Goal: Information Seeking & Learning: Learn about a topic

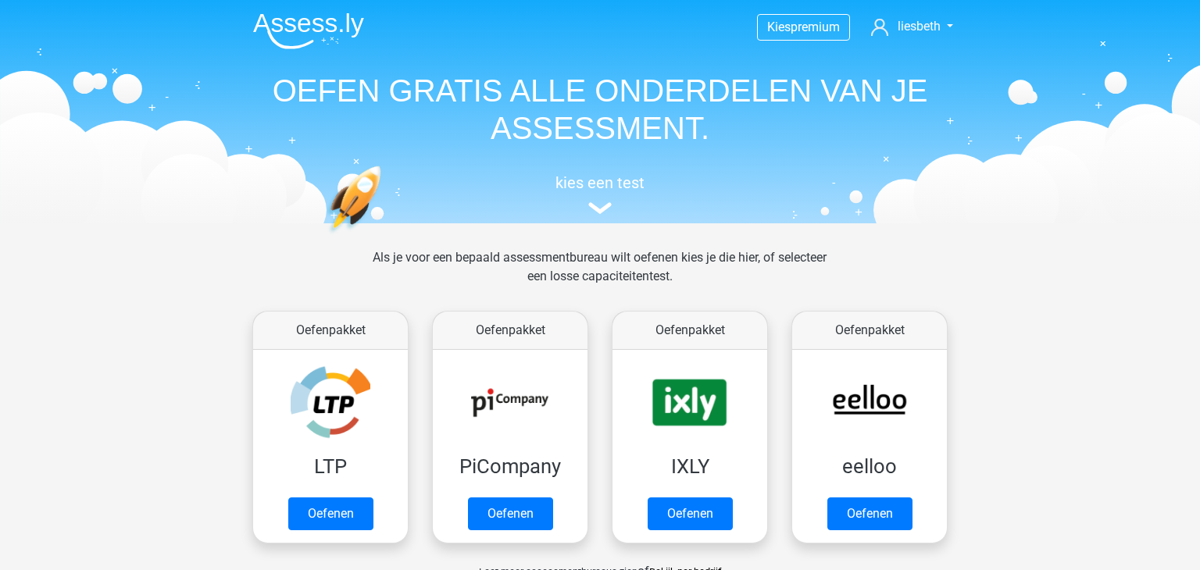
click at [602, 201] on link "kies een test" at bounding box center [600, 193] width 719 height 41
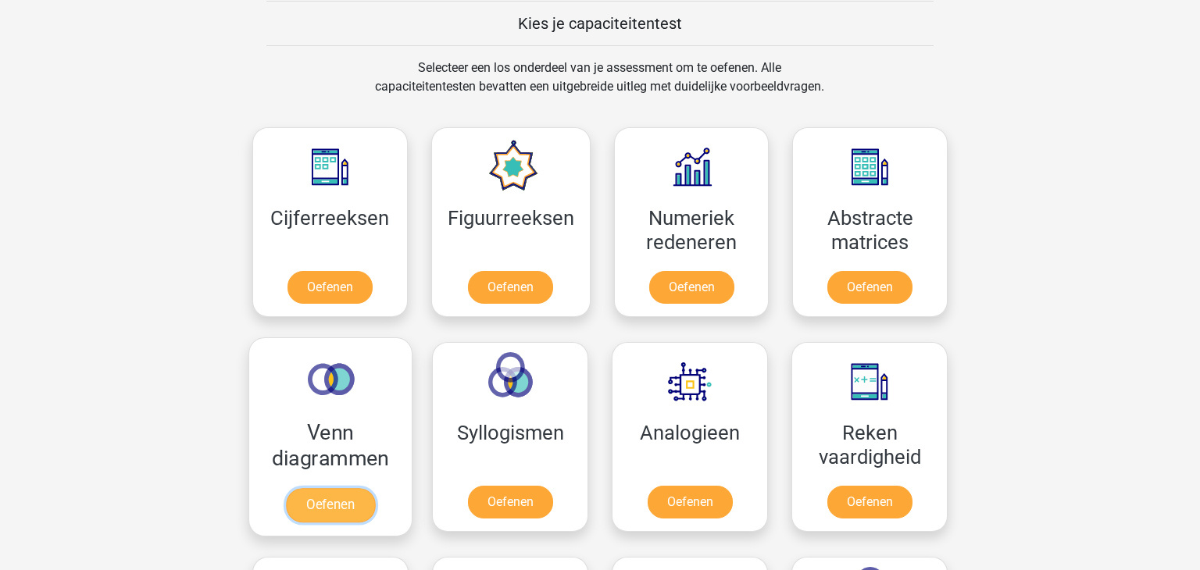
click at [334, 507] on link "Oefenen" at bounding box center [330, 505] width 89 height 34
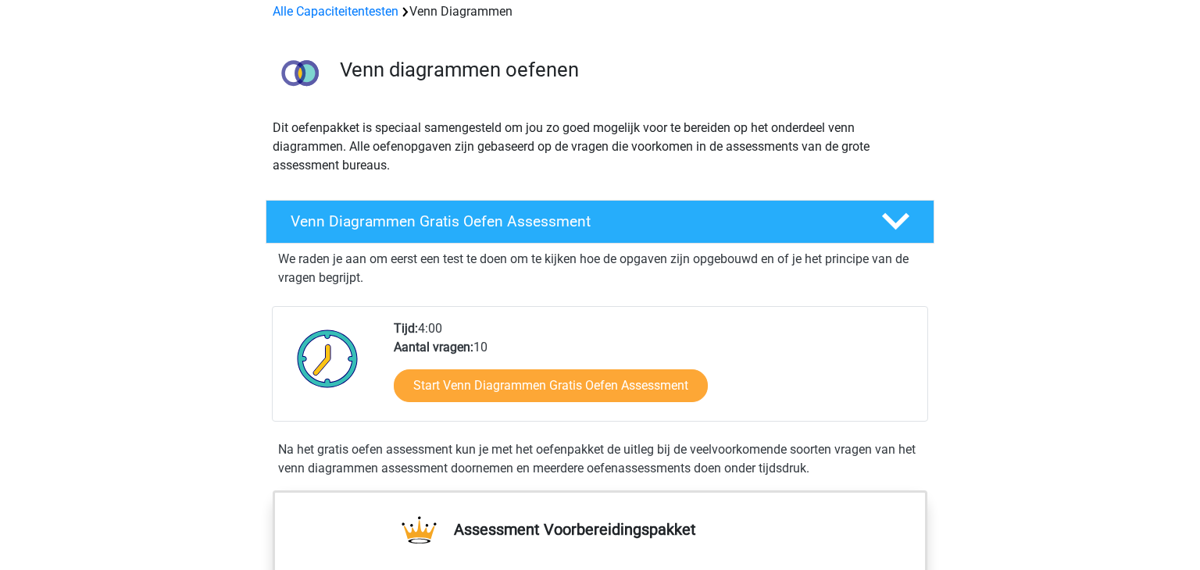
scroll to position [144, 0]
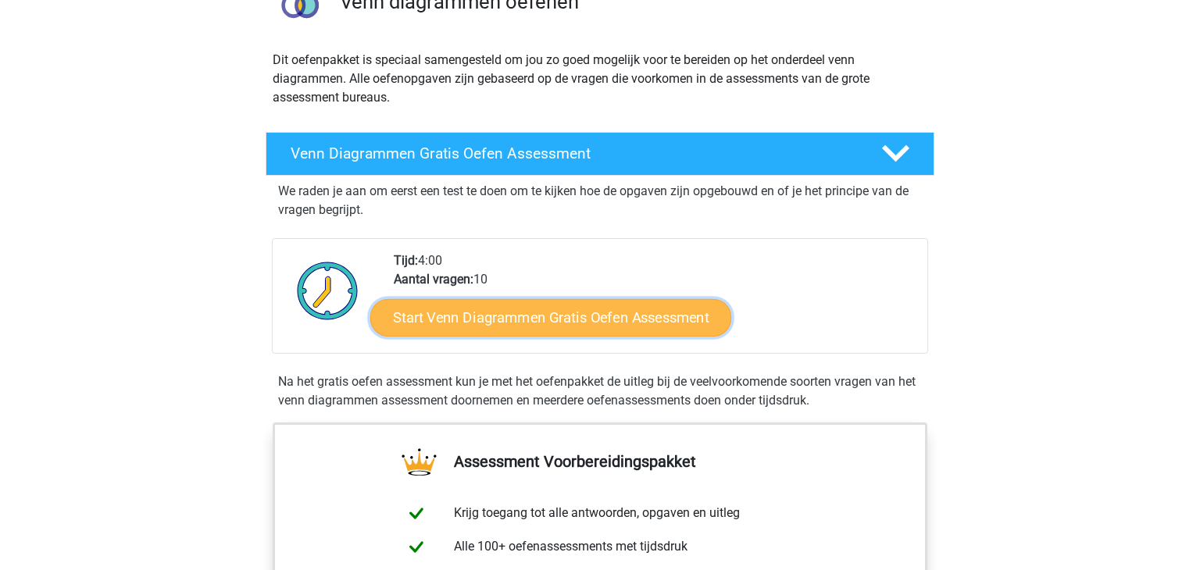
click at [555, 318] on link "Start Venn Diagrammen Gratis Oefen Assessment" at bounding box center [550, 317] width 361 height 37
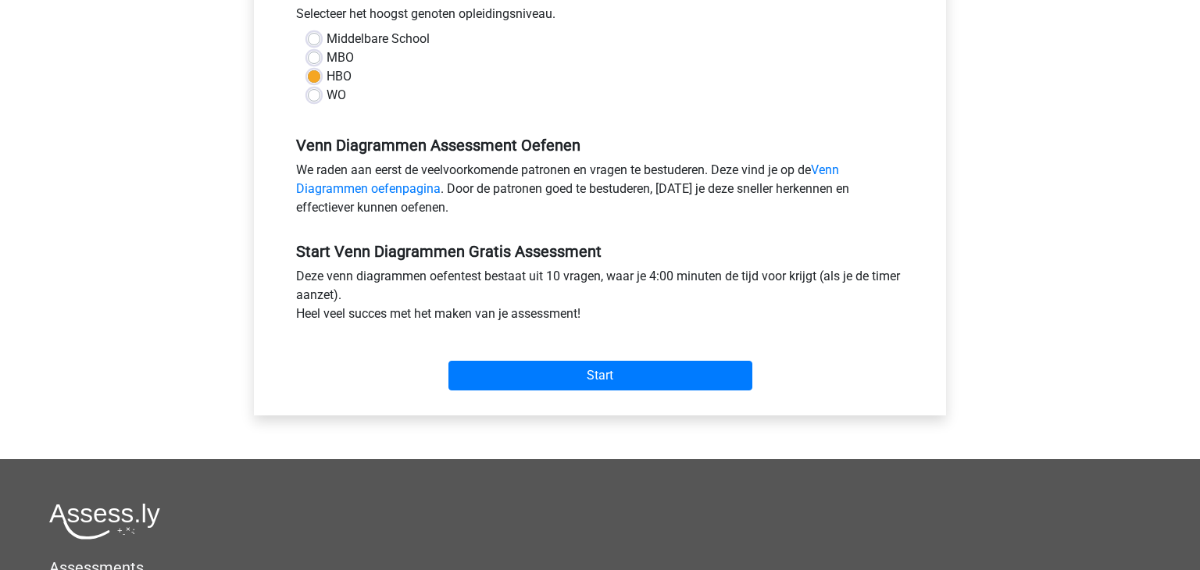
scroll to position [369, 0]
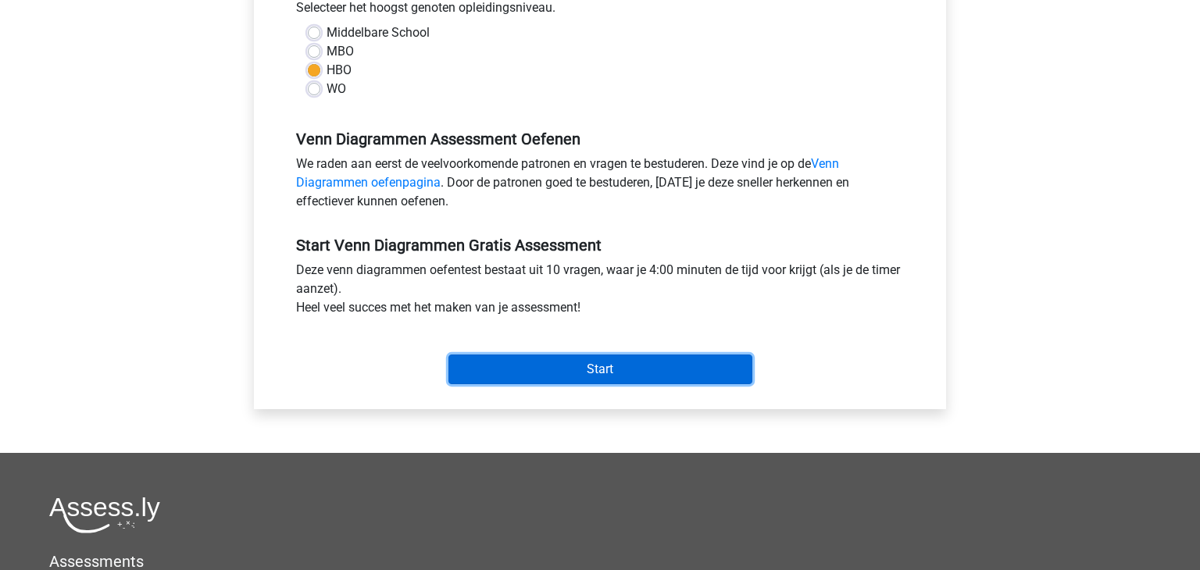
click at [612, 368] on input "Start" at bounding box center [600, 370] width 304 height 30
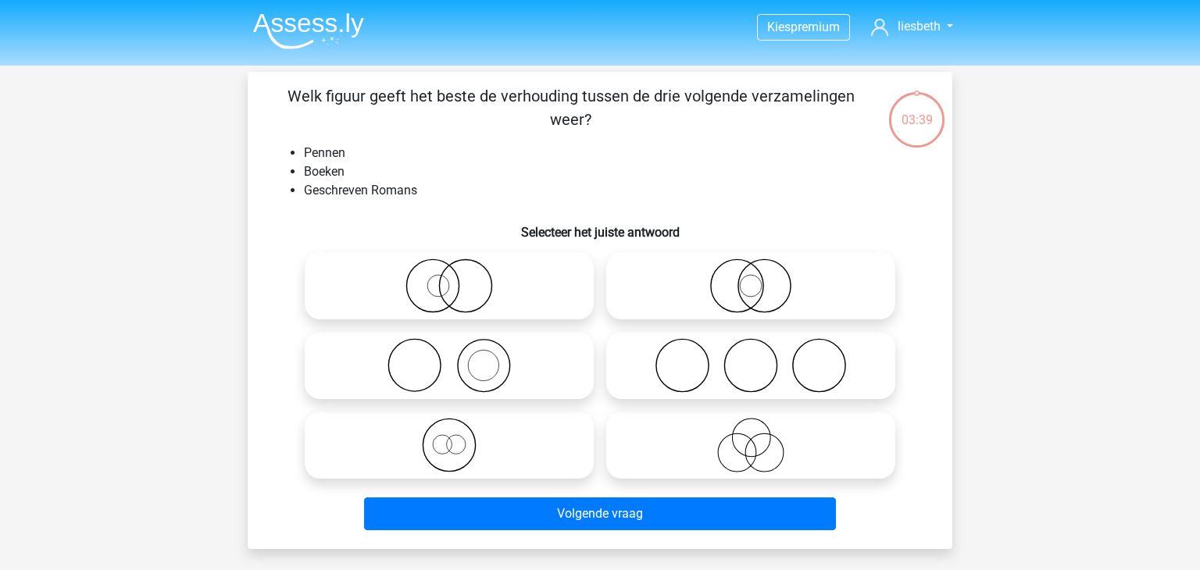
click at [475, 365] on icon at bounding box center [449, 365] width 277 height 55
click at [459, 358] on input "radio" at bounding box center [454, 353] width 10 height 10
radio input "true"
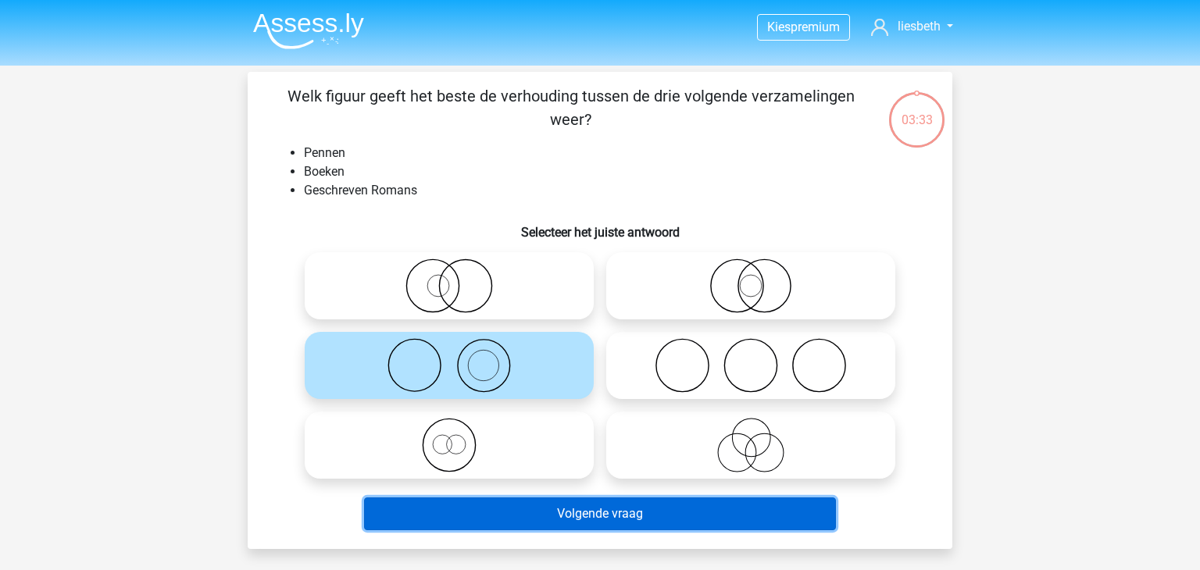
click at [595, 519] on button "Volgende vraag" at bounding box center [600, 514] width 473 height 33
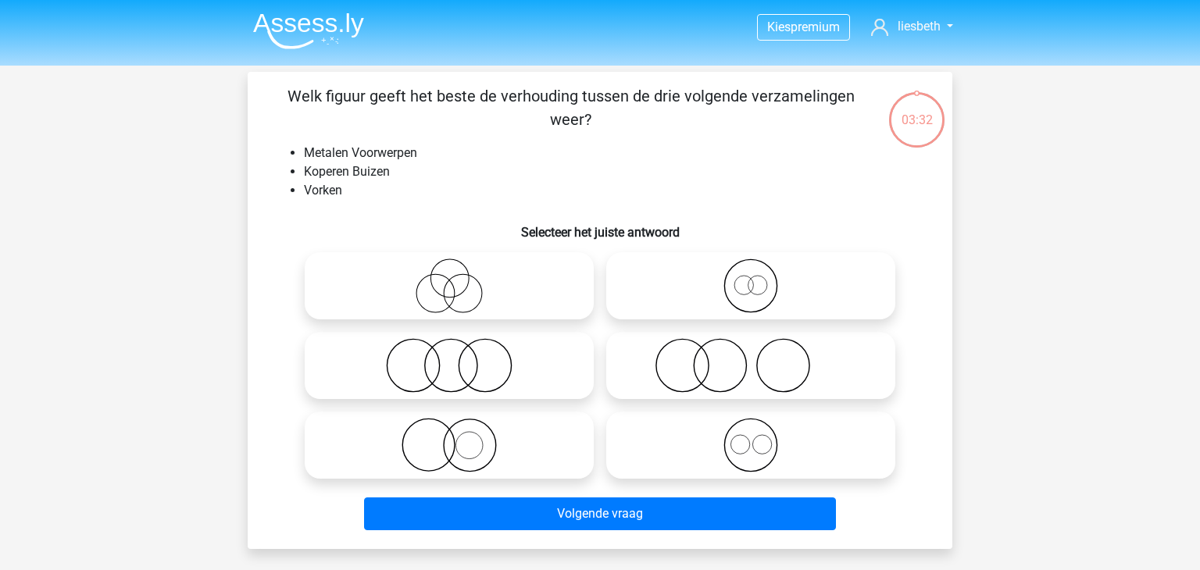
scroll to position [72, 0]
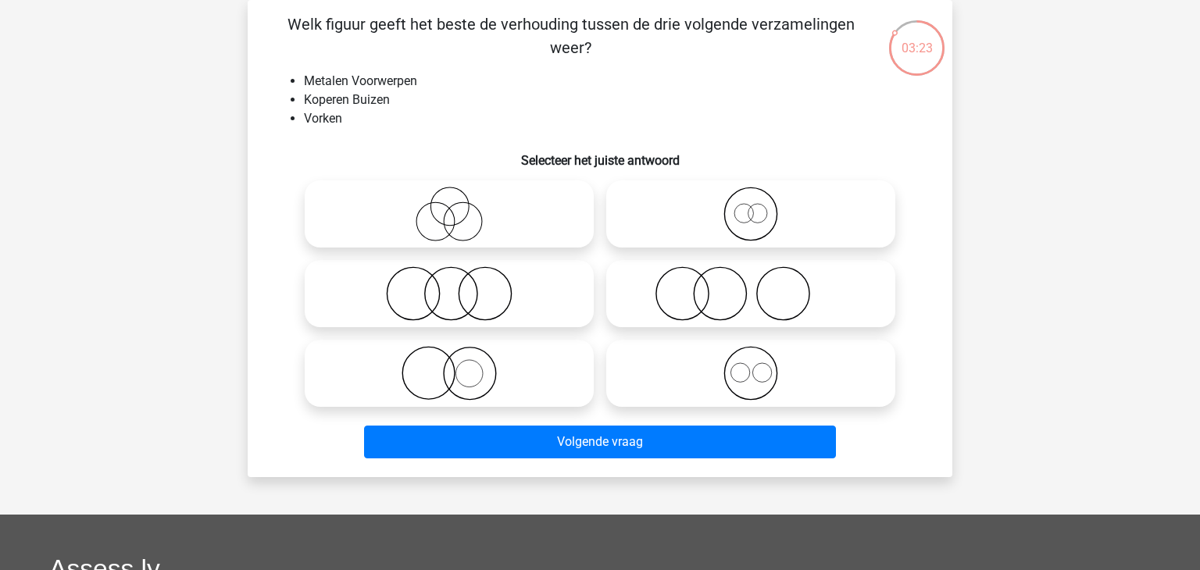
click at [766, 378] on icon at bounding box center [750, 373] width 277 height 55
click at [761, 366] on input "radio" at bounding box center [756, 360] width 10 height 10
radio input "true"
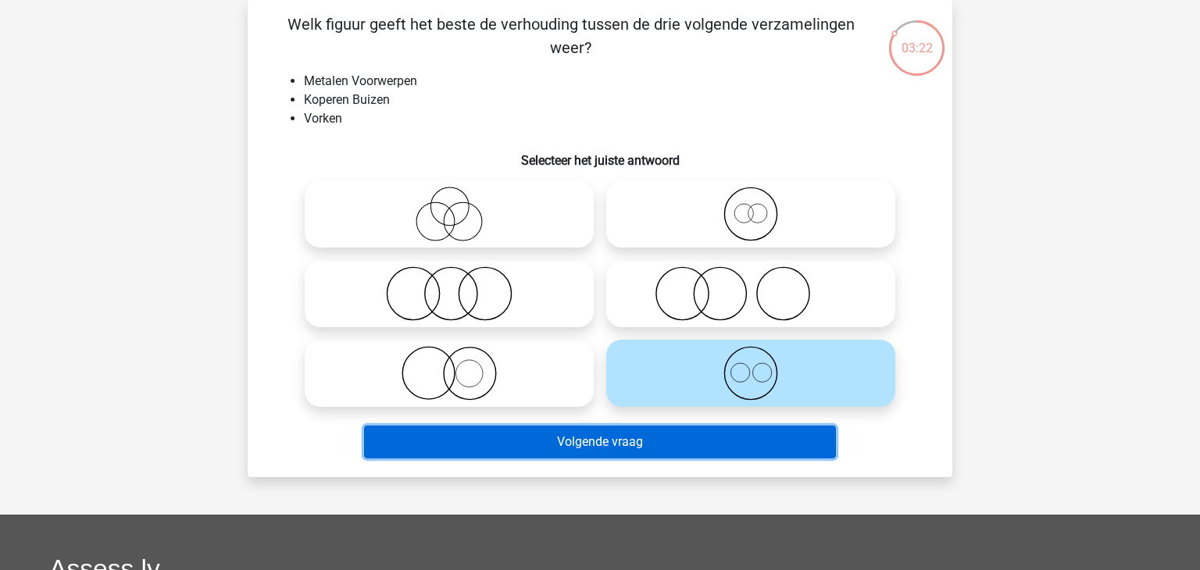
click at [712, 456] on button "Volgende vraag" at bounding box center [600, 442] width 473 height 33
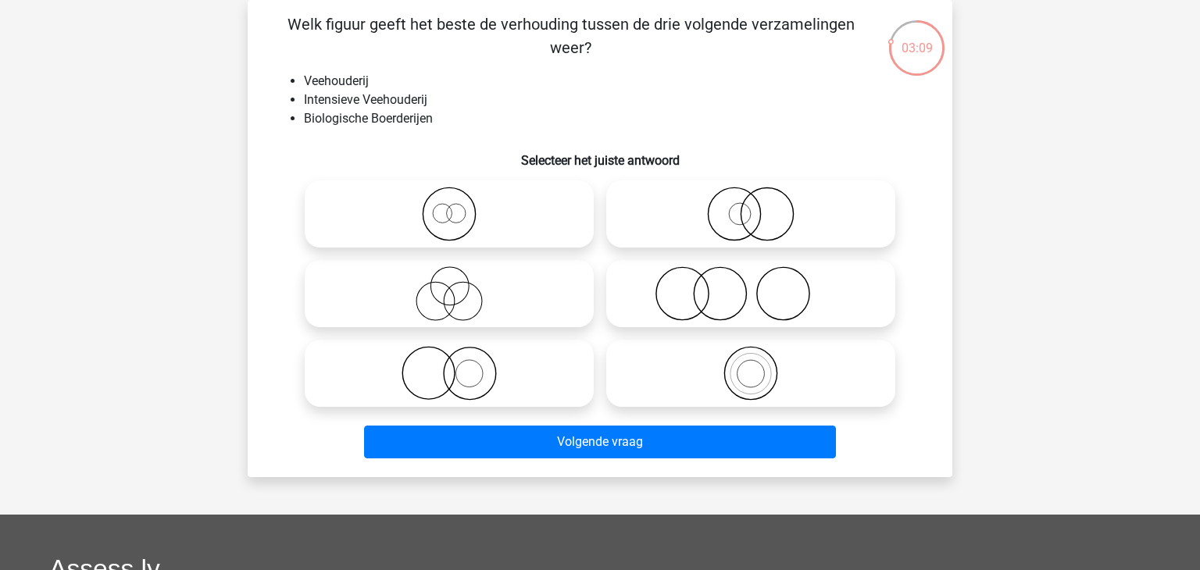
click at [749, 382] on icon at bounding box center [750, 373] width 277 height 55
click at [751, 366] on input "radio" at bounding box center [756, 360] width 10 height 10
radio input "true"
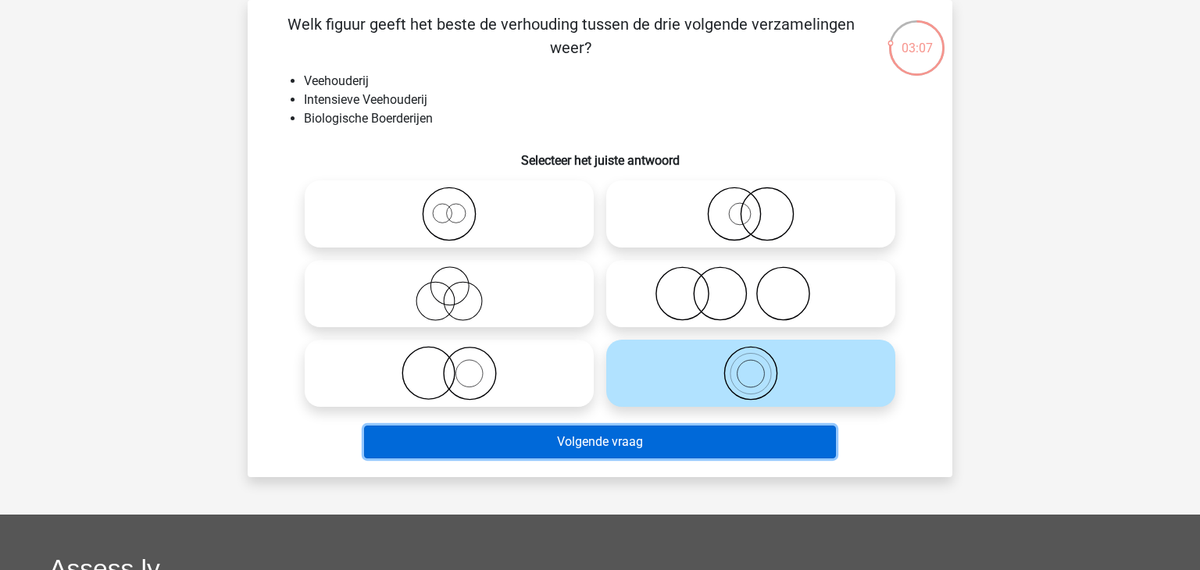
click at [690, 441] on button "Volgende vraag" at bounding box center [600, 442] width 473 height 33
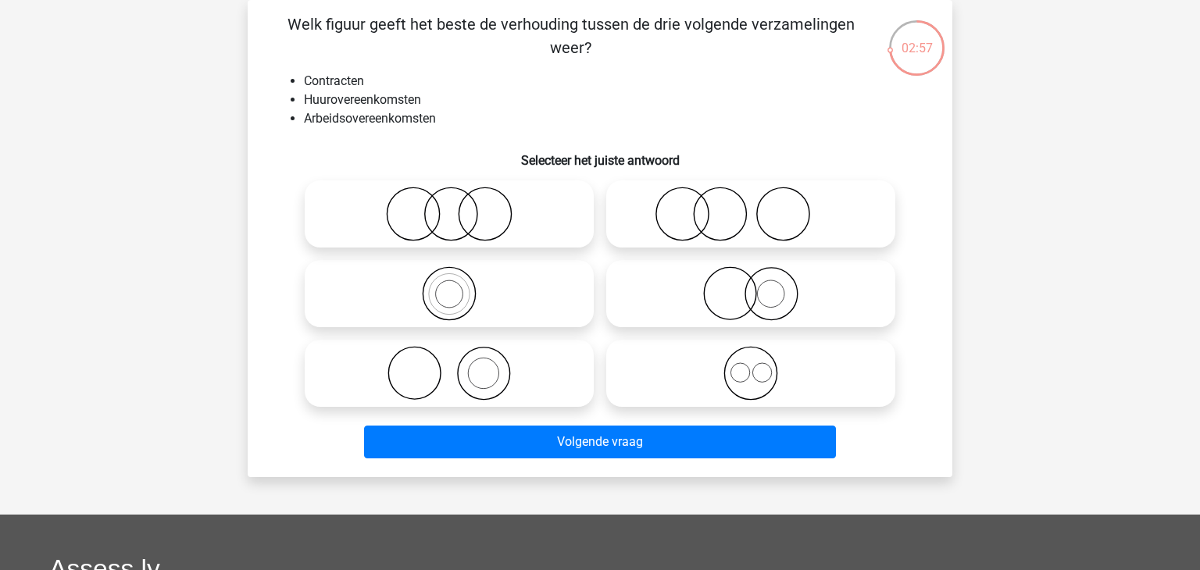
click at [757, 382] on icon at bounding box center [750, 373] width 277 height 55
click at [757, 366] on input "radio" at bounding box center [756, 360] width 10 height 10
radio input "true"
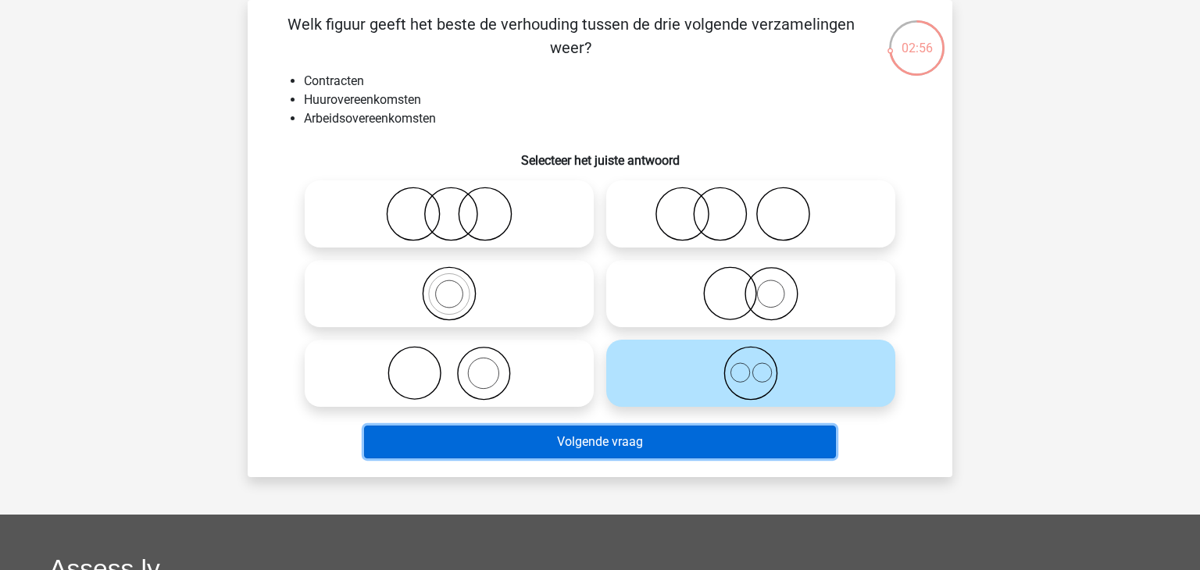
click at [712, 453] on button "Volgende vraag" at bounding box center [600, 442] width 473 height 33
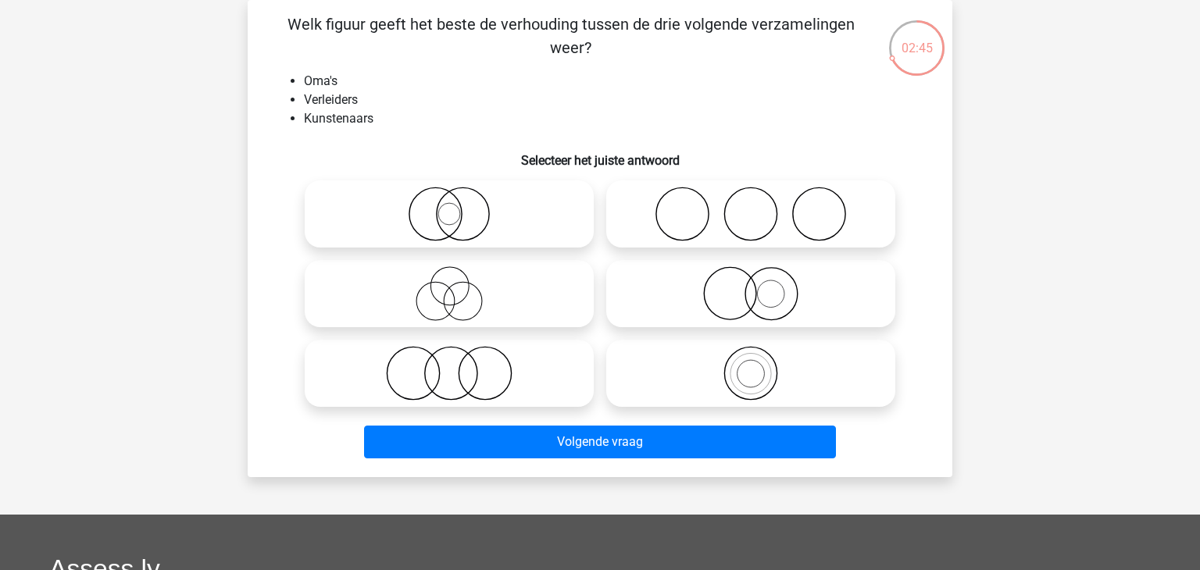
click at [449, 219] on icon at bounding box center [449, 214] width 277 height 55
click at [449, 206] on input "radio" at bounding box center [454, 201] width 10 height 10
radio input "true"
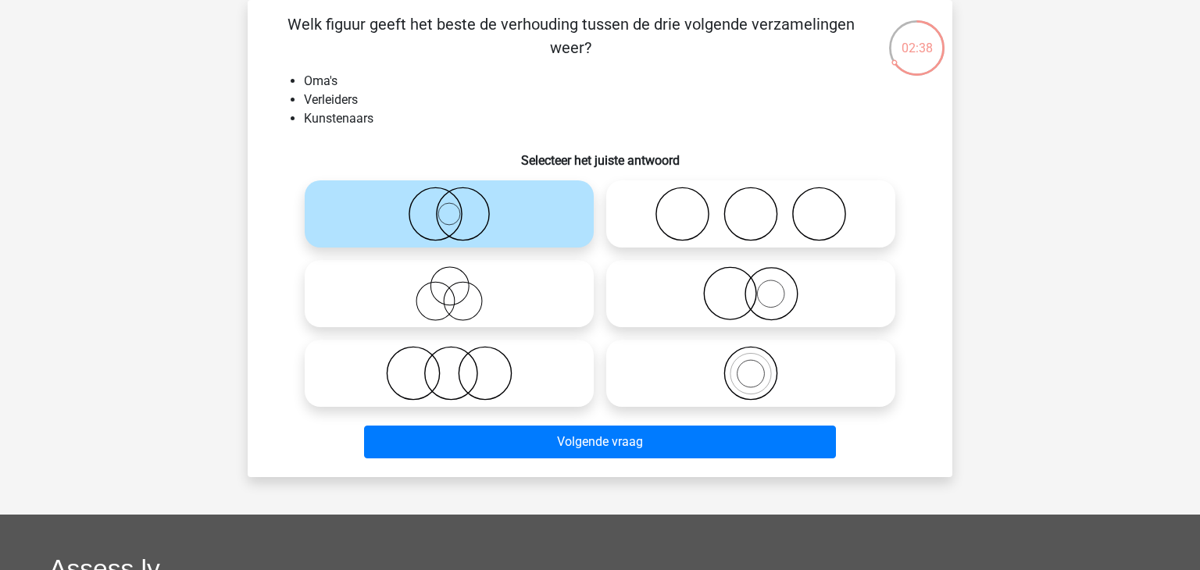
click at [447, 300] on icon at bounding box center [449, 293] width 277 height 55
click at [449, 286] on input "radio" at bounding box center [454, 281] width 10 height 10
radio input "true"
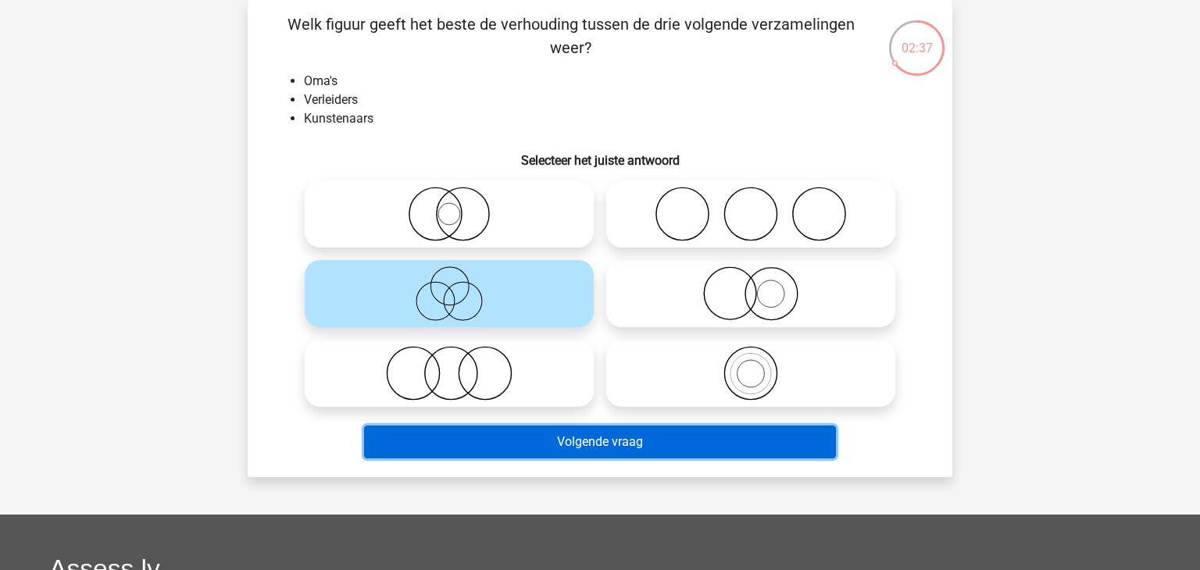
click at [601, 442] on button "Volgende vraag" at bounding box center [600, 442] width 473 height 33
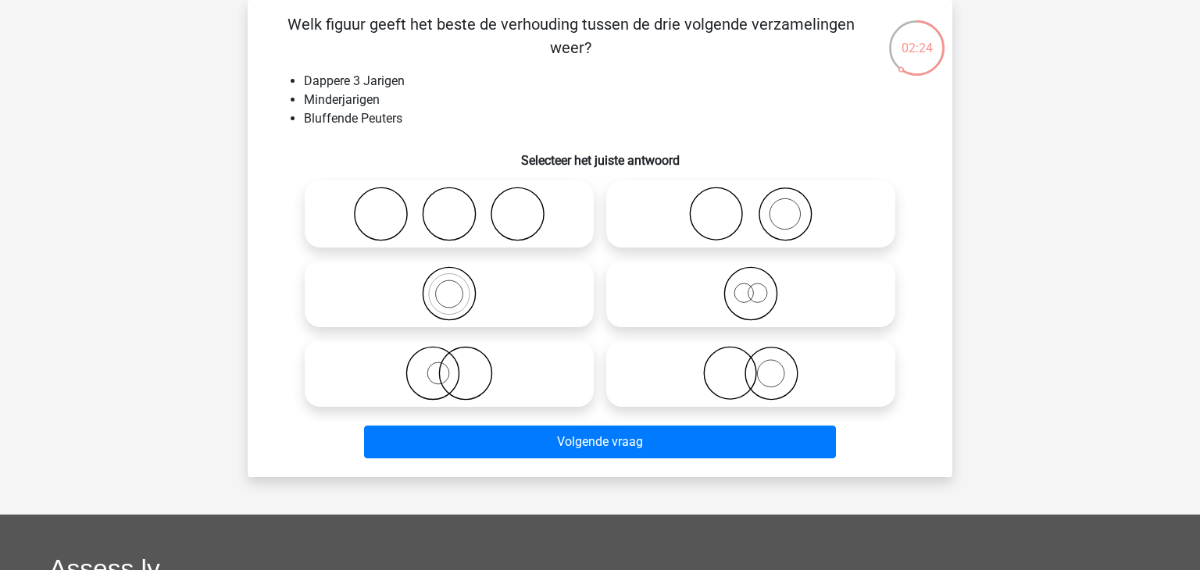
click at [757, 295] on icon at bounding box center [750, 293] width 277 height 55
click at [757, 286] on input "radio" at bounding box center [756, 281] width 10 height 10
radio input "true"
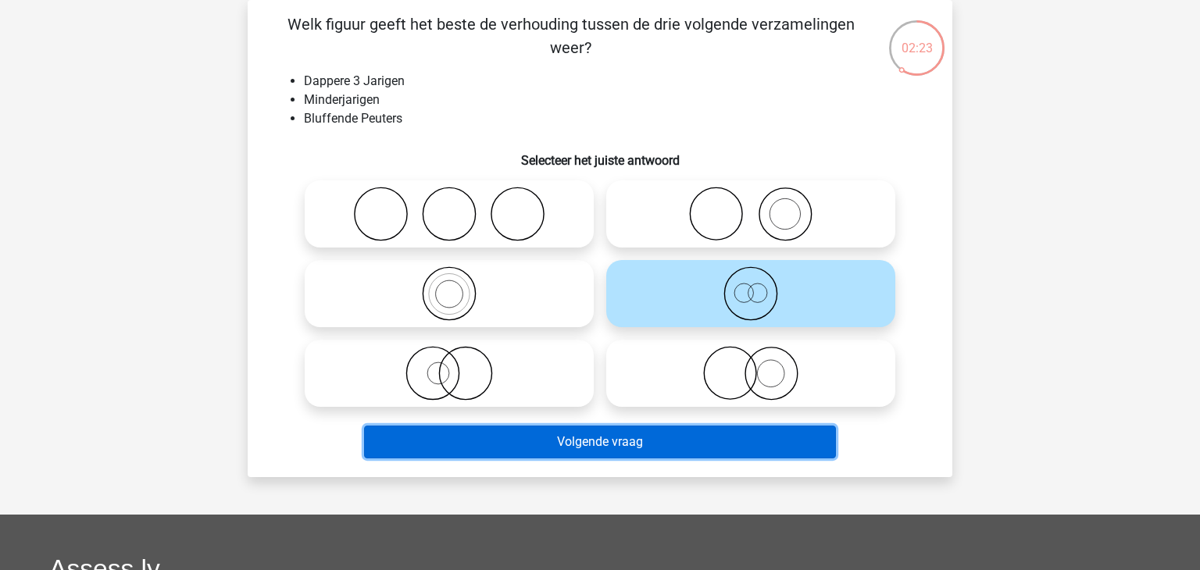
click at [677, 442] on button "Volgende vraag" at bounding box center [600, 442] width 473 height 33
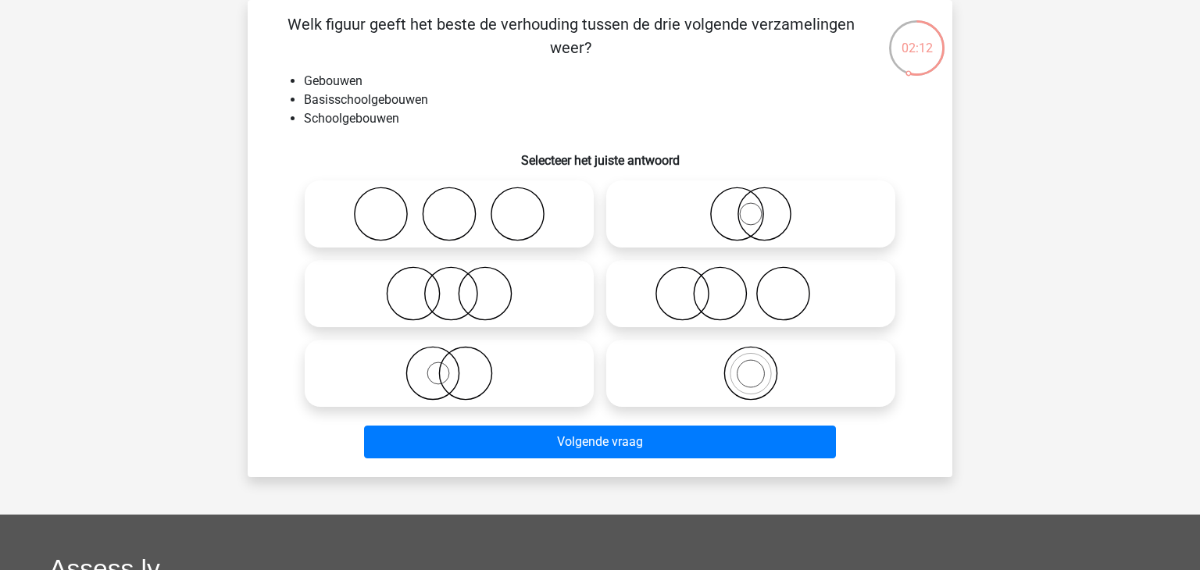
click at [755, 387] on circle at bounding box center [750, 374] width 27 height 27
click at [755, 366] on input "radio" at bounding box center [756, 360] width 10 height 10
radio input "true"
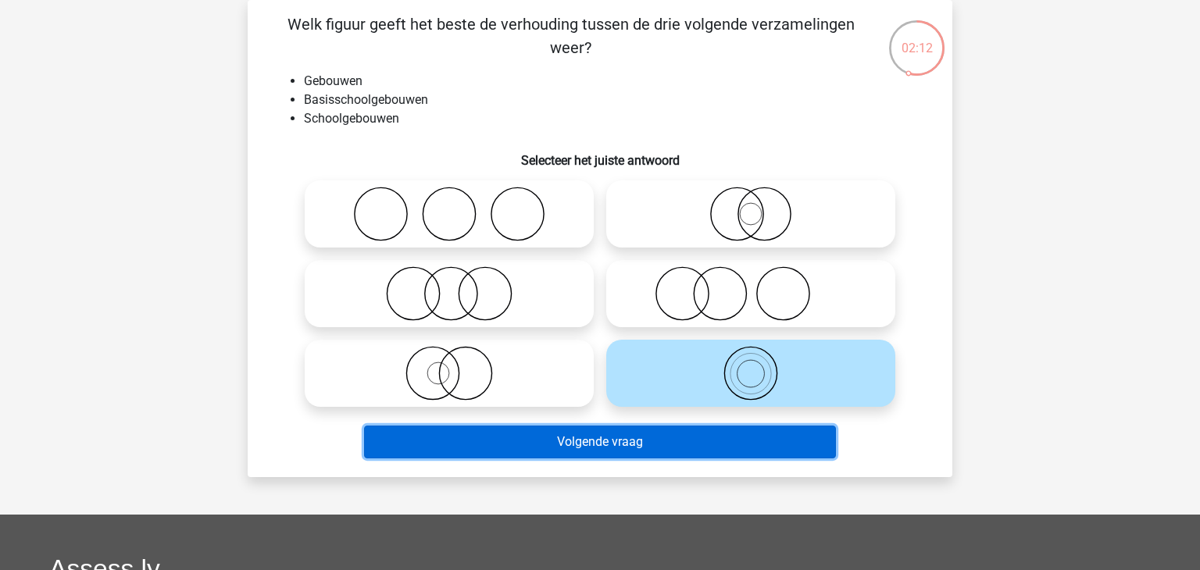
click at [739, 438] on button "Volgende vraag" at bounding box center [600, 442] width 473 height 33
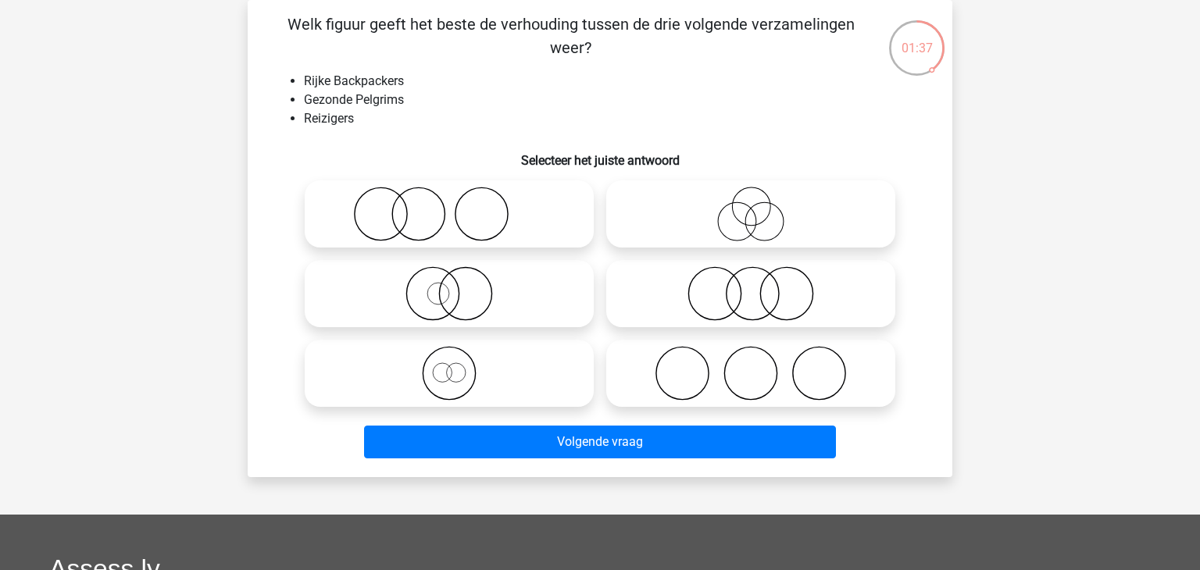
click at [448, 374] on icon at bounding box center [449, 373] width 277 height 55
click at [449, 366] on input "radio" at bounding box center [454, 360] width 10 height 10
radio input "true"
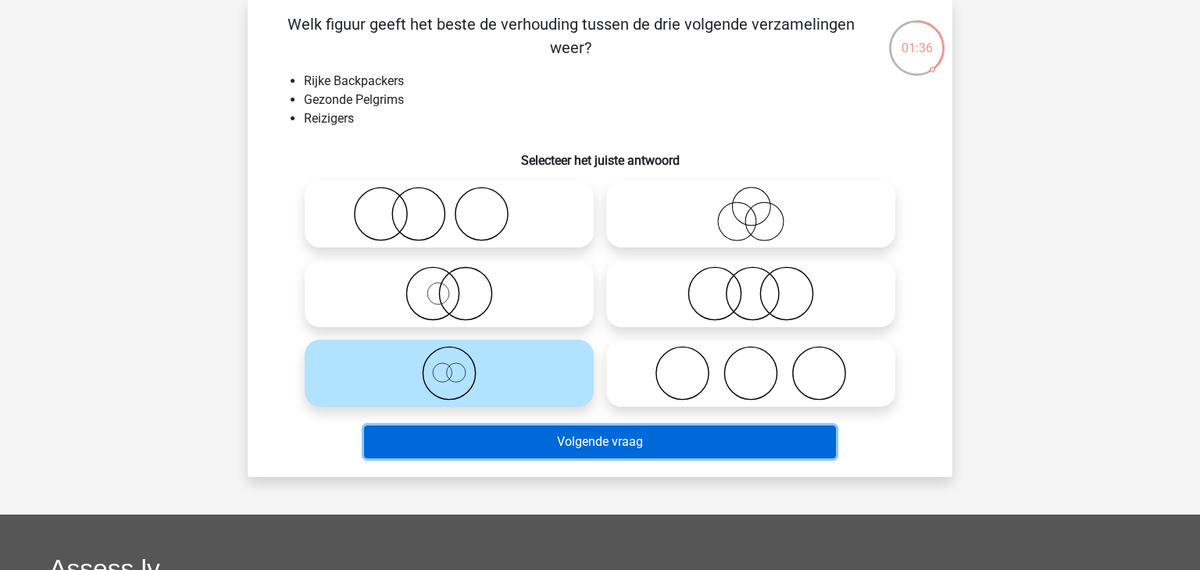
click at [591, 436] on button "Volgende vraag" at bounding box center [600, 442] width 473 height 33
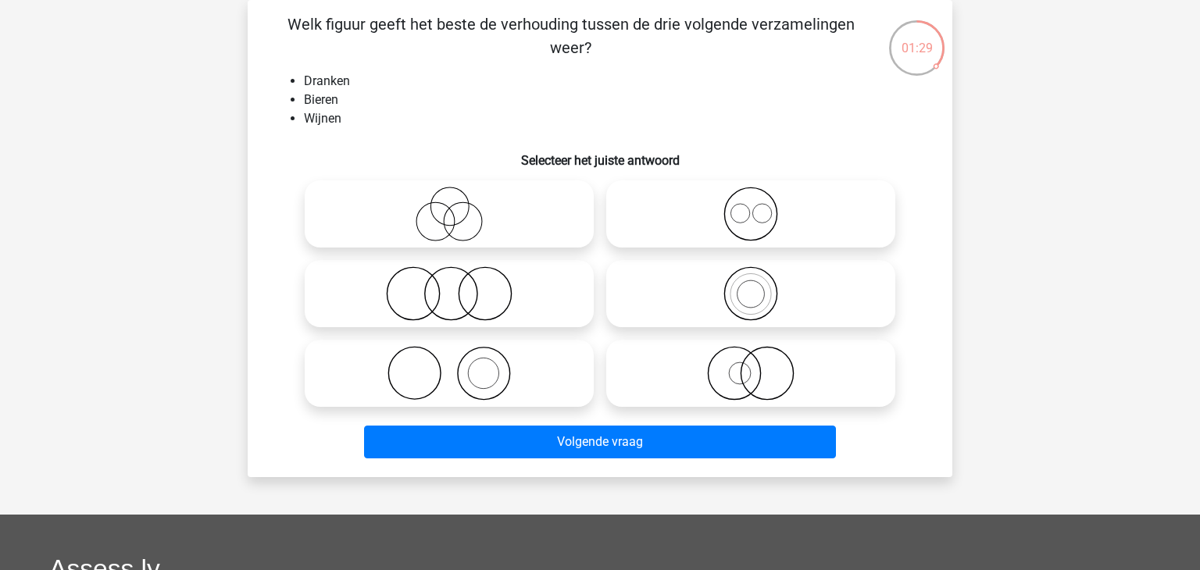
click at [751, 218] on icon at bounding box center [750, 214] width 277 height 55
click at [751, 206] on input "radio" at bounding box center [756, 201] width 10 height 10
radio input "true"
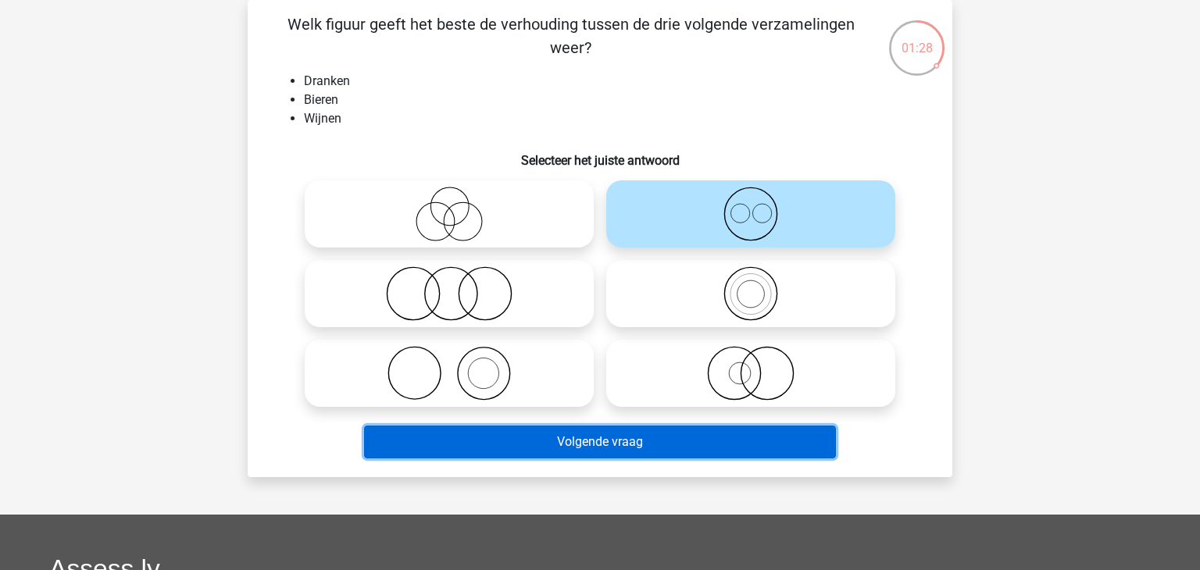
click at [641, 449] on button "Volgende vraag" at bounding box center [600, 442] width 473 height 33
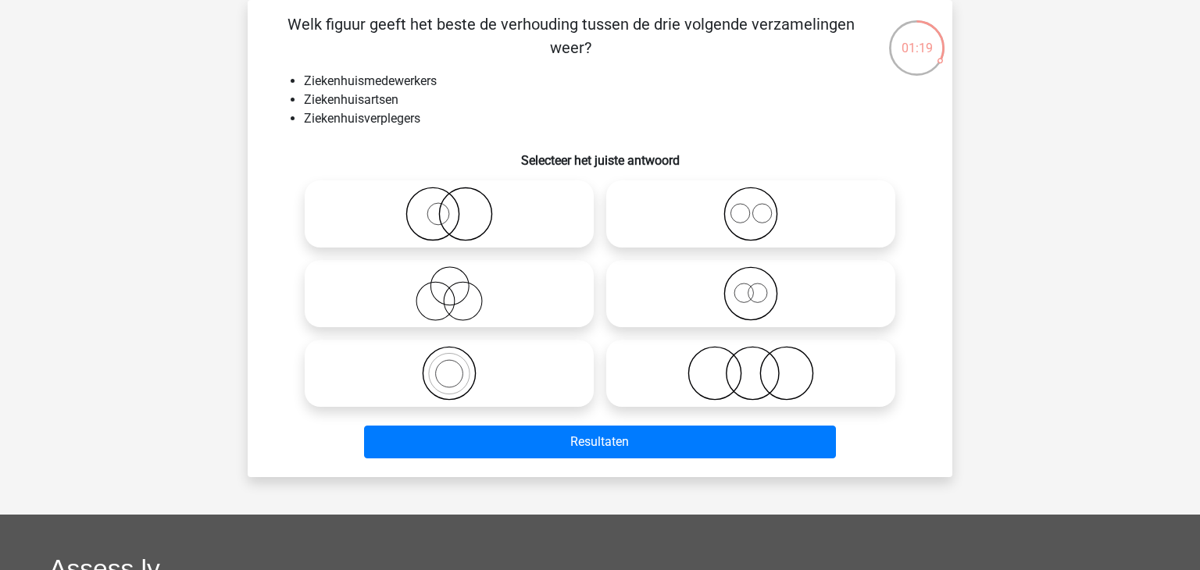
click at [741, 218] on icon at bounding box center [750, 214] width 277 height 55
click at [751, 206] on input "radio" at bounding box center [756, 201] width 10 height 10
radio input "true"
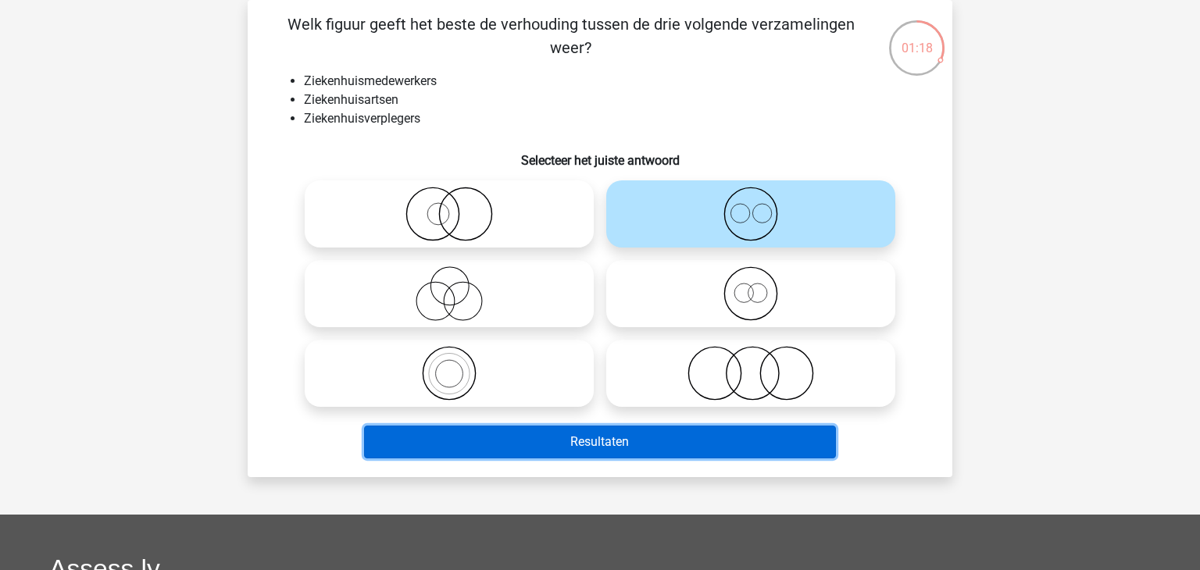
click at [626, 436] on button "Resultaten" at bounding box center [600, 442] width 473 height 33
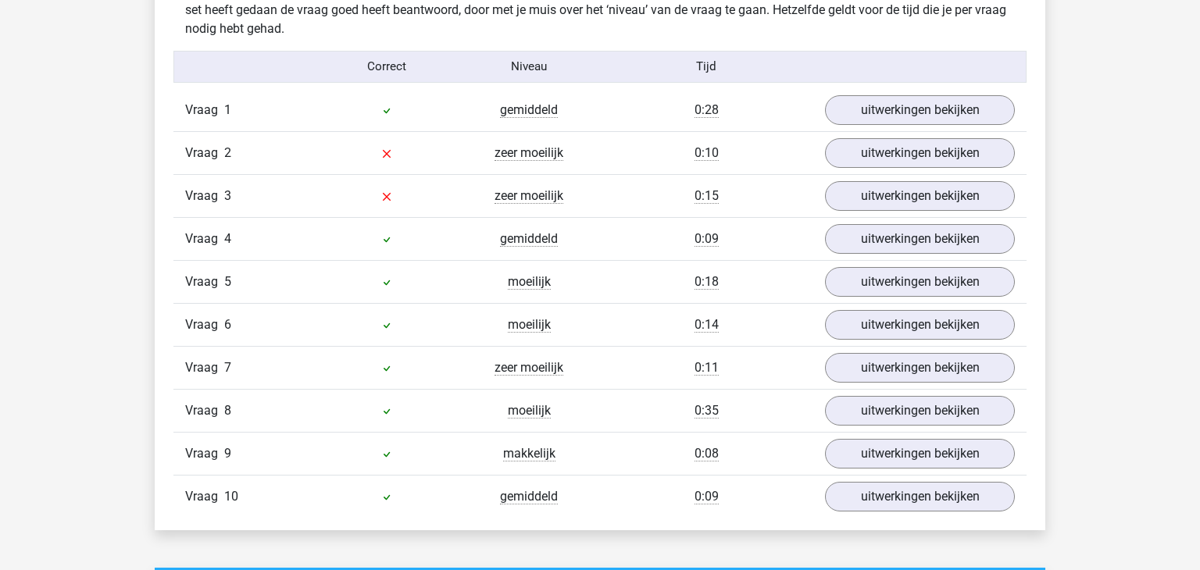
scroll to position [1152, 0]
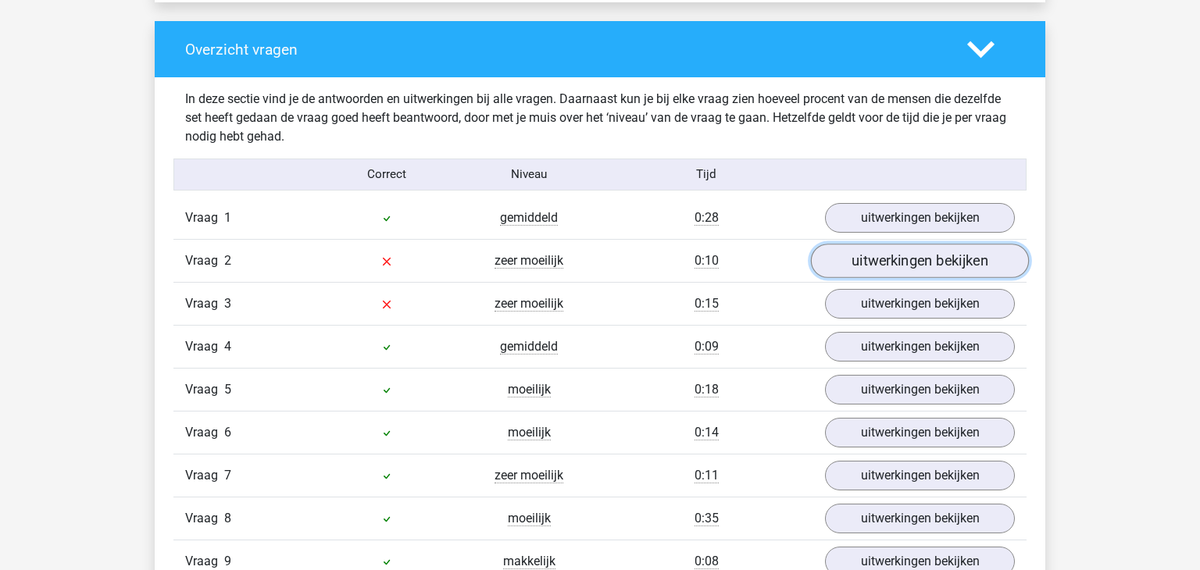
click at [905, 260] on link "uitwerkingen bekijken" at bounding box center [920, 261] width 218 height 34
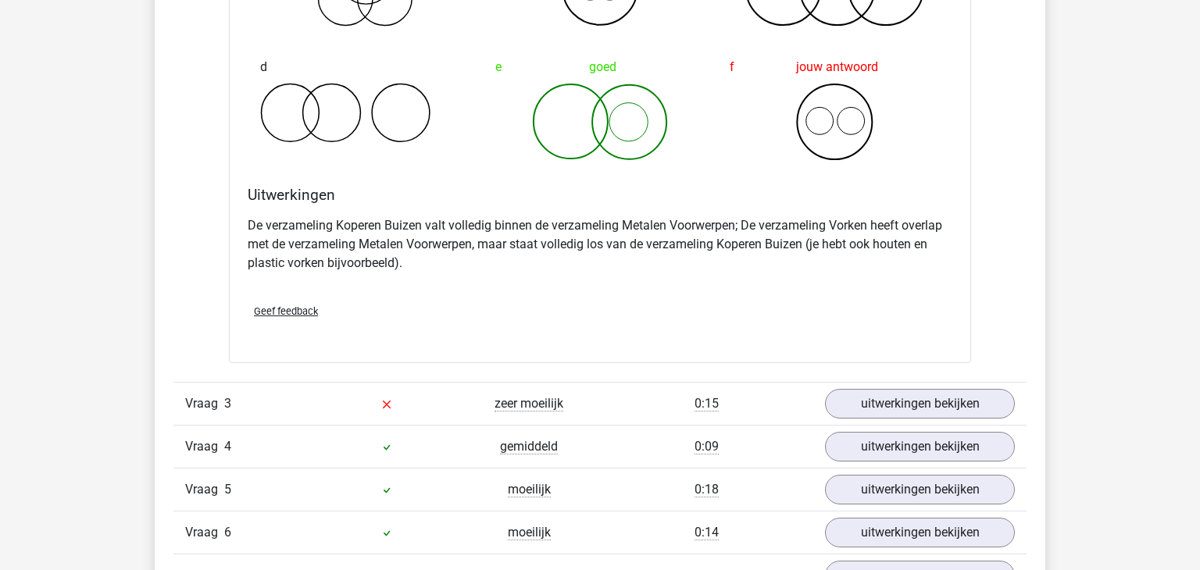
scroll to position [1687, 0]
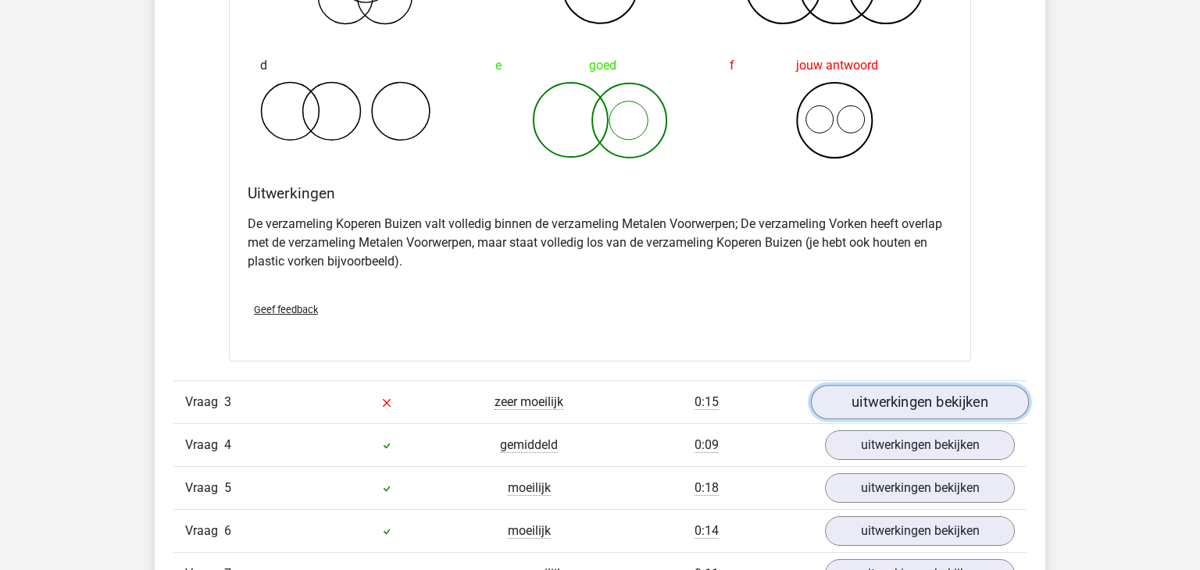
click at [885, 398] on link "uitwerkingen bekijken" at bounding box center [920, 402] width 218 height 34
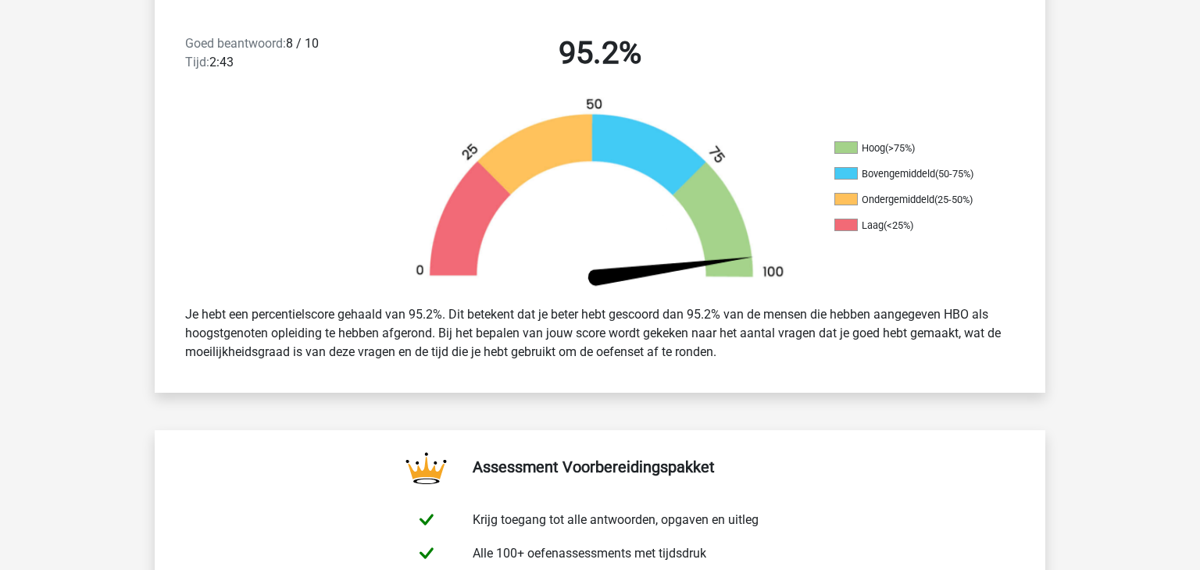
scroll to position [400, 0]
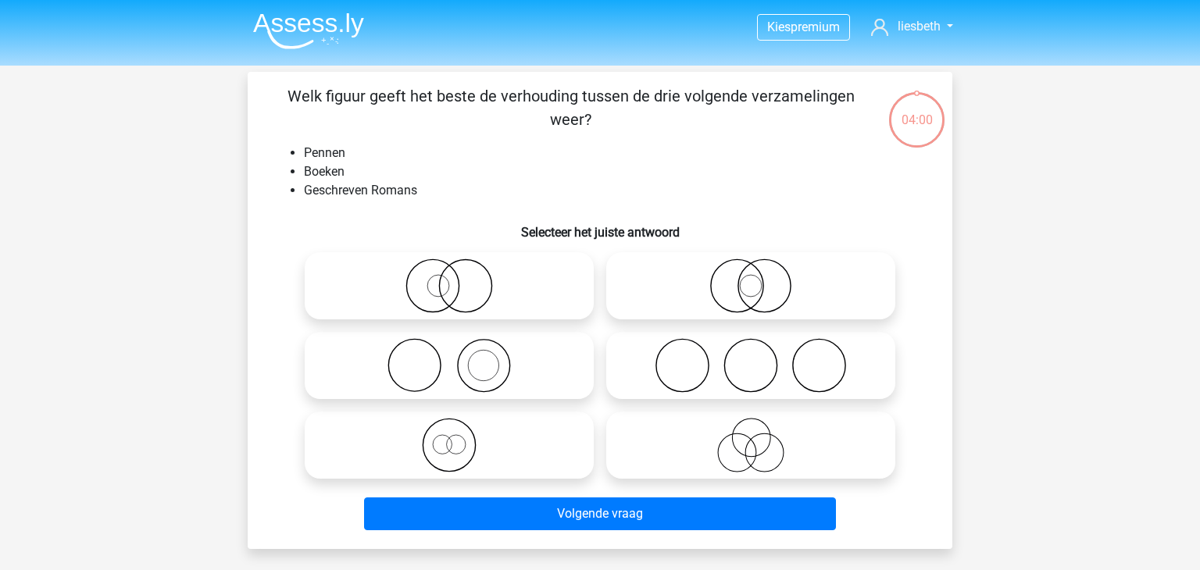
scroll to position [72, 0]
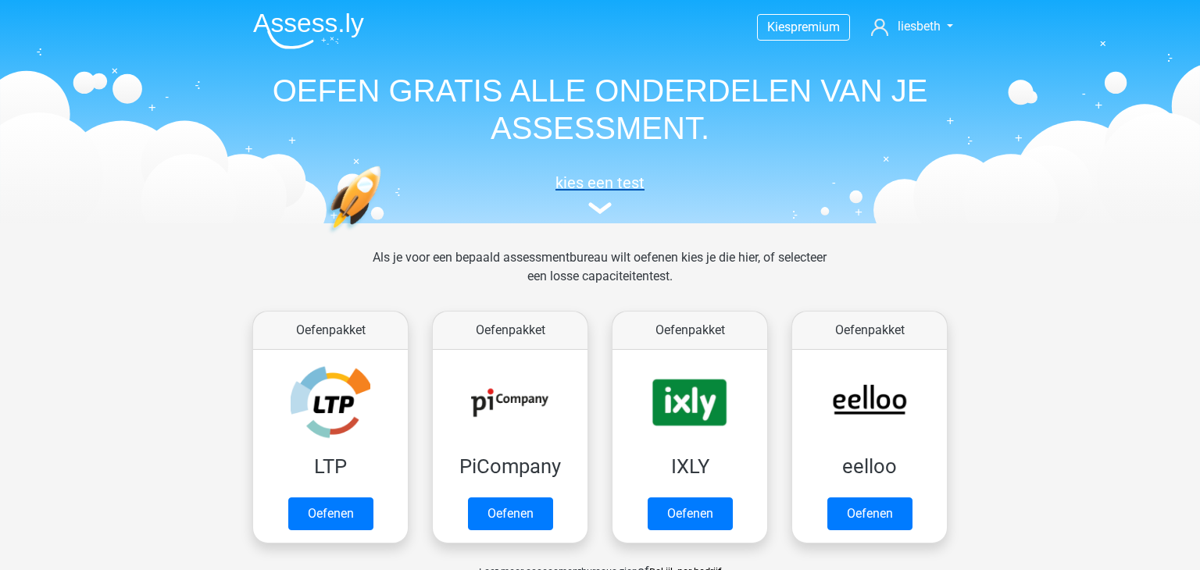
click at [592, 180] on h5 "kies een test" at bounding box center [600, 182] width 719 height 19
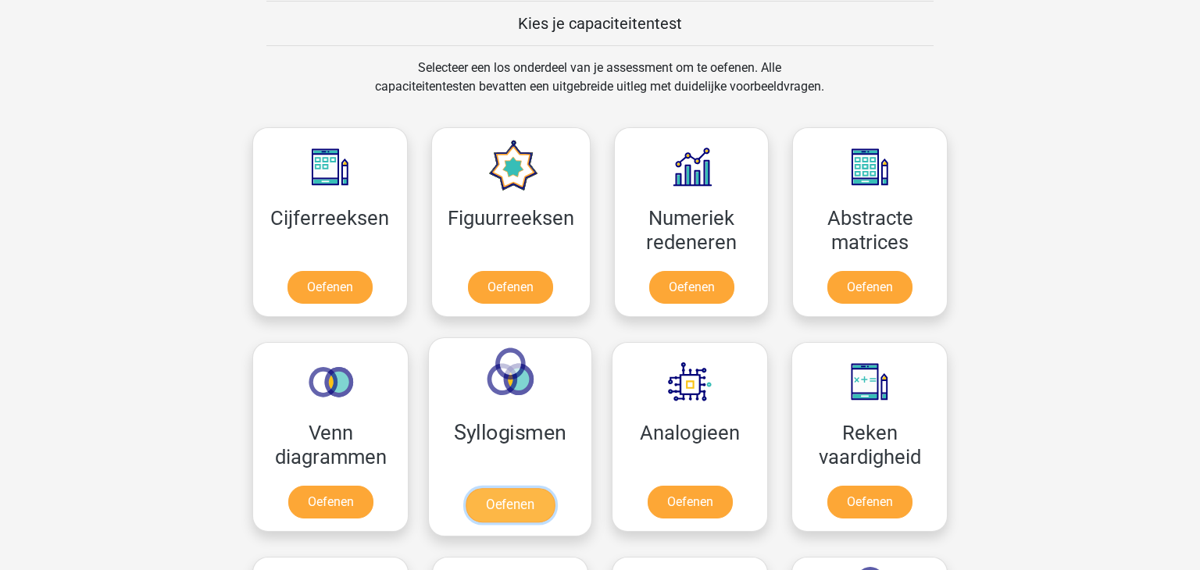
click at [511, 488] on link "Oefenen" at bounding box center [510, 505] width 89 height 34
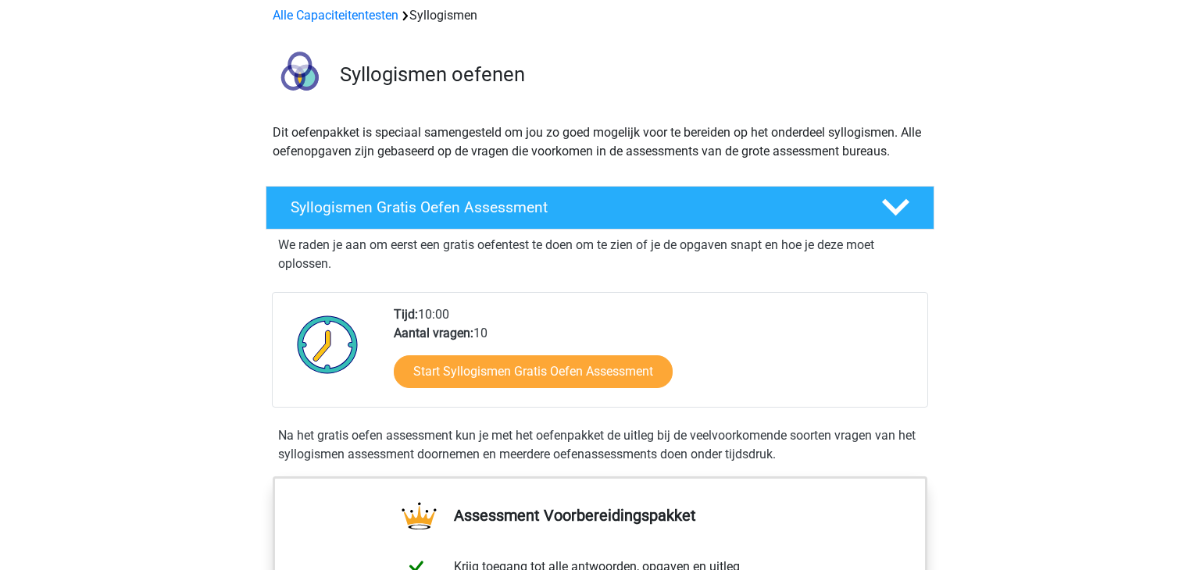
scroll to position [81, 0]
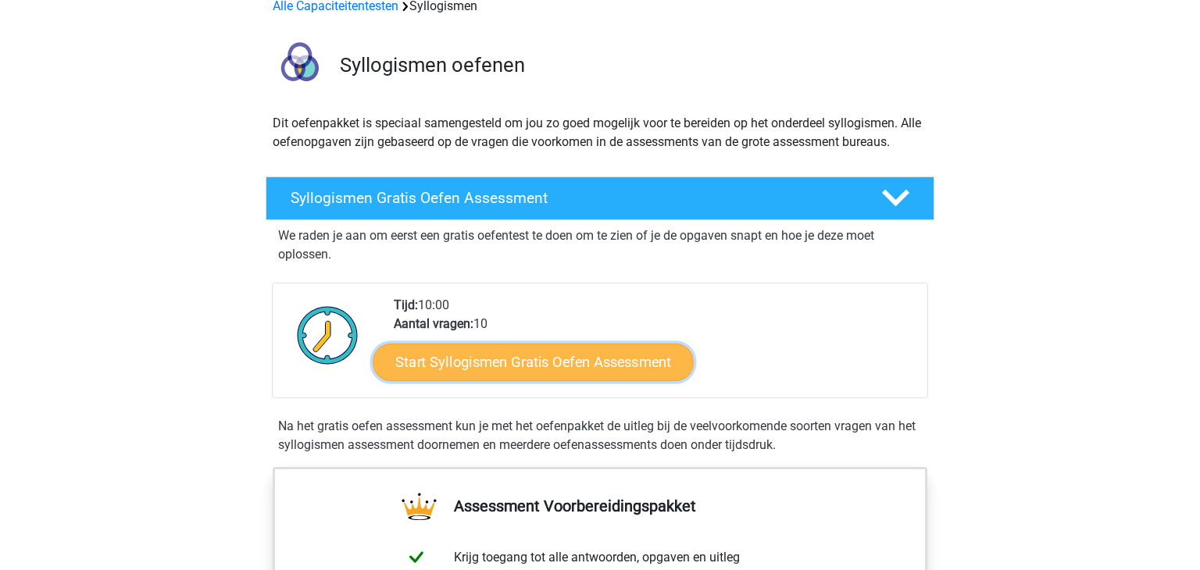
click at [552, 368] on link "Start Syllogismen Gratis Oefen Assessment" at bounding box center [533, 361] width 321 height 37
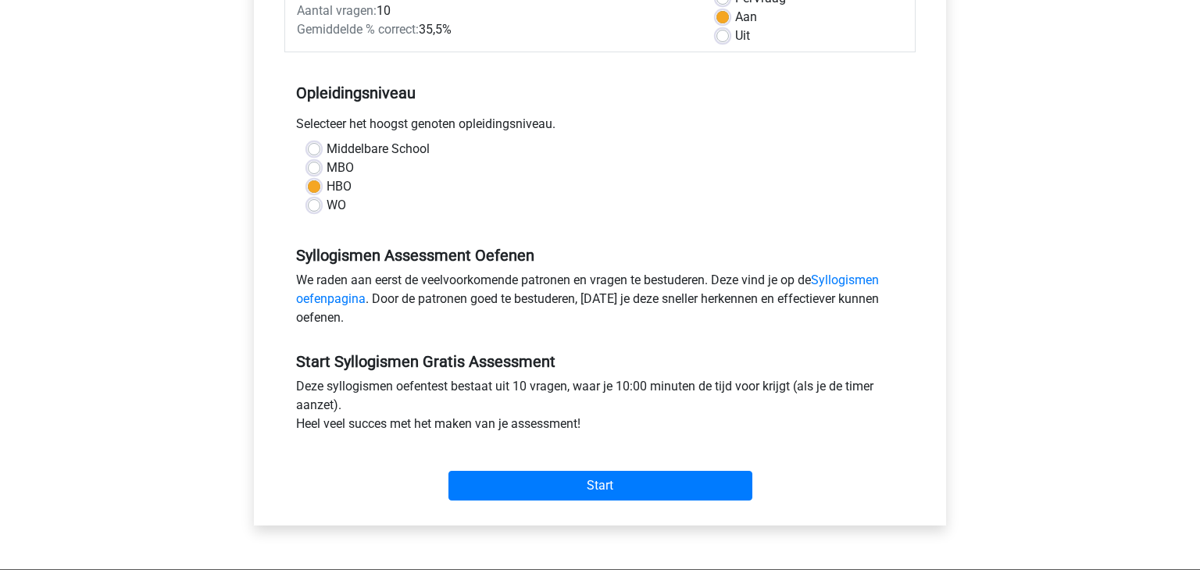
scroll to position [271, 0]
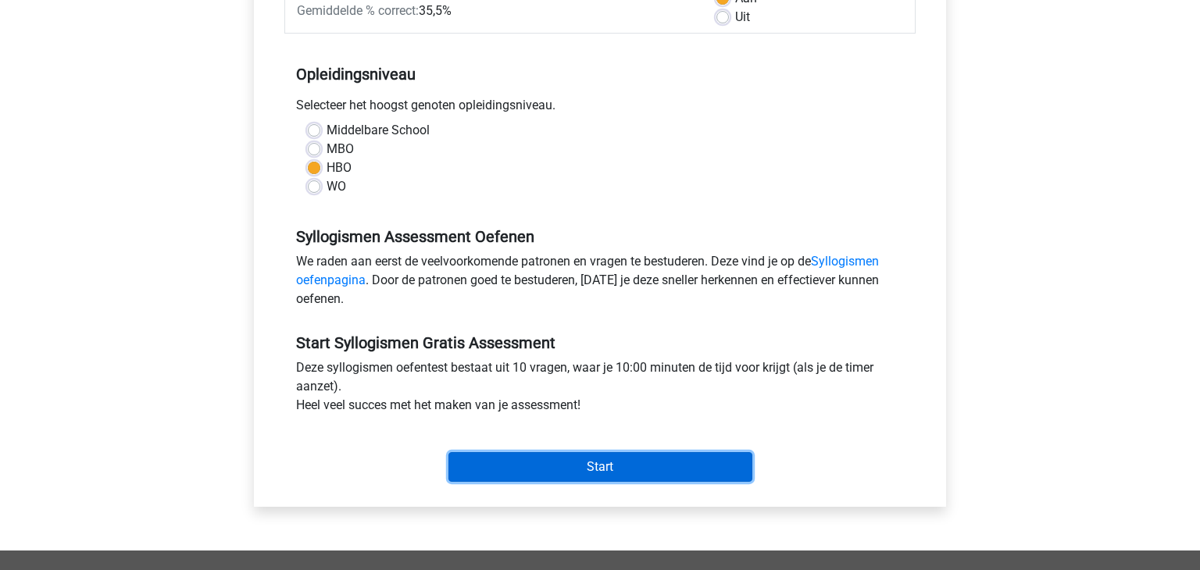
click at [538, 459] on input "Start" at bounding box center [600, 467] width 304 height 30
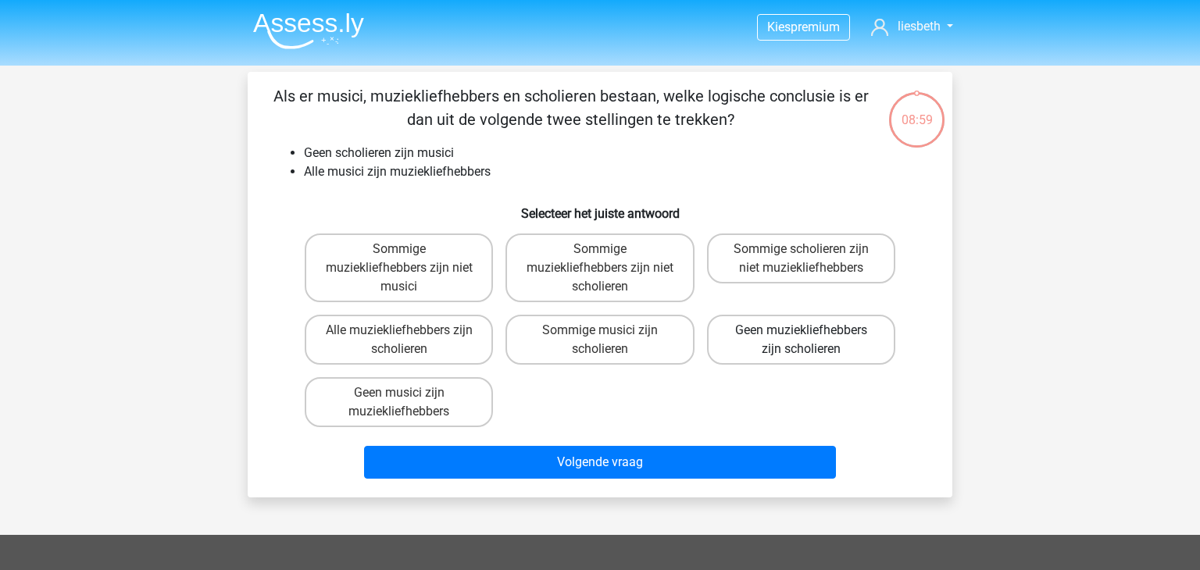
click at [809, 341] on label "Geen muziekliefhebbers zijn scholieren" at bounding box center [801, 340] width 188 height 50
click at [809, 341] on input "Geen muziekliefhebbers zijn scholieren" at bounding box center [806, 335] width 10 height 10
radio input "true"
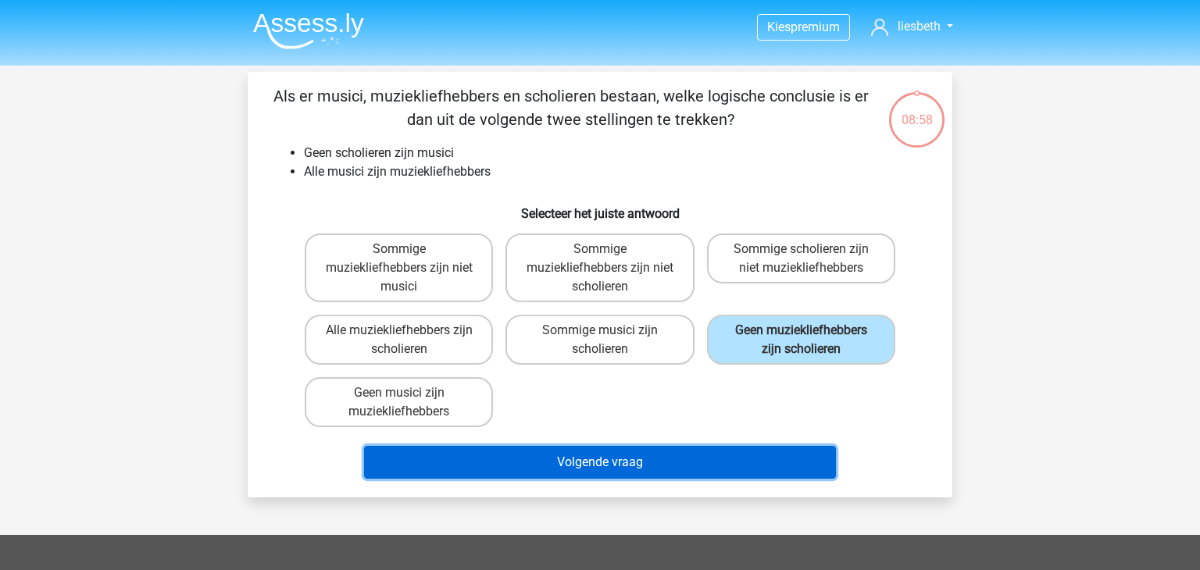
click at [663, 458] on button "Volgende vraag" at bounding box center [600, 462] width 473 height 33
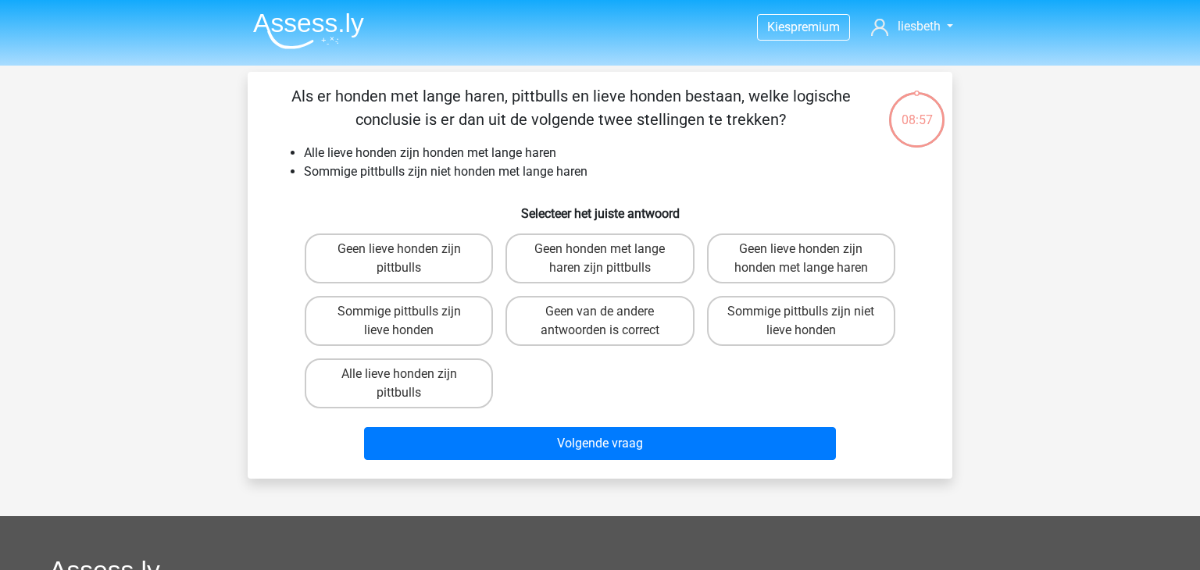
scroll to position [72, 0]
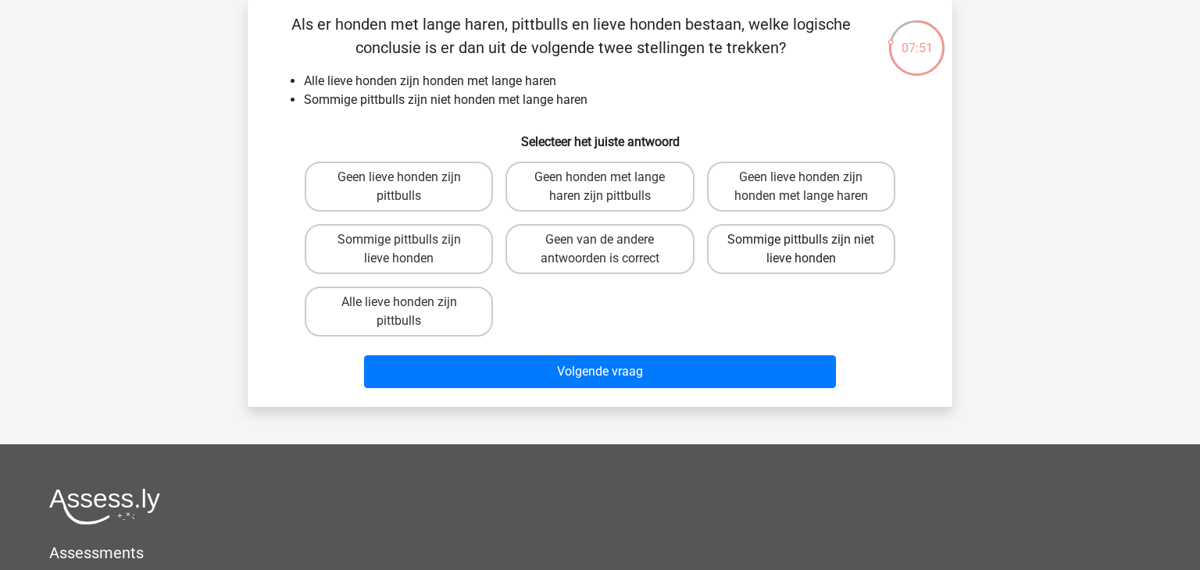
click at [834, 248] on label "Sommige pittbulls zijn niet lieve honden" at bounding box center [801, 249] width 188 height 50
click at [811, 248] on input "Sommige pittbulls zijn niet lieve honden" at bounding box center [806, 245] width 10 height 10
radio input "true"
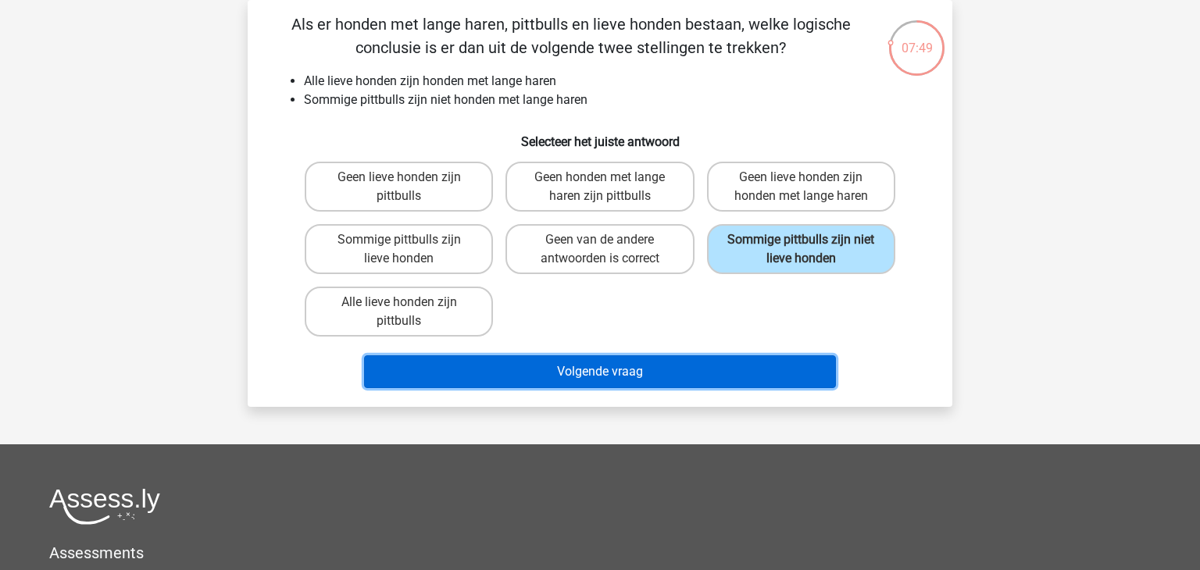
click at [673, 365] on button "Volgende vraag" at bounding box center [600, 371] width 473 height 33
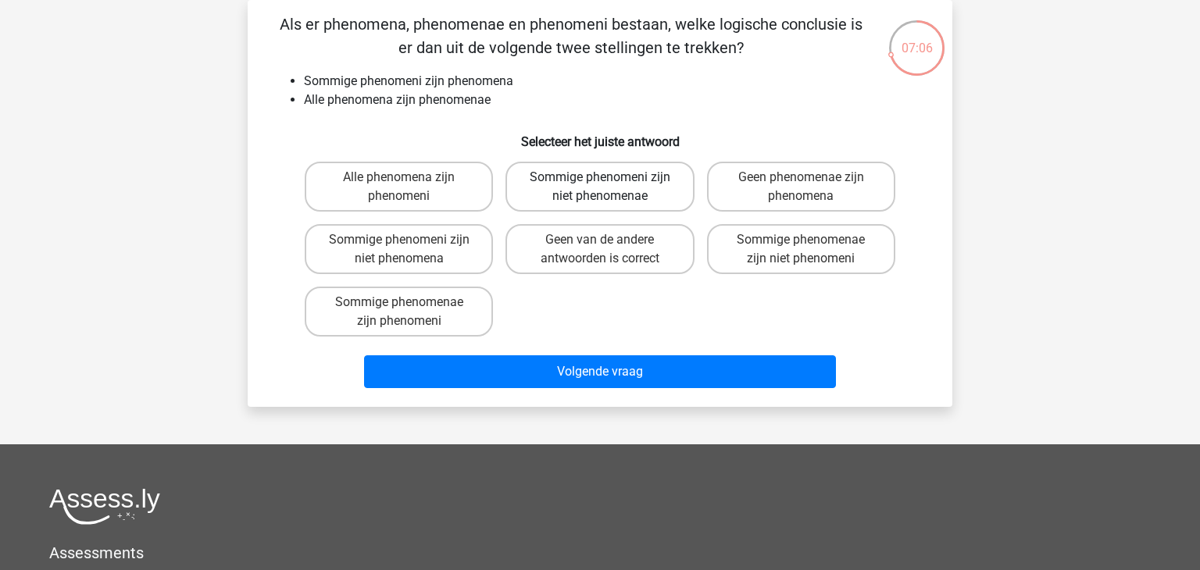
click at [570, 187] on label "Sommige phenomeni zijn niet phenomenae" at bounding box center [599, 187] width 188 height 50
click at [600, 187] on input "Sommige phenomeni zijn niet phenomenae" at bounding box center [605, 182] width 10 height 10
radio input "true"
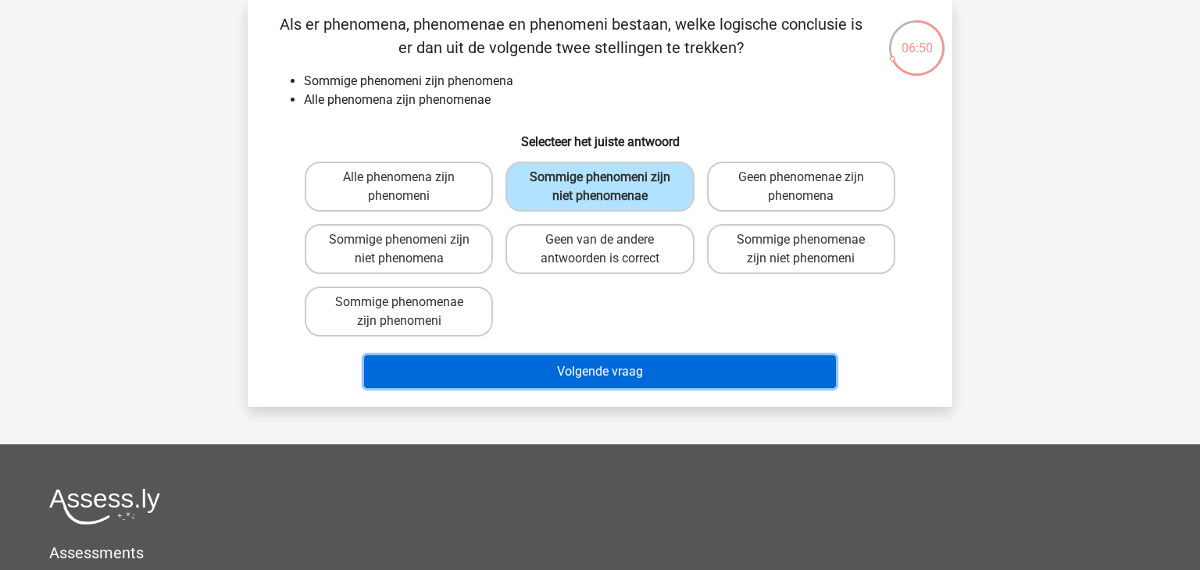
click at [612, 377] on button "Volgende vraag" at bounding box center [600, 371] width 473 height 33
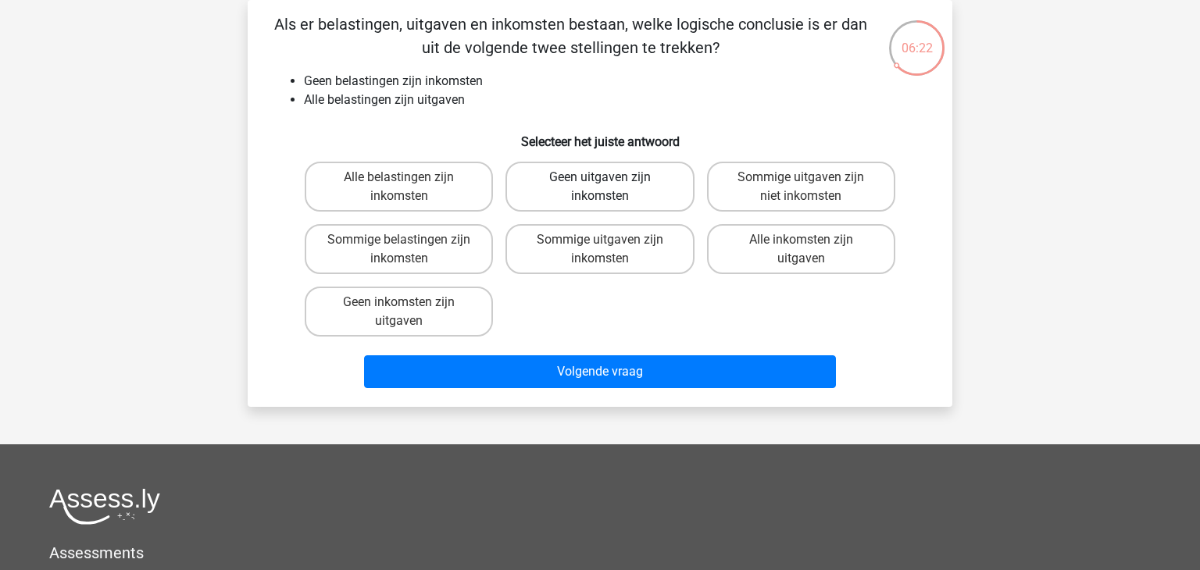
click at [586, 193] on label "Geen uitgaven zijn inkomsten" at bounding box center [599, 187] width 188 height 50
click at [600, 187] on input "Geen uitgaven zijn inkomsten" at bounding box center [605, 182] width 10 height 10
radio input "true"
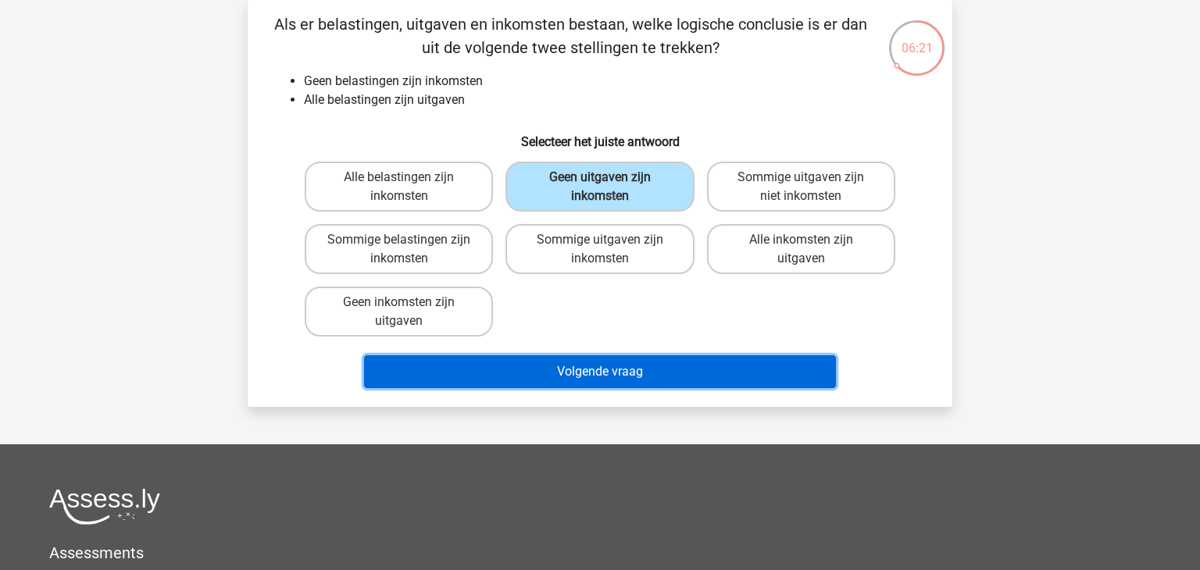
click at [613, 372] on button "Volgende vraag" at bounding box center [600, 371] width 473 height 33
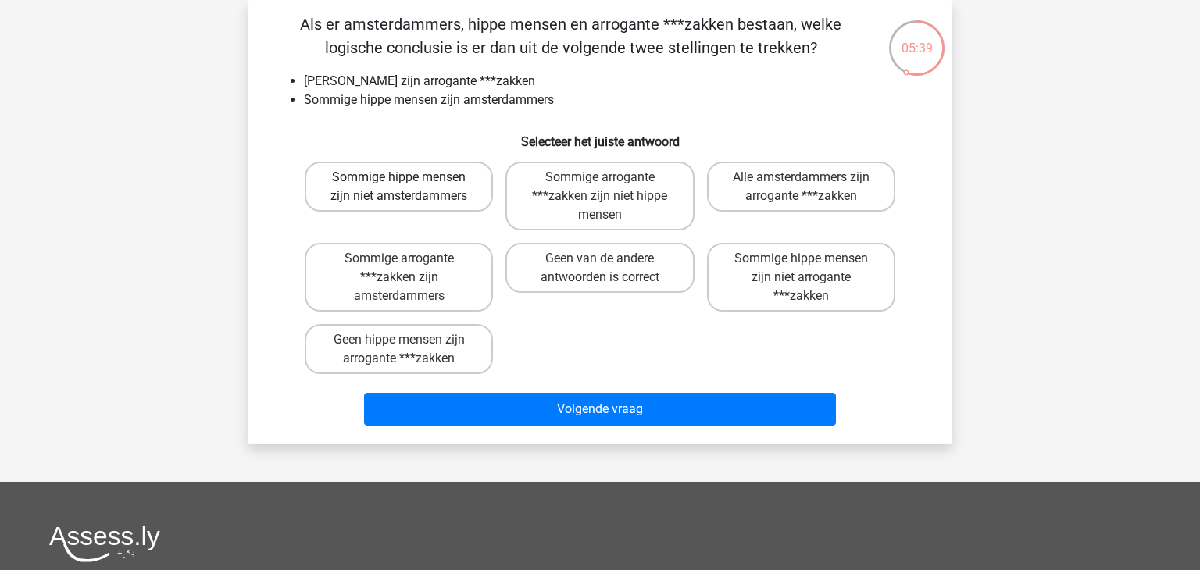
click at [421, 189] on label "Sommige hippe mensen zijn niet amsterdammers" at bounding box center [399, 187] width 188 height 50
click at [409, 187] on input "Sommige hippe mensen zijn niet amsterdammers" at bounding box center [404, 182] width 10 height 10
radio input "true"
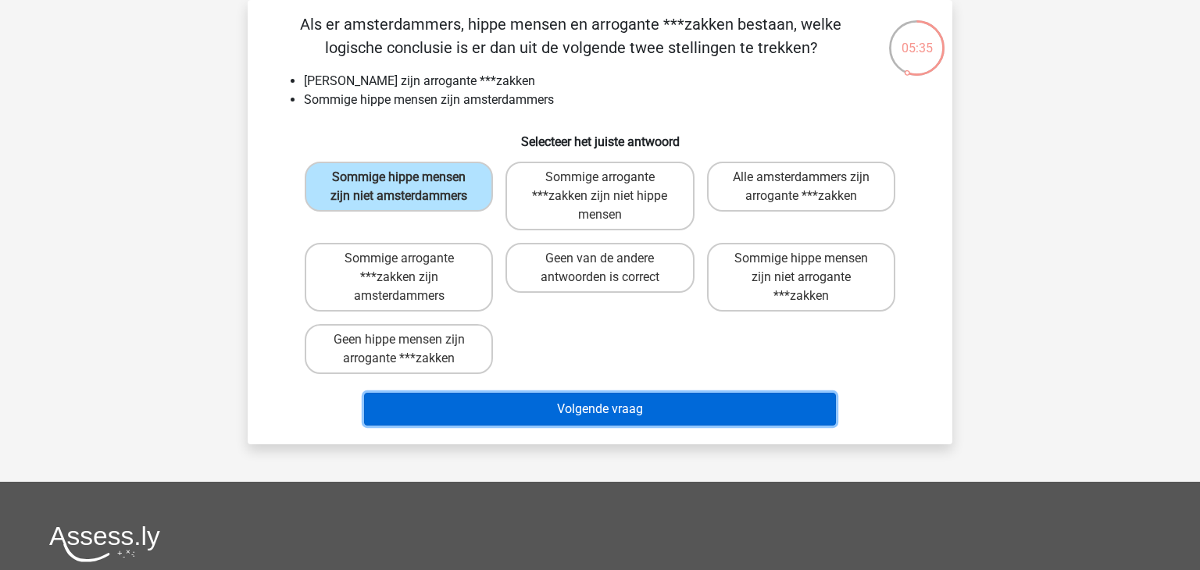
click at [611, 412] on button "Volgende vraag" at bounding box center [600, 409] width 473 height 33
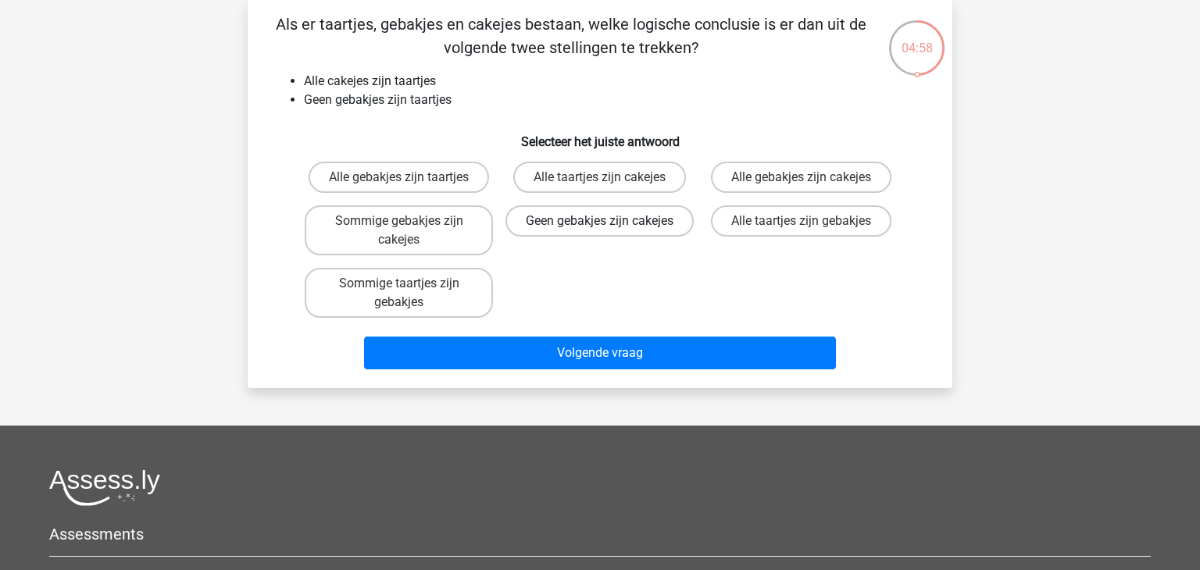
click at [602, 231] on label "Geen gebakjes zijn cakejes" at bounding box center [599, 220] width 188 height 31
click at [602, 231] on input "Geen gebakjes zijn cakejes" at bounding box center [605, 226] width 10 height 10
radio input "true"
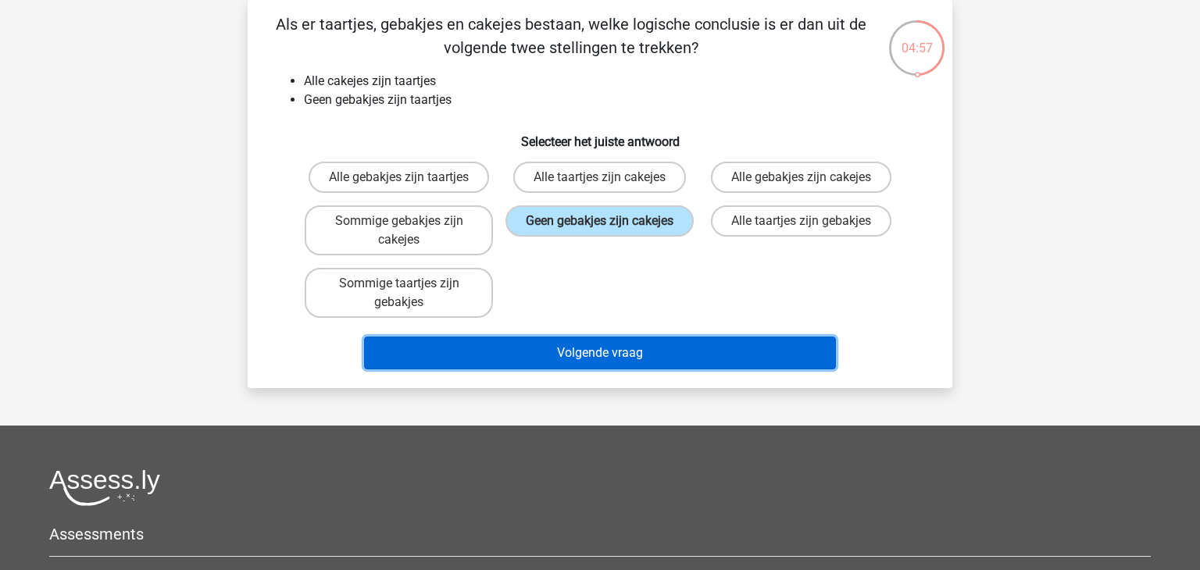
click at [612, 366] on button "Volgende vraag" at bounding box center [600, 353] width 473 height 33
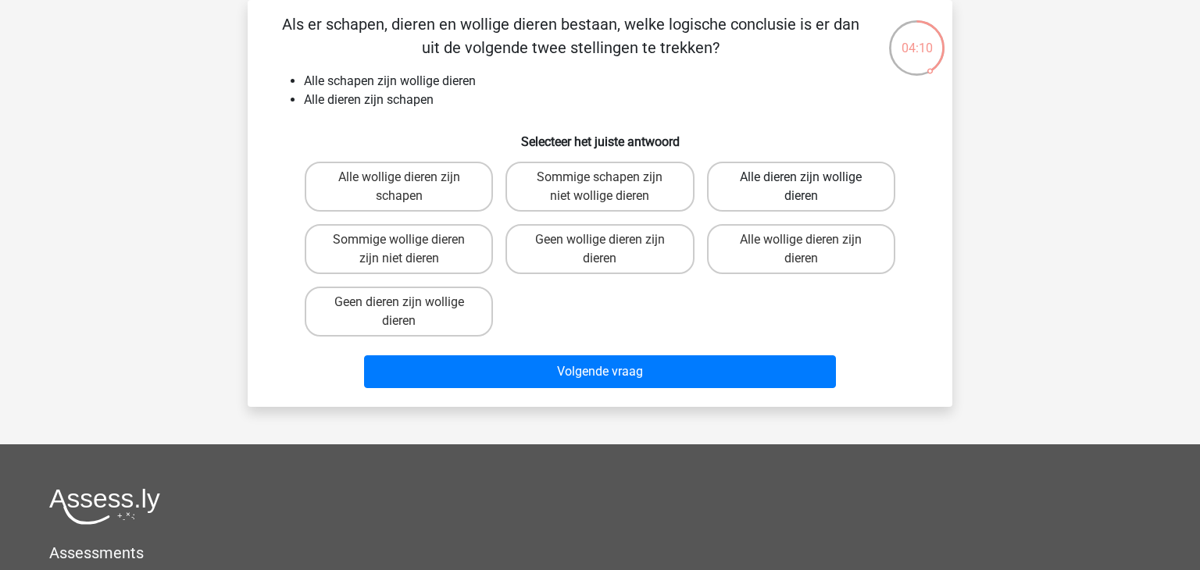
click at [823, 190] on label "Alle dieren zijn wollige dieren" at bounding box center [801, 187] width 188 height 50
click at [811, 187] on input "Alle dieren zijn wollige dieren" at bounding box center [806, 182] width 10 height 10
radio input "true"
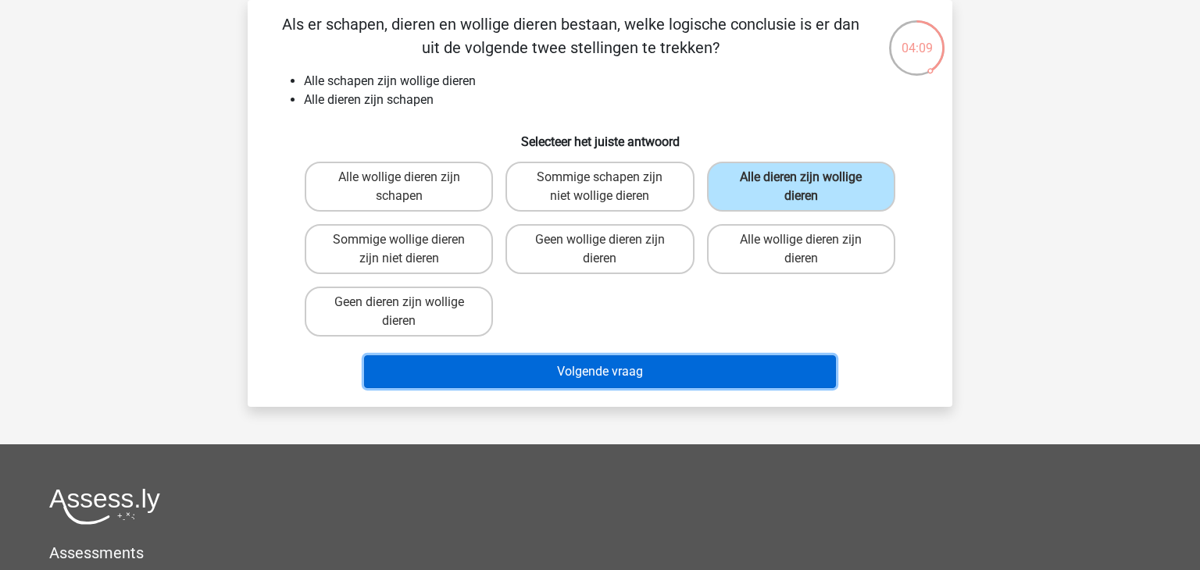
click at [637, 373] on button "Volgende vraag" at bounding box center [600, 371] width 473 height 33
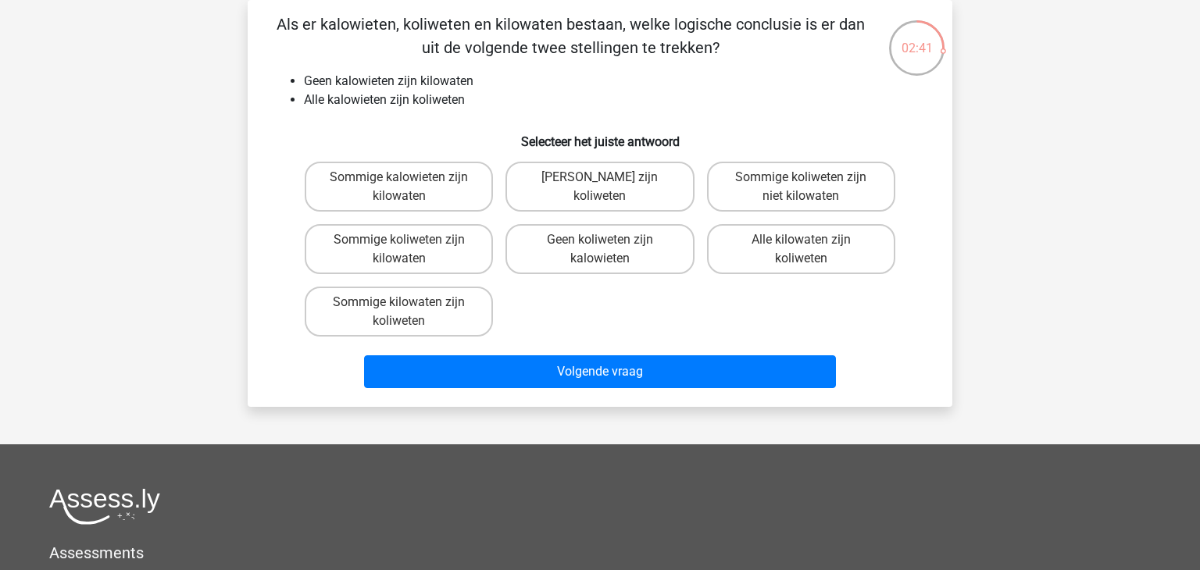
click at [404, 309] on input "Sommige kilowaten zijn koliweten" at bounding box center [404, 307] width 10 height 10
radio input "true"
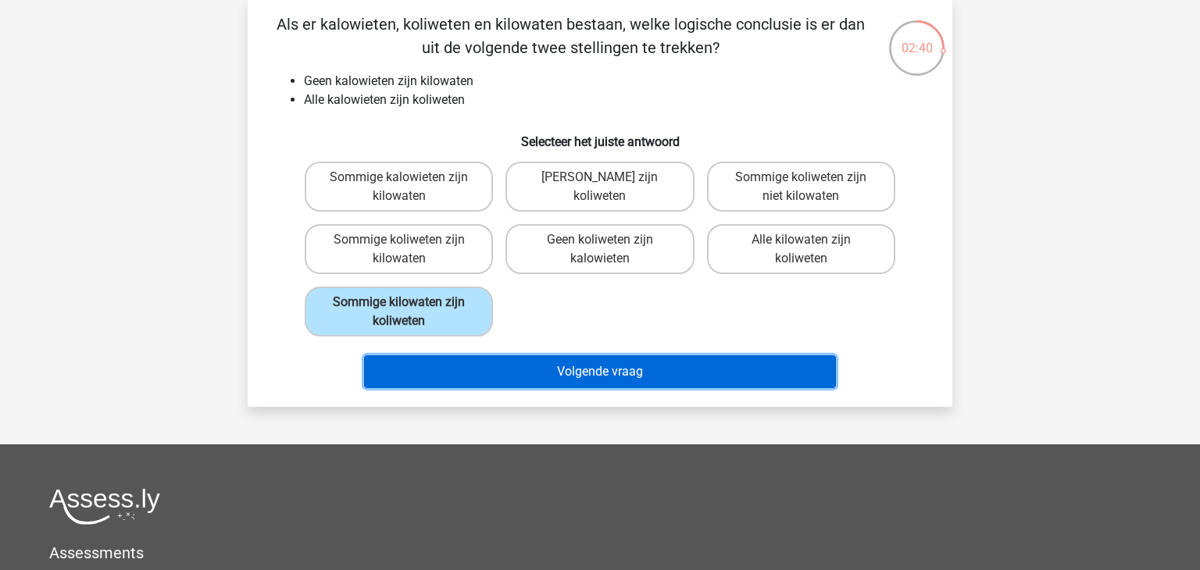
click at [630, 360] on button "Volgende vraag" at bounding box center [600, 371] width 473 height 33
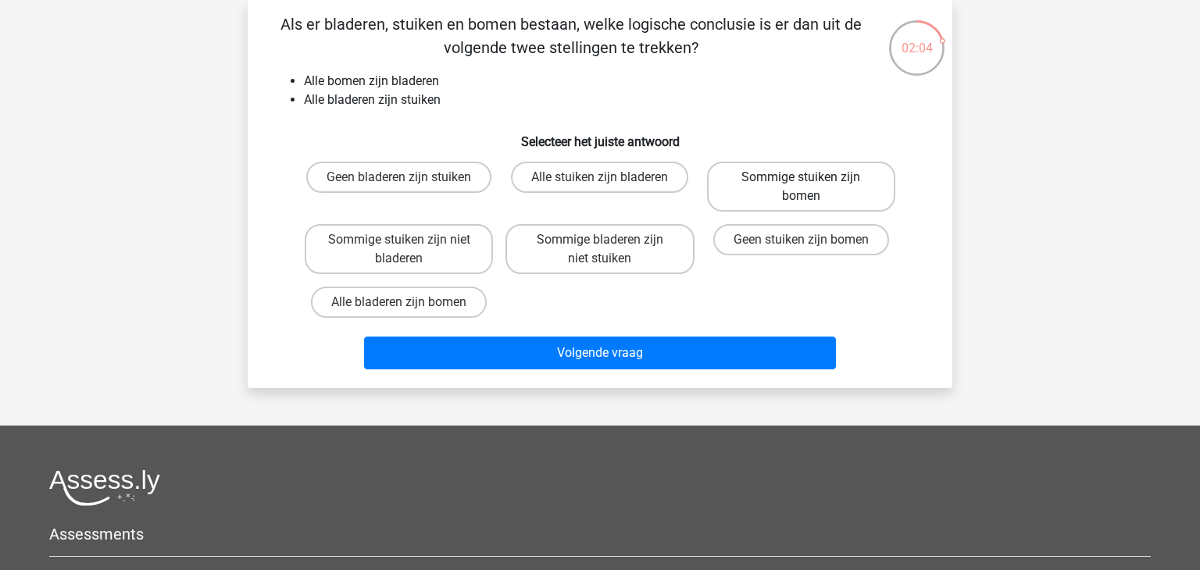
click at [756, 174] on label "Sommige stuiken zijn bomen" at bounding box center [801, 187] width 188 height 50
click at [801, 177] on input "Sommige stuiken zijn bomen" at bounding box center [806, 182] width 10 height 10
radio input "true"
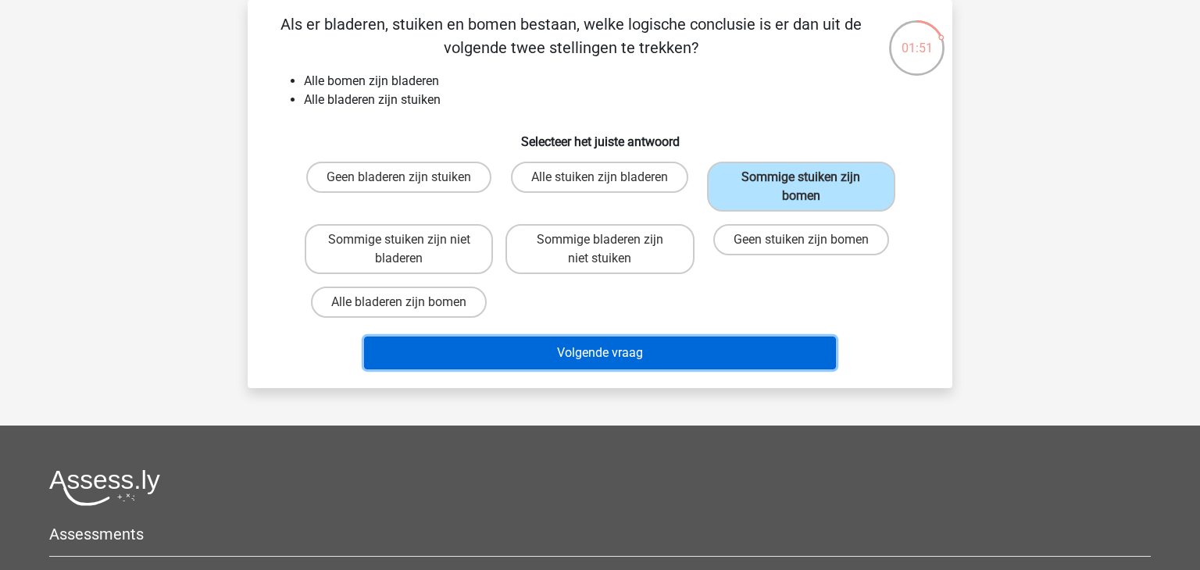
click at [563, 352] on button "Volgende vraag" at bounding box center [600, 353] width 473 height 33
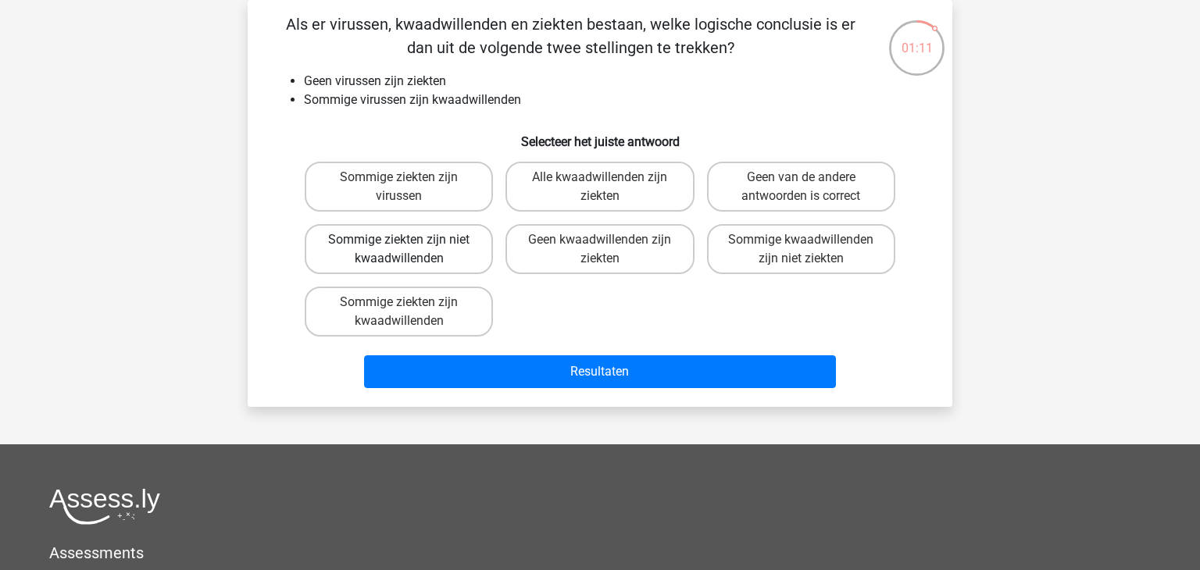
click at [449, 250] on label "Sommige ziekten zijn niet kwaadwillenden" at bounding box center [399, 249] width 188 height 50
click at [409, 250] on input "Sommige ziekten zijn niet kwaadwillenden" at bounding box center [404, 245] width 10 height 10
radio input "true"
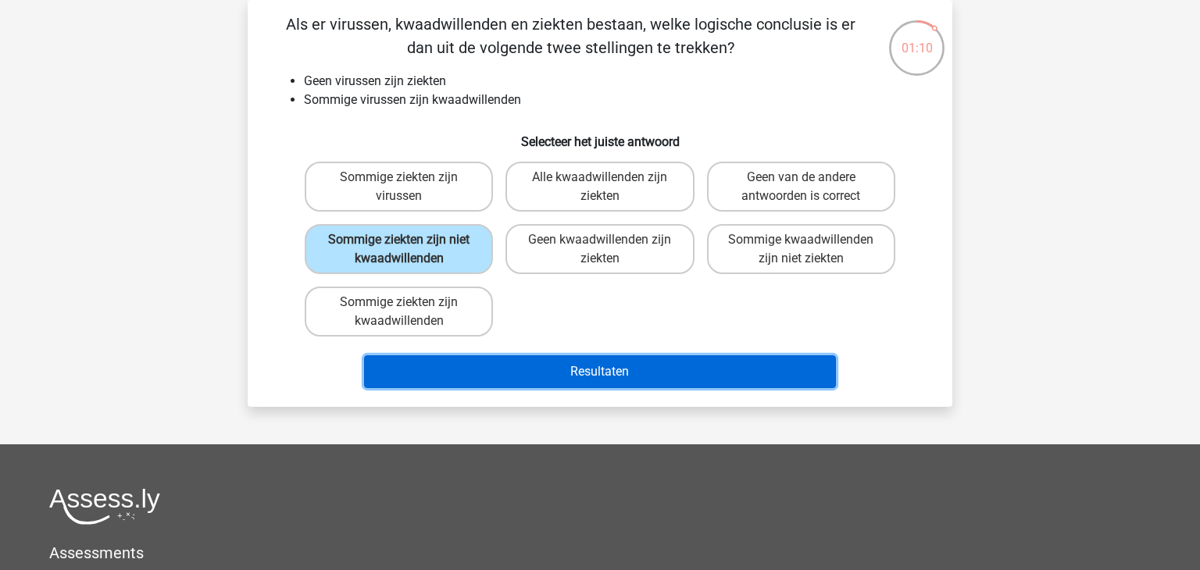
click at [544, 366] on button "Resultaten" at bounding box center [600, 371] width 473 height 33
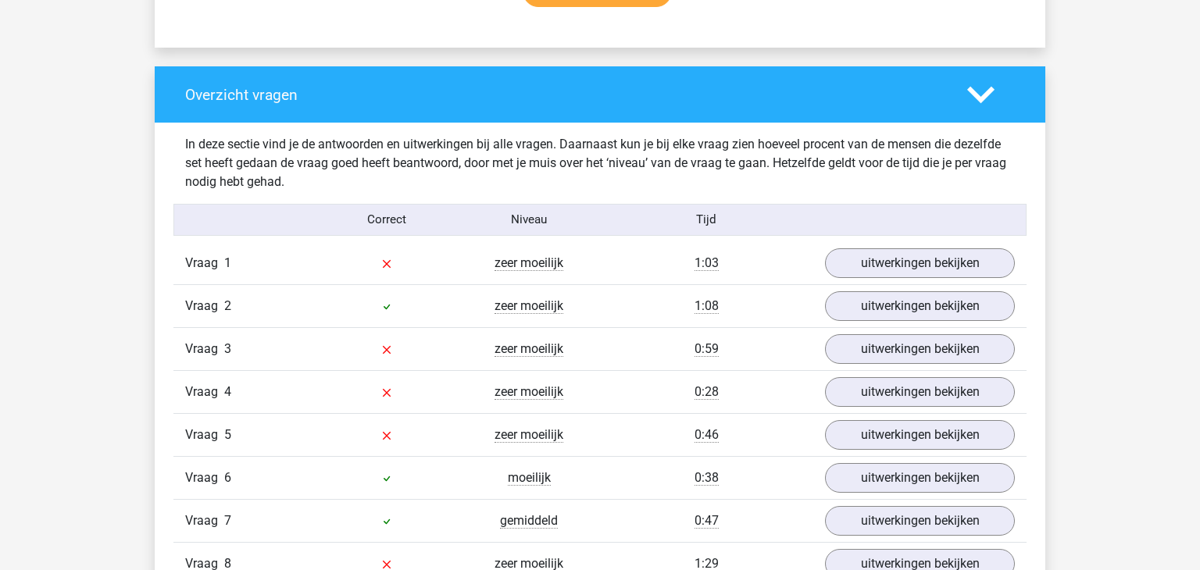
scroll to position [1191, 0]
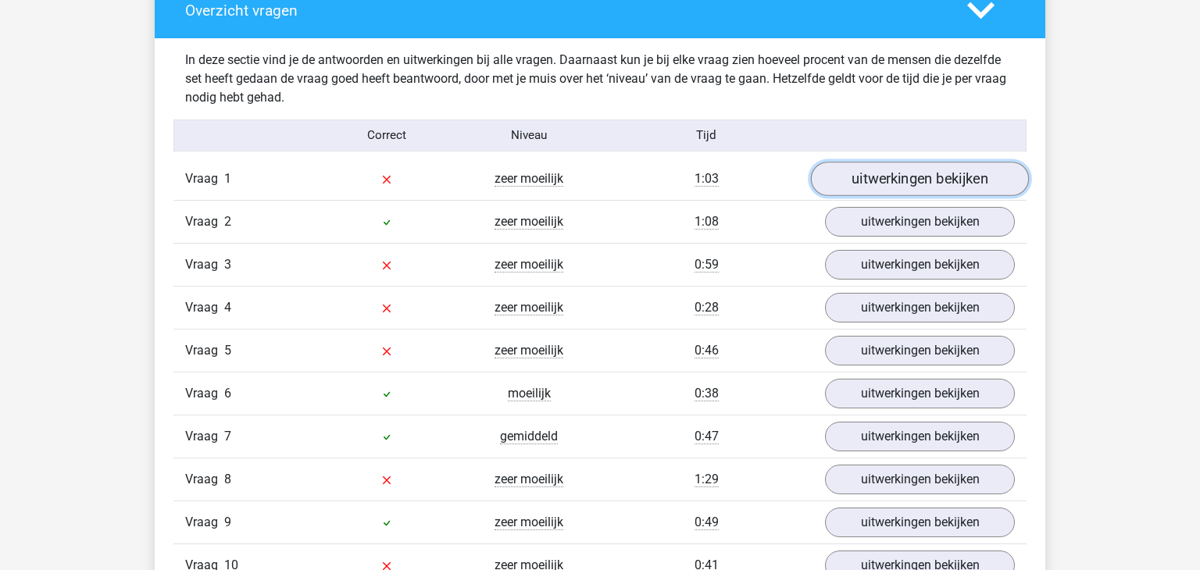
click at [884, 180] on link "uitwerkingen bekijken" at bounding box center [920, 179] width 218 height 34
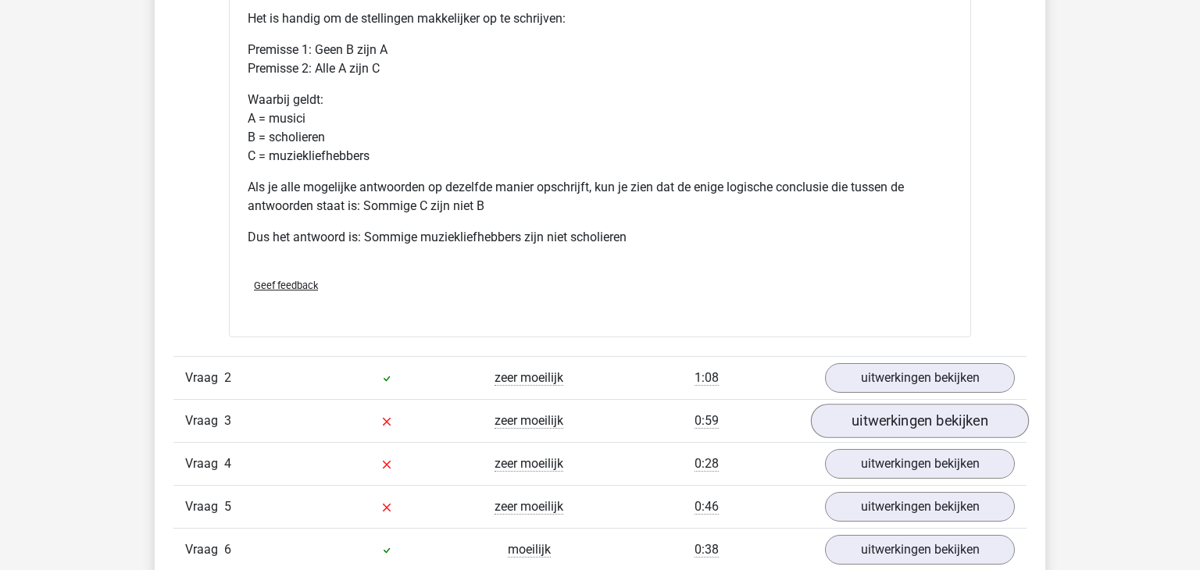
scroll to position [1739, 0]
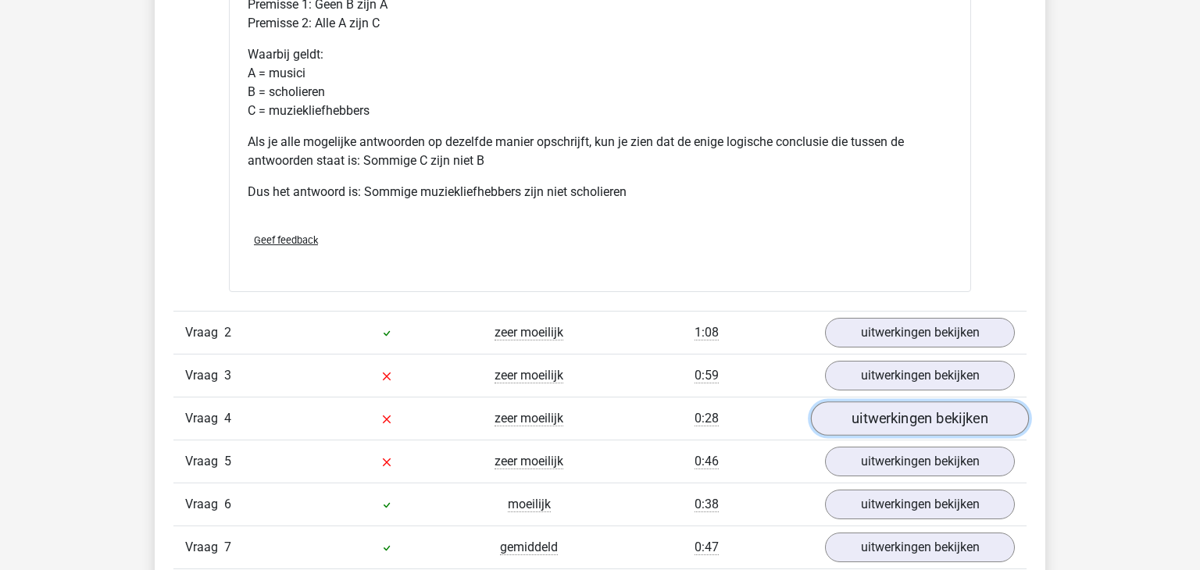
click at [919, 419] on link "uitwerkingen bekijken" at bounding box center [920, 419] width 218 height 34
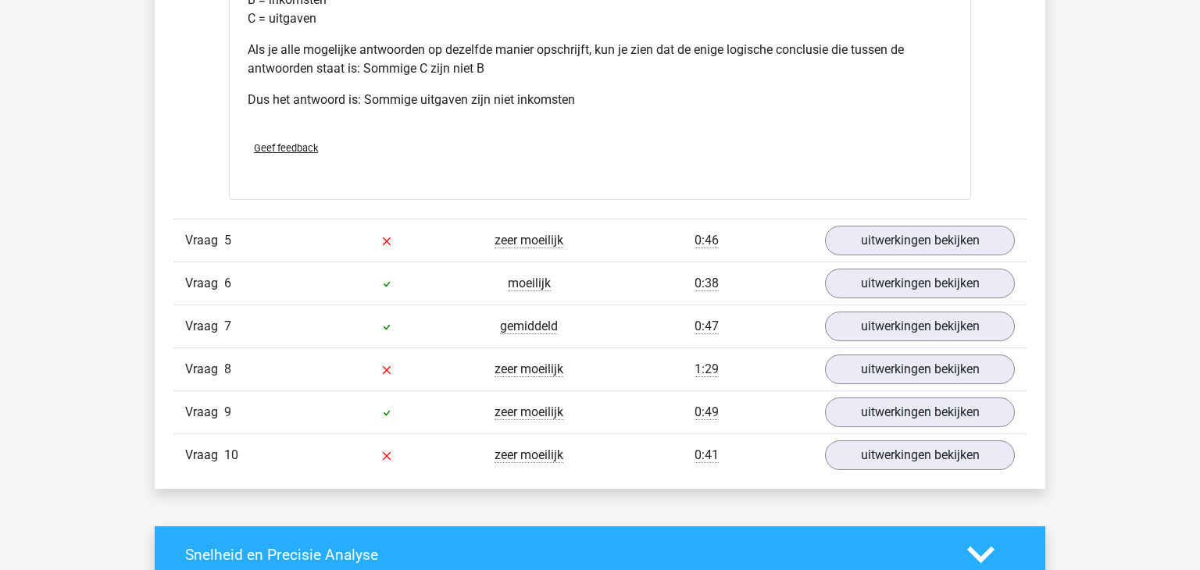
scroll to position [2602, 0]
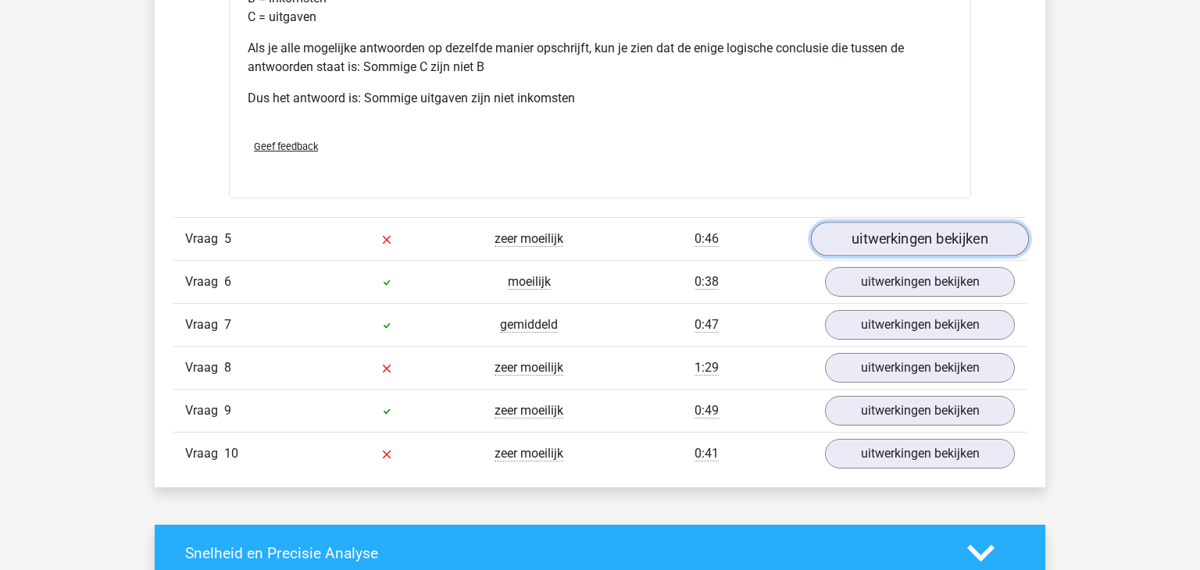
click at [947, 235] on link "uitwerkingen bekijken" at bounding box center [920, 240] width 218 height 34
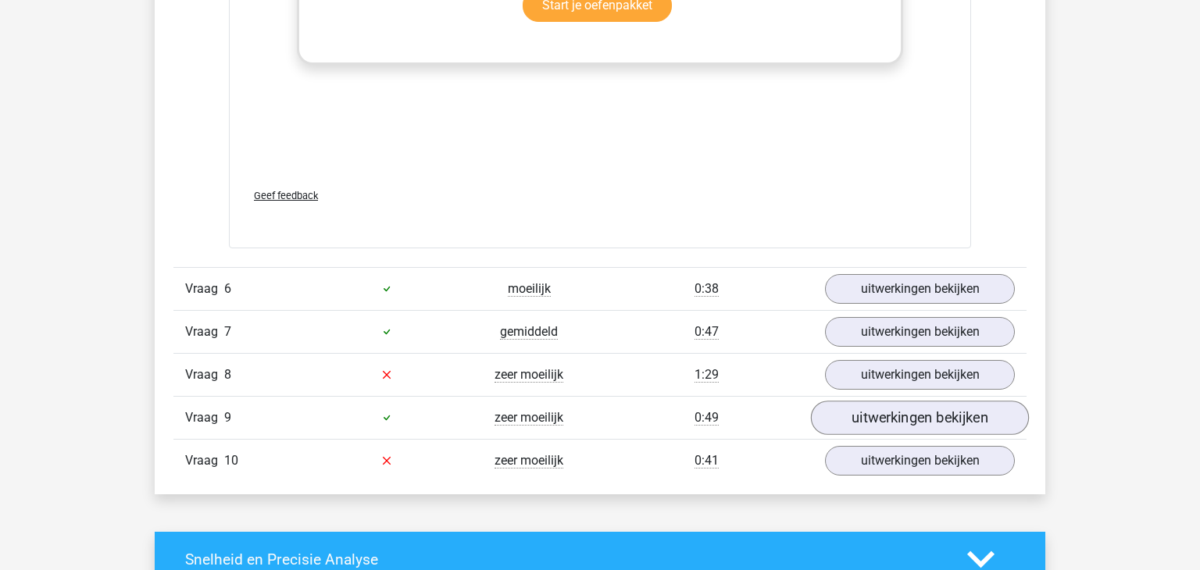
scroll to position [3499, 0]
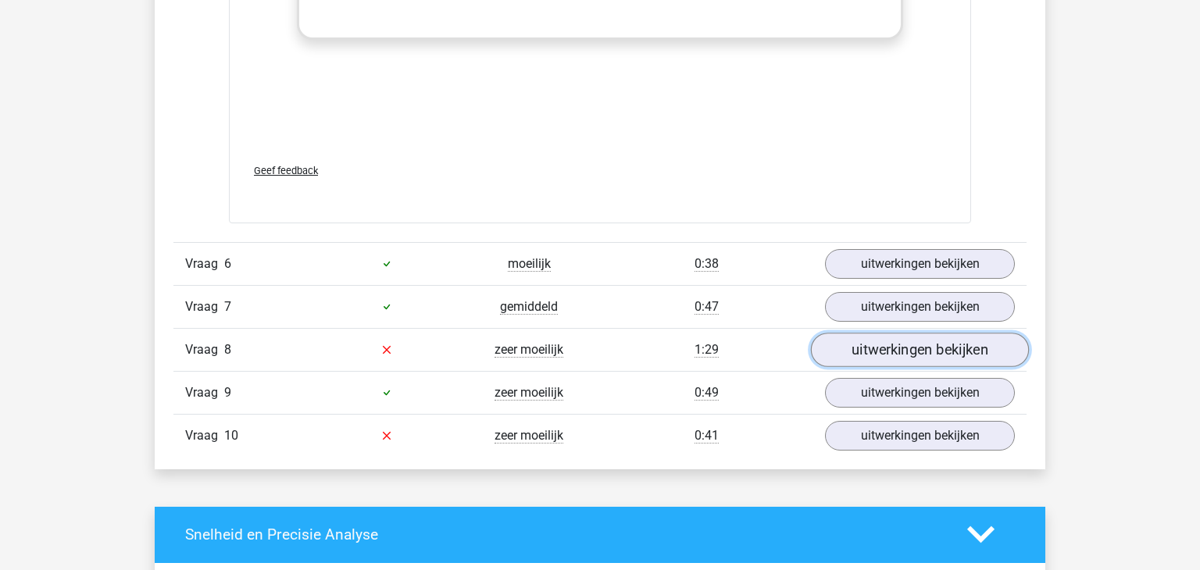
click at [918, 344] on link "uitwerkingen bekijken" at bounding box center [920, 350] width 218 height 34
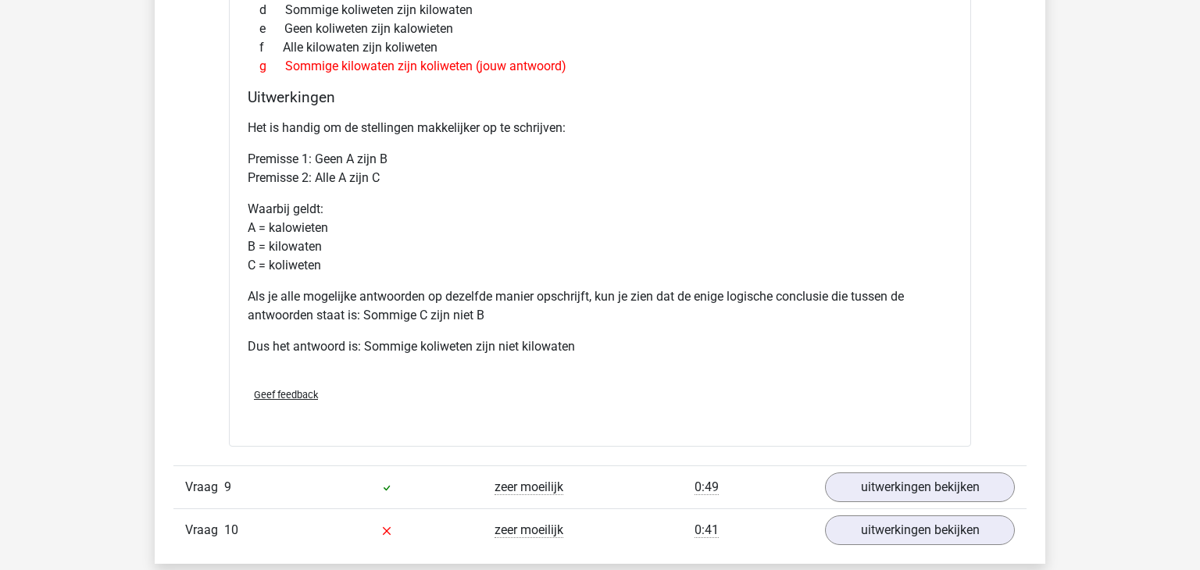
scroll to position [4205, 0]
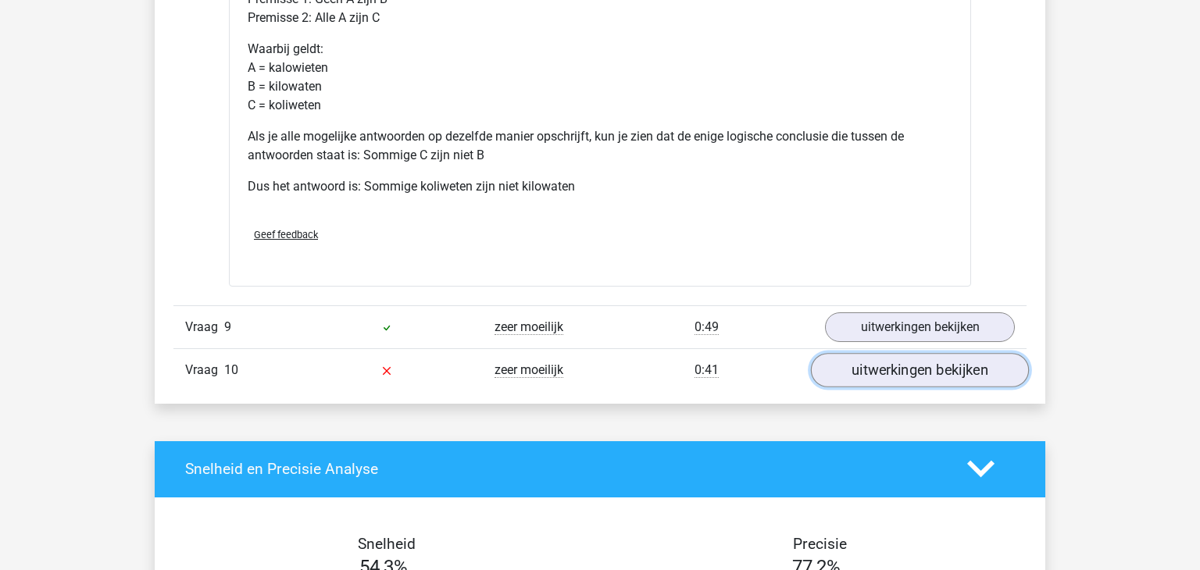
click at [936, 361] on link "uitwerkingen bekijken" at bounding box center [920, 370] width 218 height 34
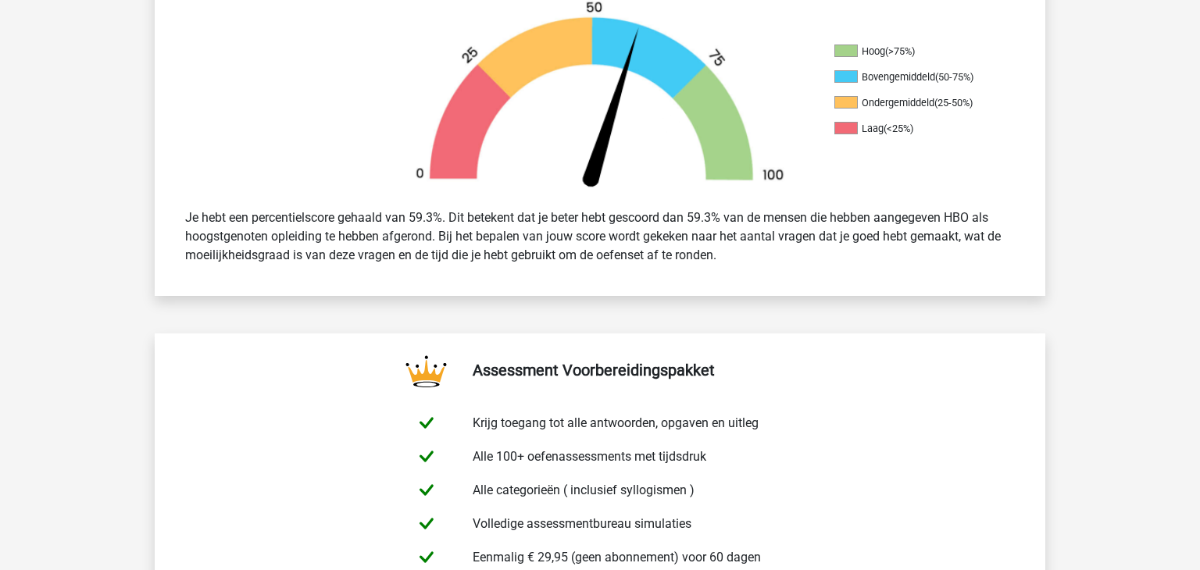
scroll to position [486, 0]
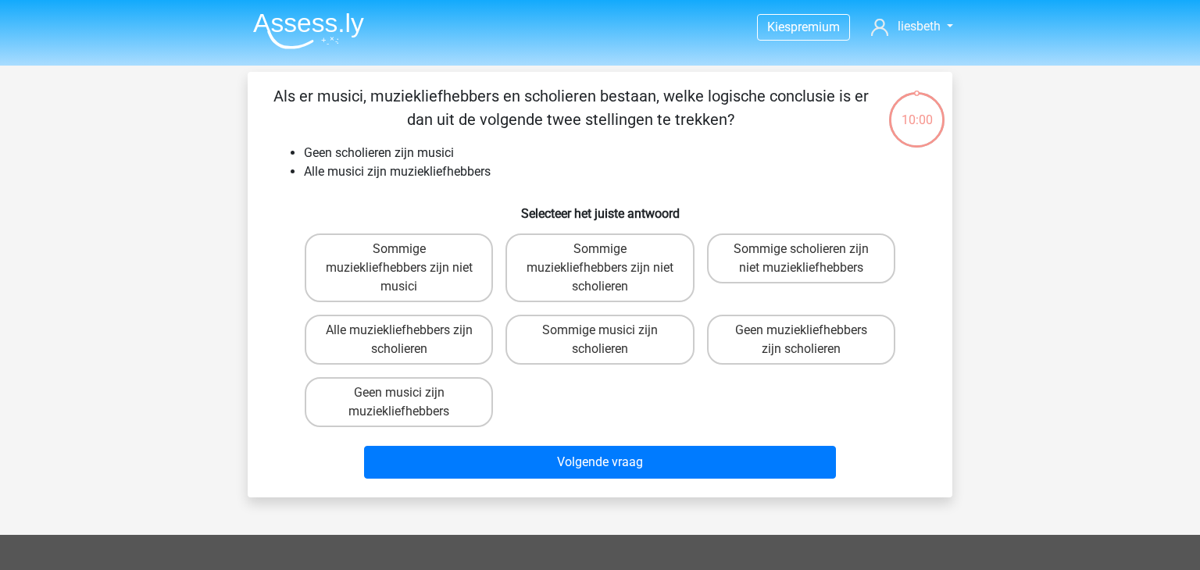
scroll to position [72, 0]
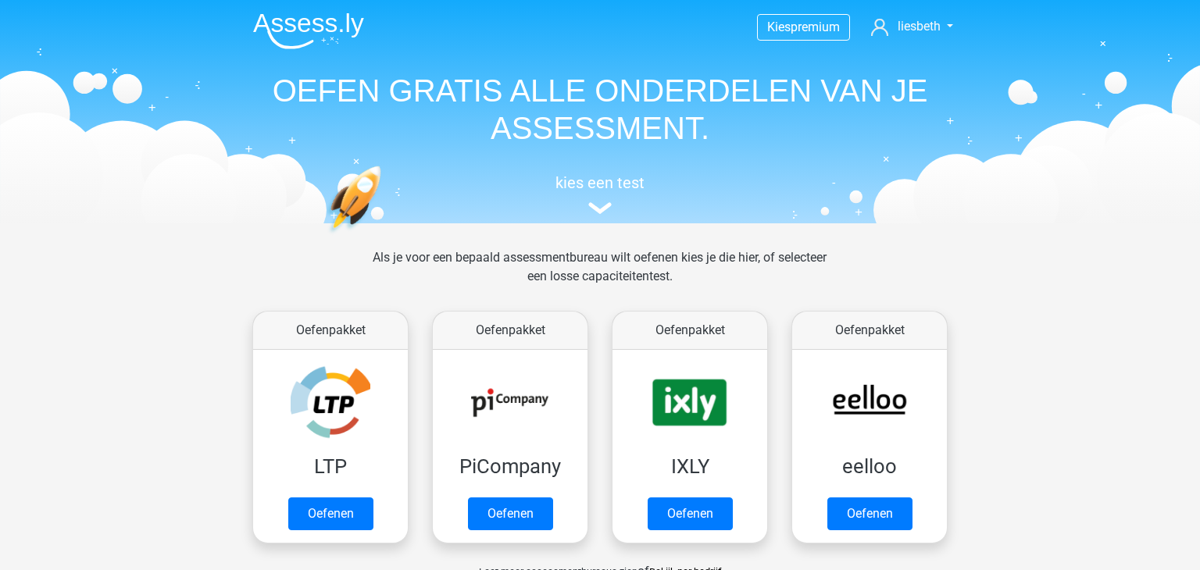
click at [604, 191] on h5 "kies een test" at bounding box center [600, 182] width 719 height 19
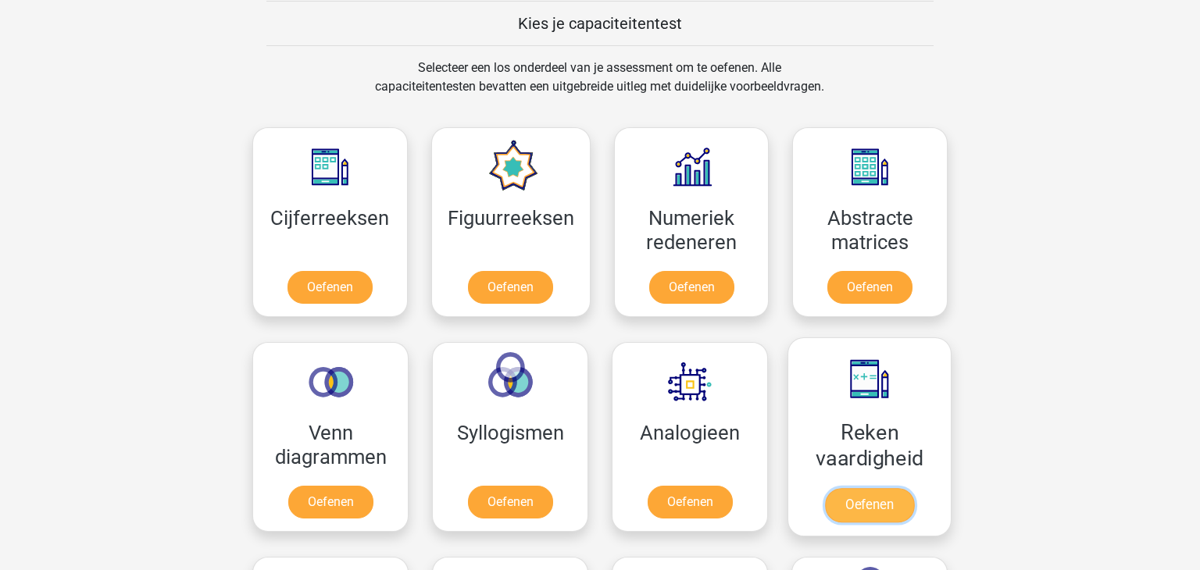
click at [874, 505] on link "Oefenen" at bounding box center [869, 505] width 89 height 34
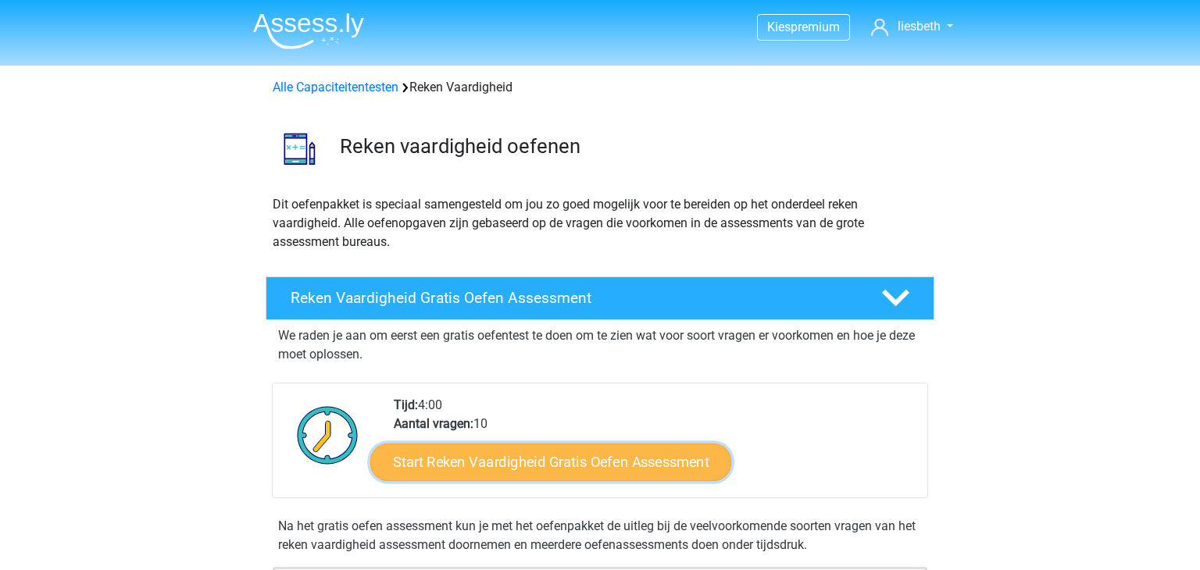
click at [546, 465] on link "Start Reken Vaardigheid Gratis Oefen Assessment" at bounding box center [550, 461] width 361 height 37
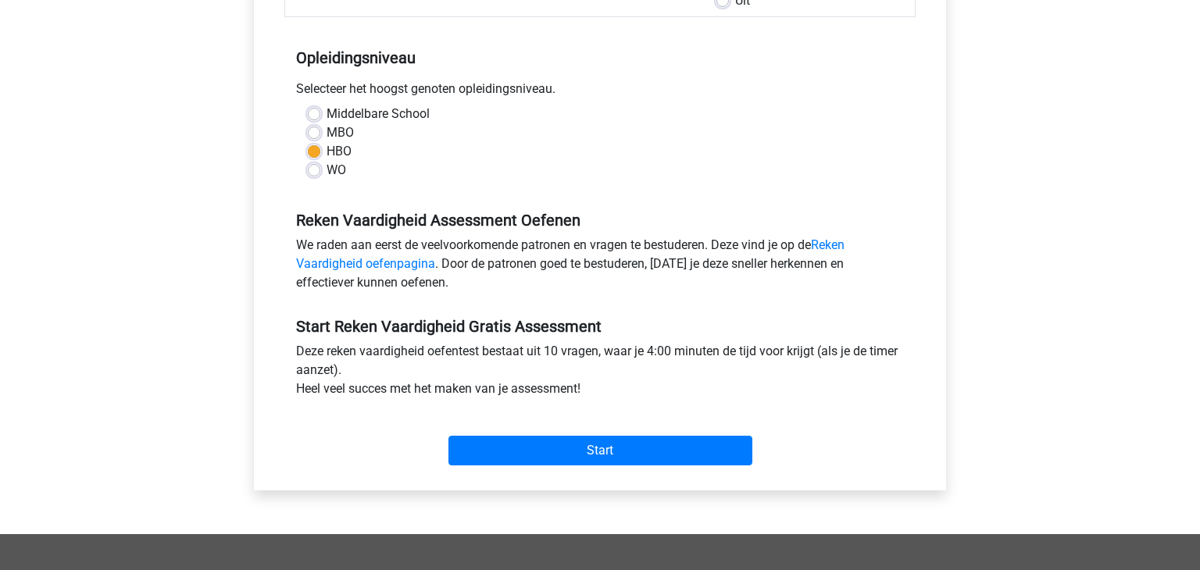
scroll to position [309, 0]
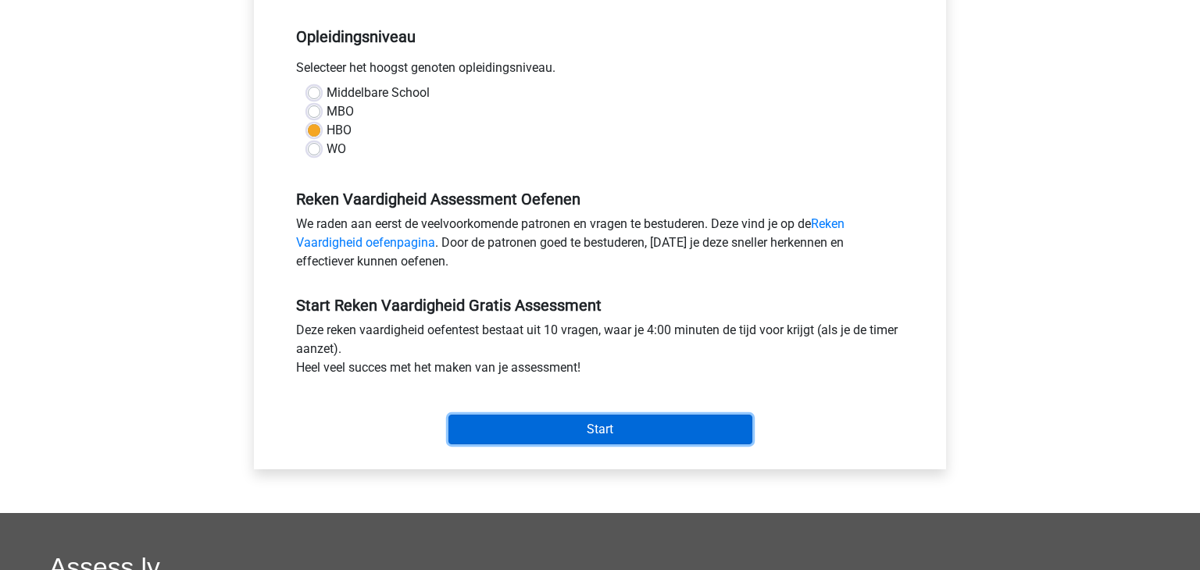
click at [598, 437] on input "Start" at bounding box center [600, 430] width 304 height 30
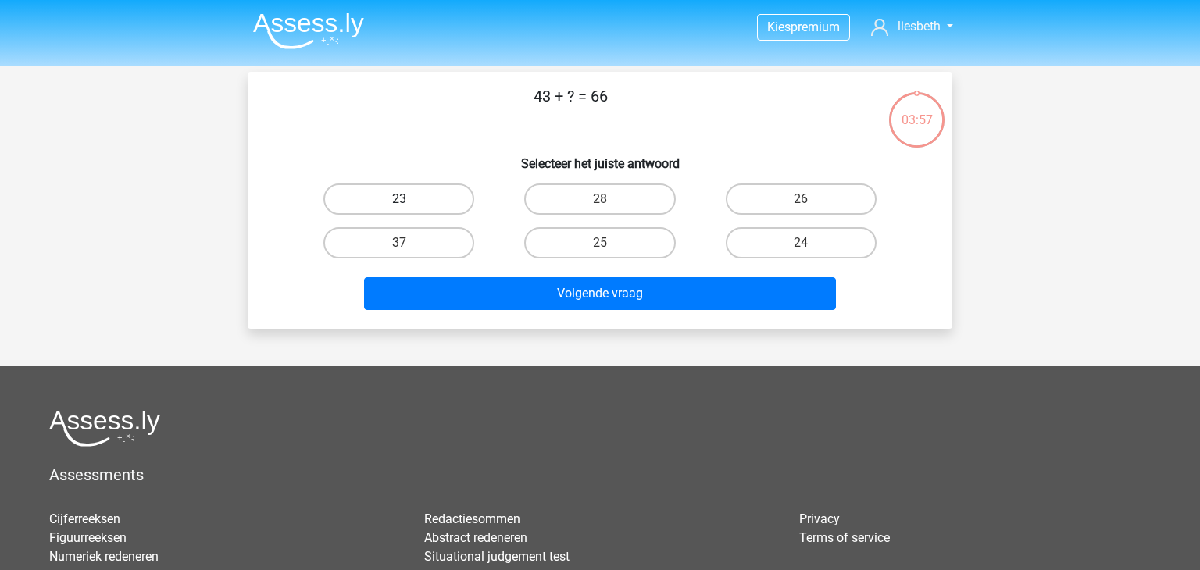
click at [427, 197] on label "23" at bounding box center [398, 199] width 151 height 31
click at [409, 199] on input "23" at bounding box center [404, 204] width 10 height 10
radio input "true"
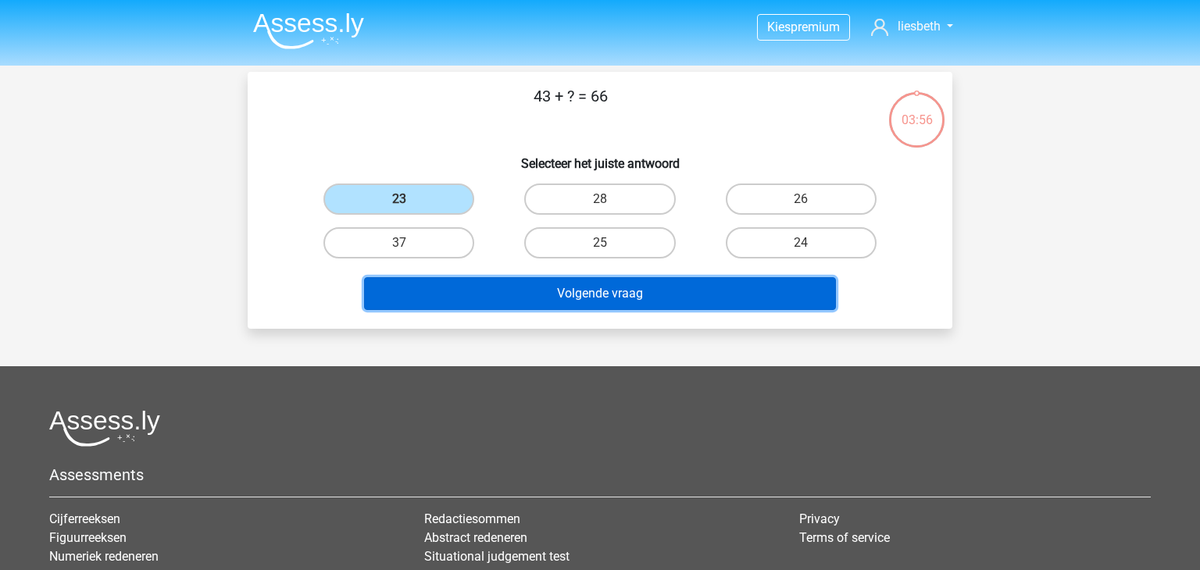
click at [636, 293] on button "Volgende vraag" at bounding box center [600, 293] width 473 height 33
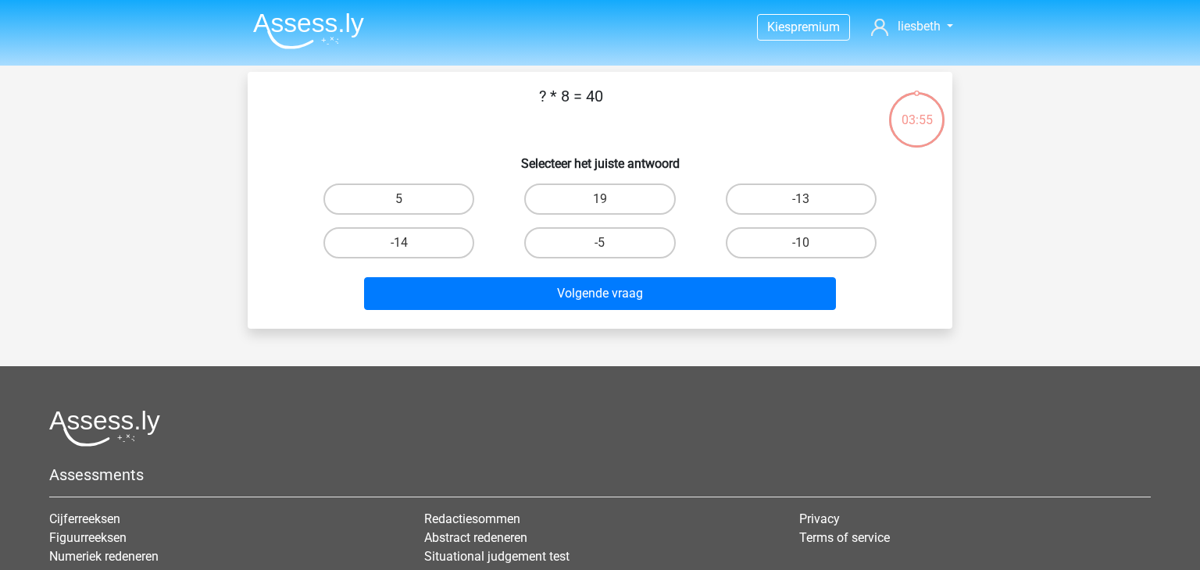
scroll to position [72, 0]
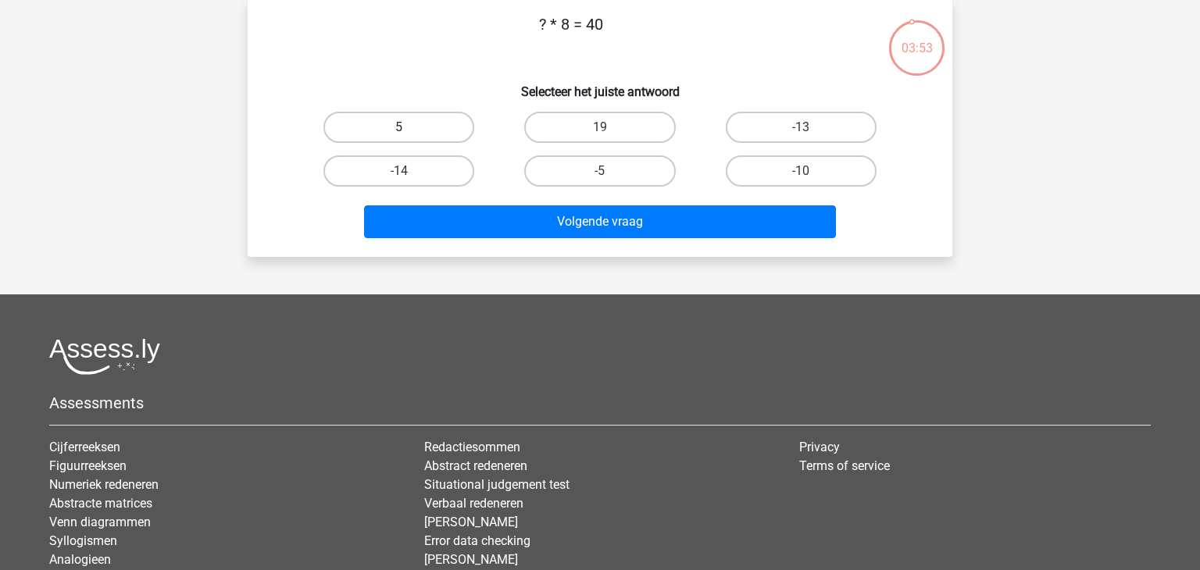
click at [389, 127] on label "5" at bounding box center [398, 127] width 151 height 31
click at [399, 127] on input "5" at bounding box center [404, 132] width 10 height 10
radio input "true"
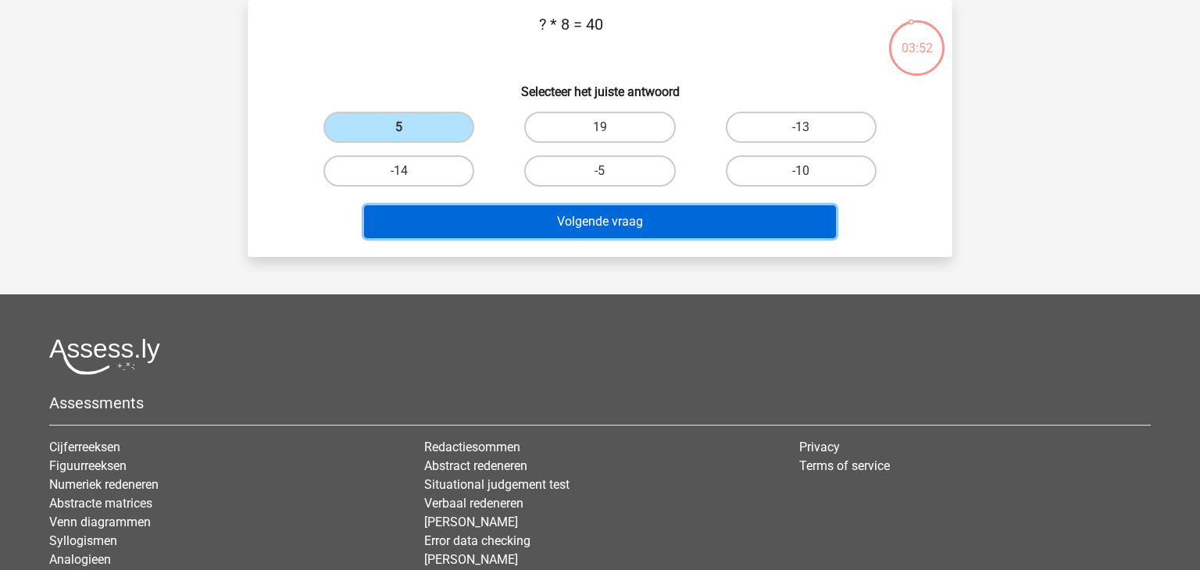
click at [584, 220] on button "Volgende vraag" at bounding box center [600, 221] width 473 height 33
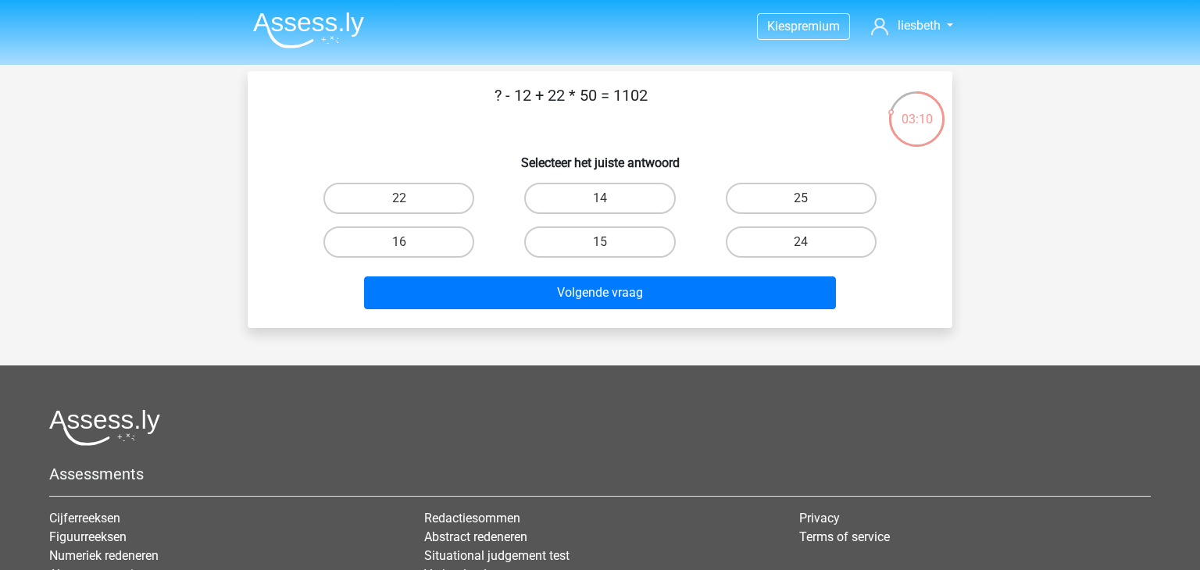
scroll to position [0, 0]
click at [616, 202] on label "14" at bounding box center [599, 199] width 151 height 31
click at [610, 202] on input "14" at bounding box center [605, 204] width 10 height 10
radio input "true"
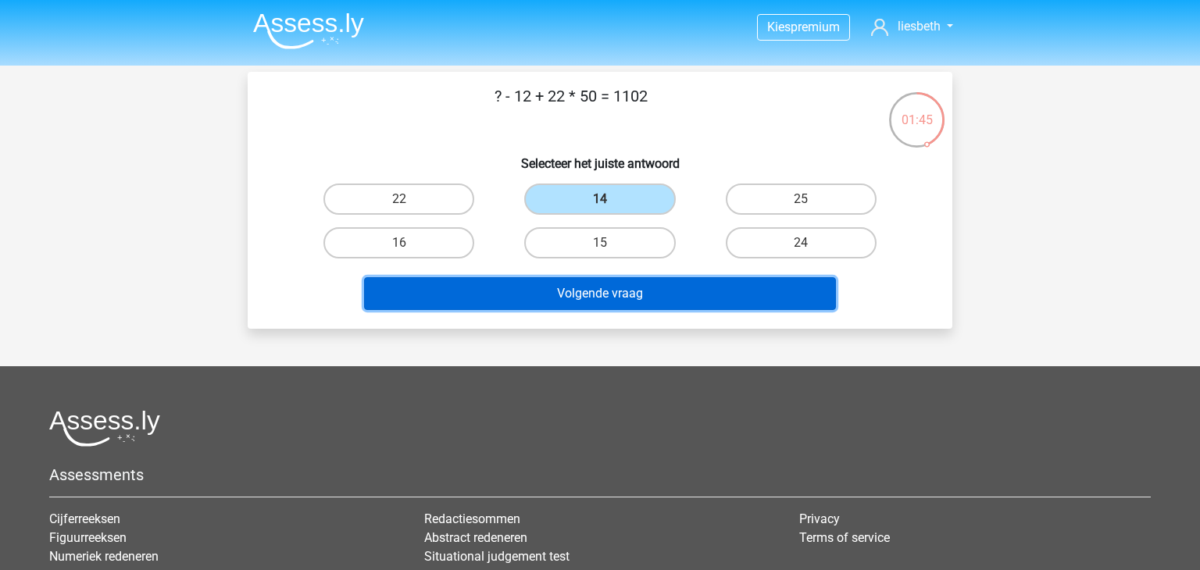
click at [602, 304] on button "Volgende vraag" at bounding box center [600, 293] width 473 height 33
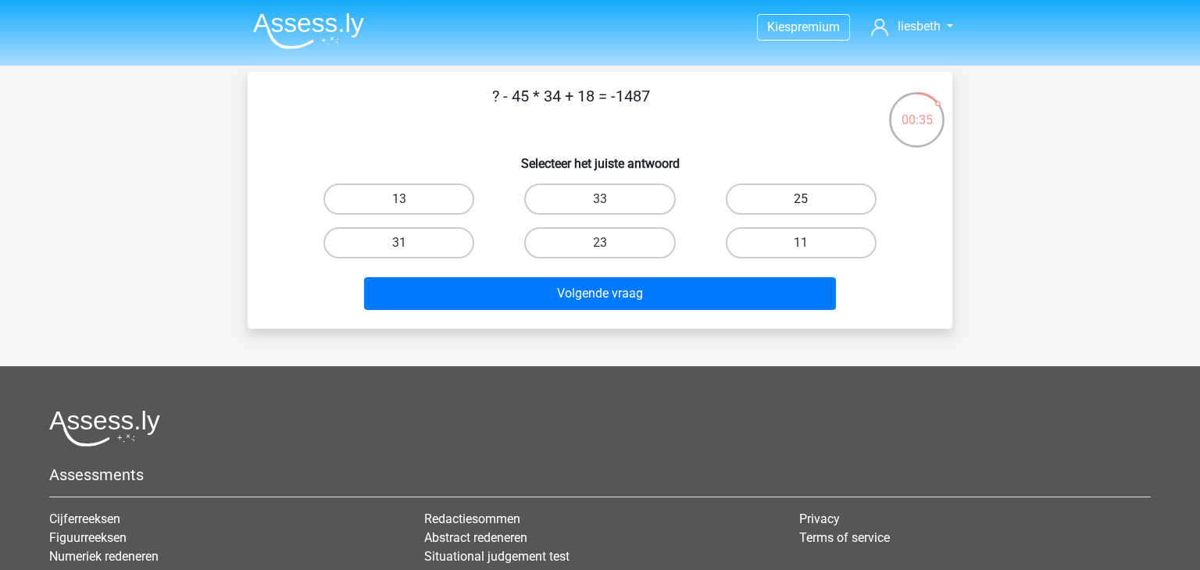
click at [803, 210] on label "25" at bounding box center [801, 199] width 151 height 31
click at [803, 209] on input "25" at bounding box center [806, 204] width 10 height 10
radio input "true"
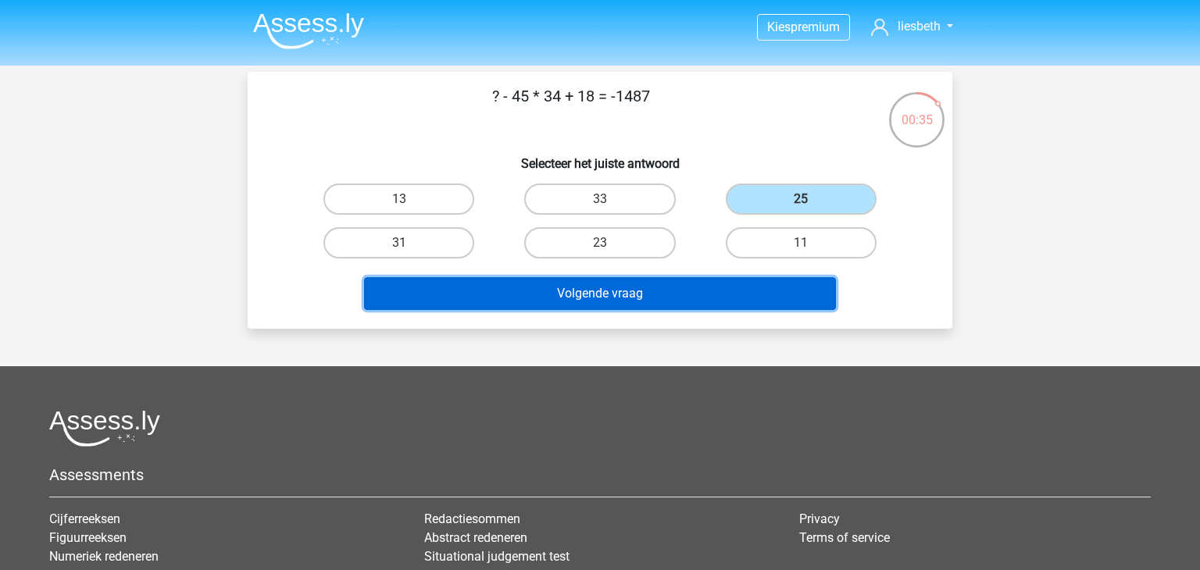
click at [630, 280] on button "Volgende vraag" at bounding box center [600, 293] width 473 height 33
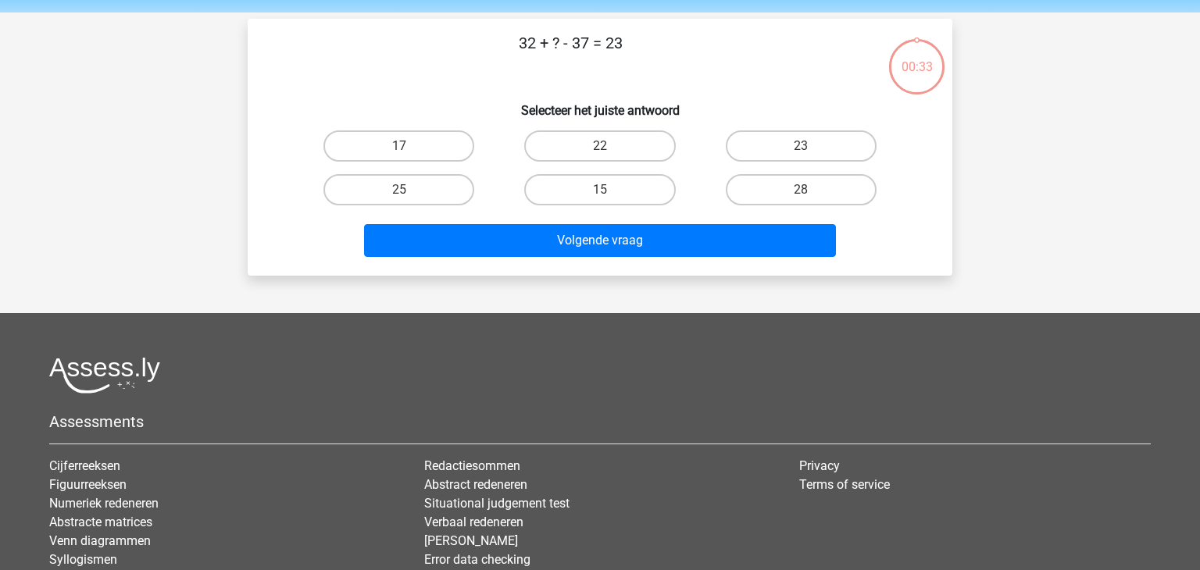
scroll to position [72, 0]
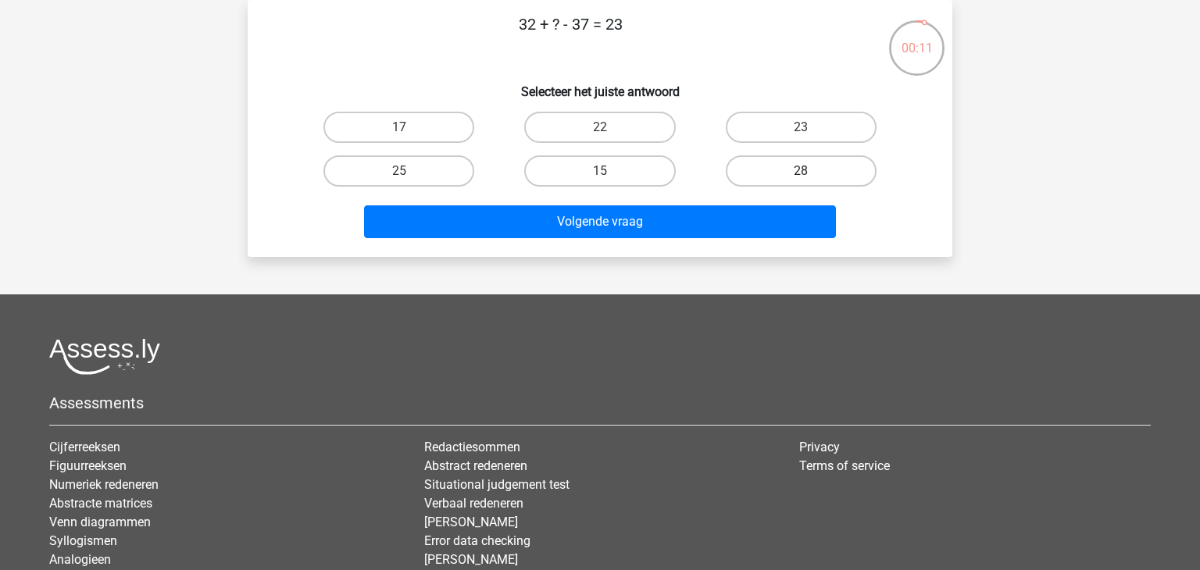
click at [847, 173] on label "28" at bounding box center [801, 170] width 151 height 31
click at [811, 173] on input "28" at bounding box center [806, 176] width 10 height 10
radio input "true"
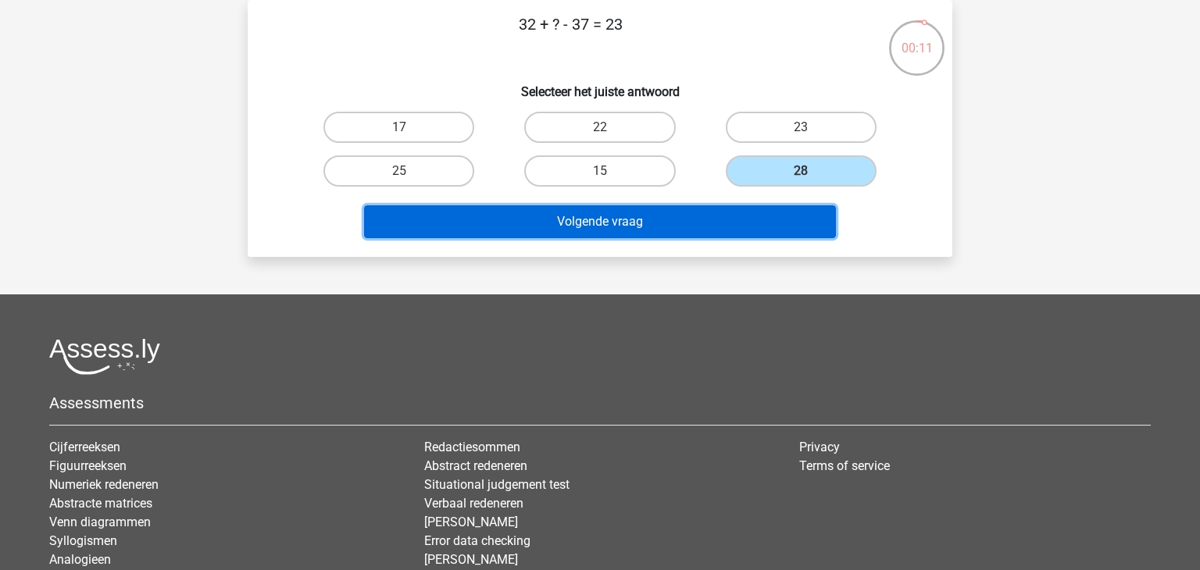
click at [635, 220] on button "Volgende vraag" at bounding box center [600, 221] width 473 height 33
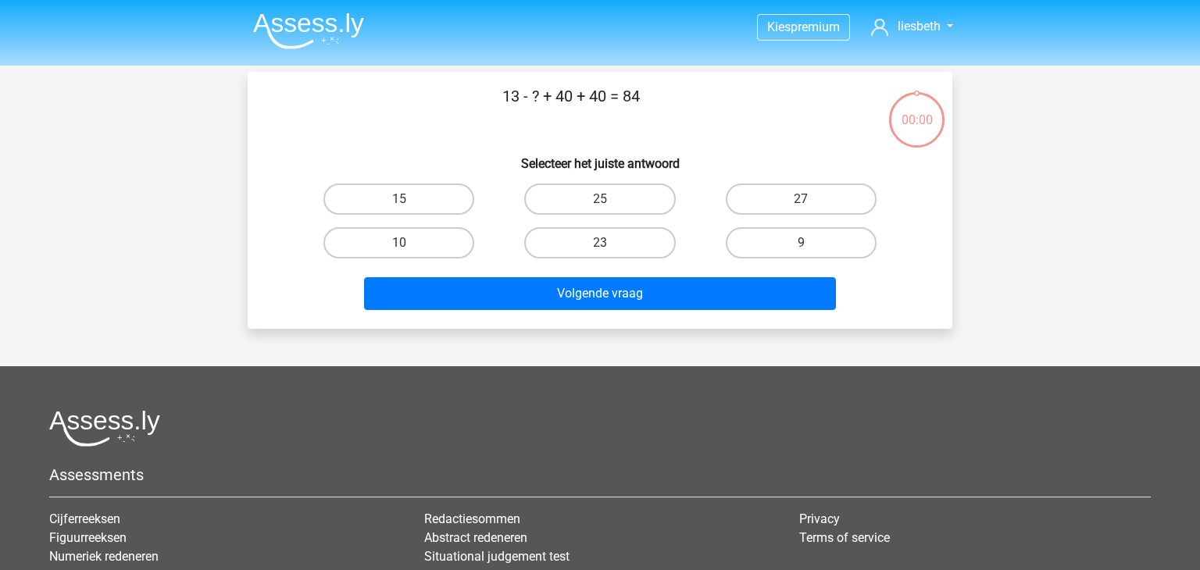
scroll to position [72, 0]
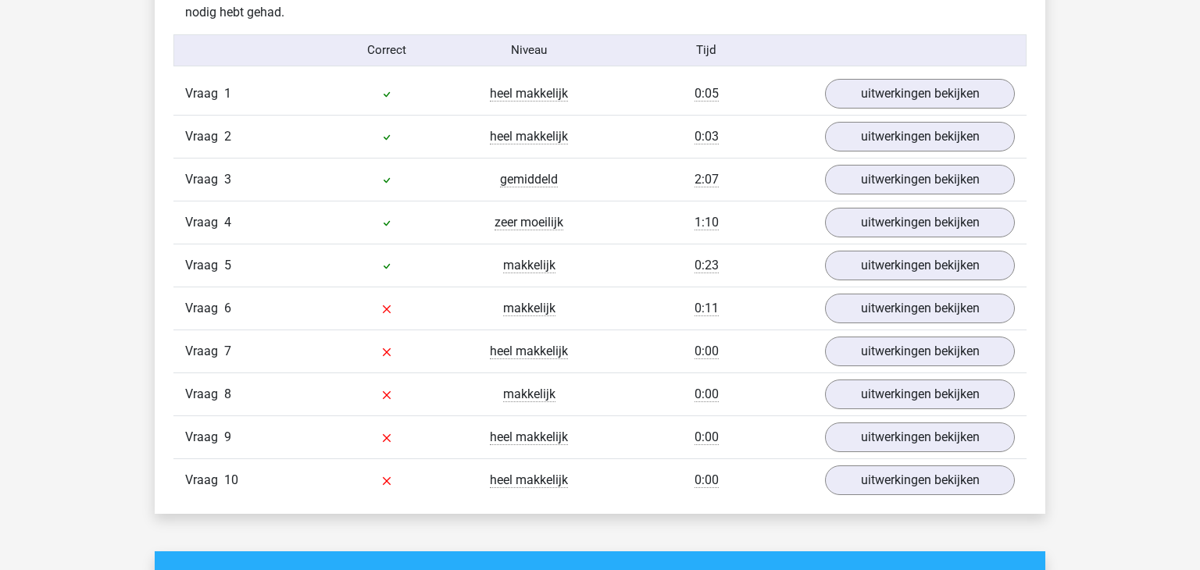
scroll to position [1277, 0]
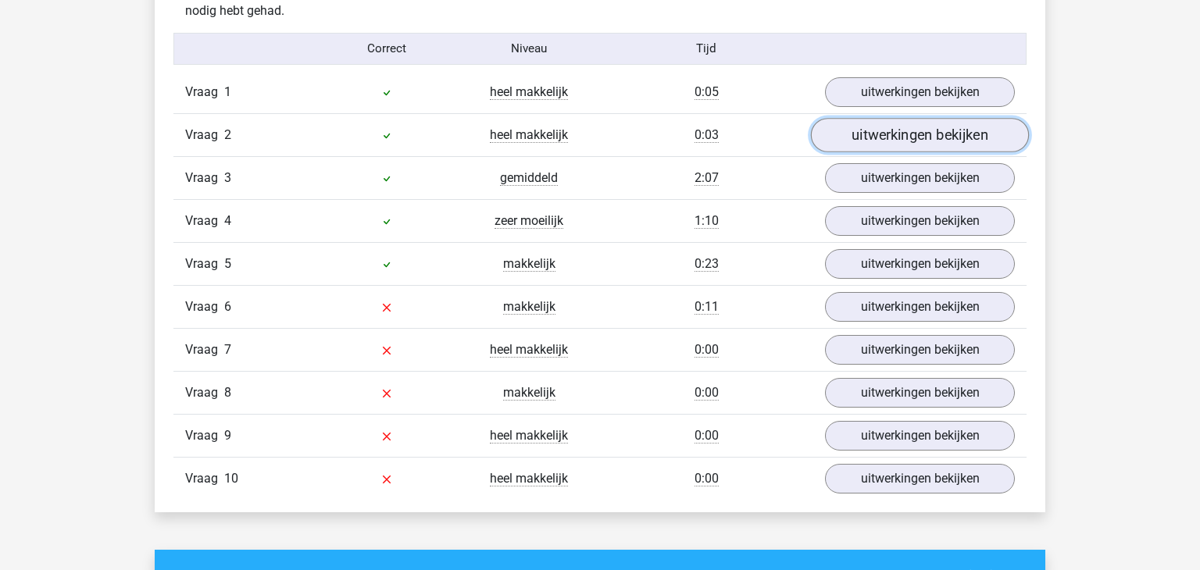
click at [942, 137] on link "uitwerkingen bekijken" at bounding box center [920, 135] width 218 height 34
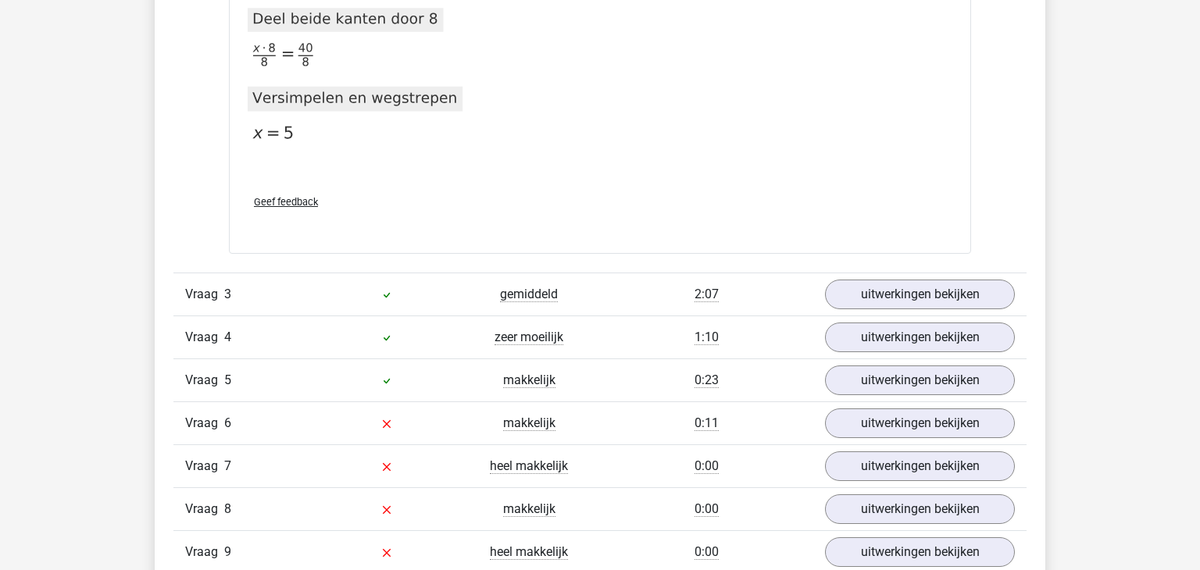
scroll to position [1750, 0]
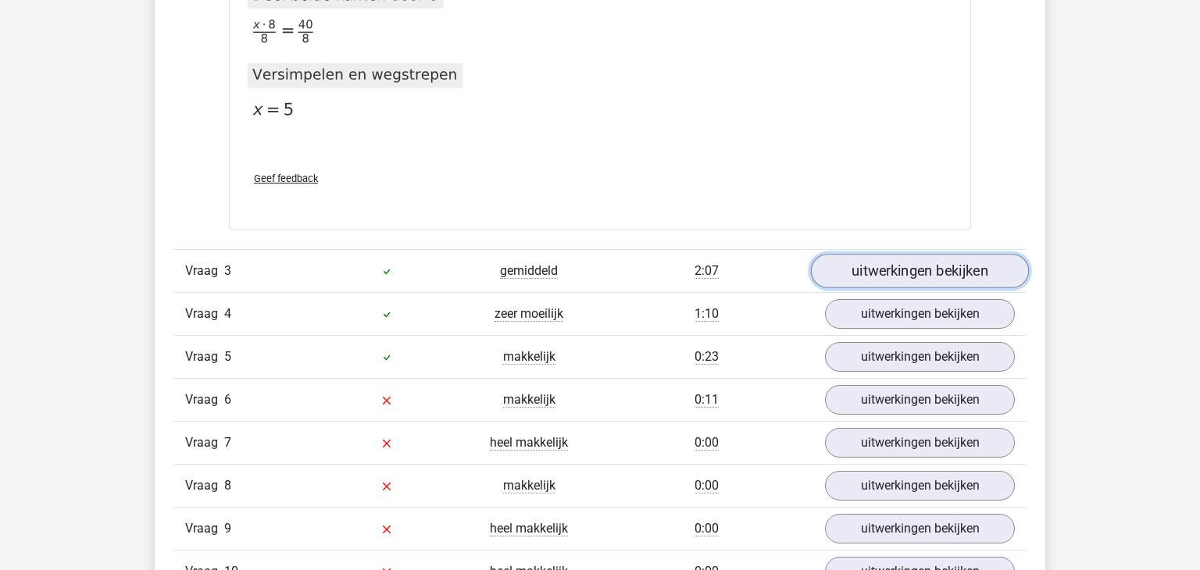
click at [899, 272] on link "uitwerkingen bekijken" at bounding box center [920, 271] width 218 height 34
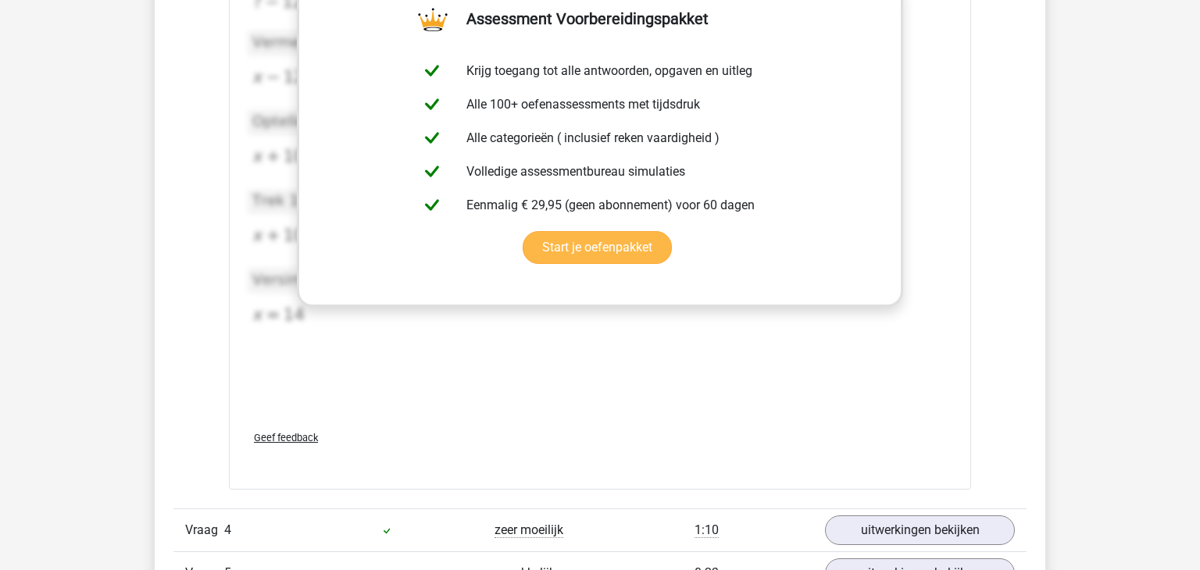
scroll to position [2512, 0]
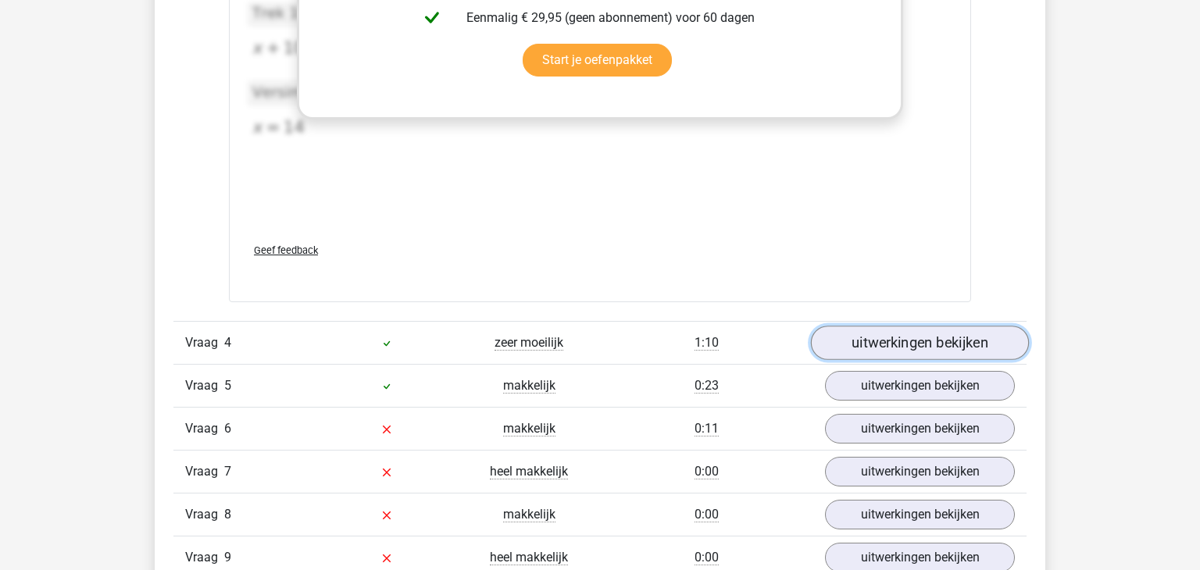
click at [912, 345] on link "uitwerkingen bekijken" at bounding box center [920, 344] width 218 height 34
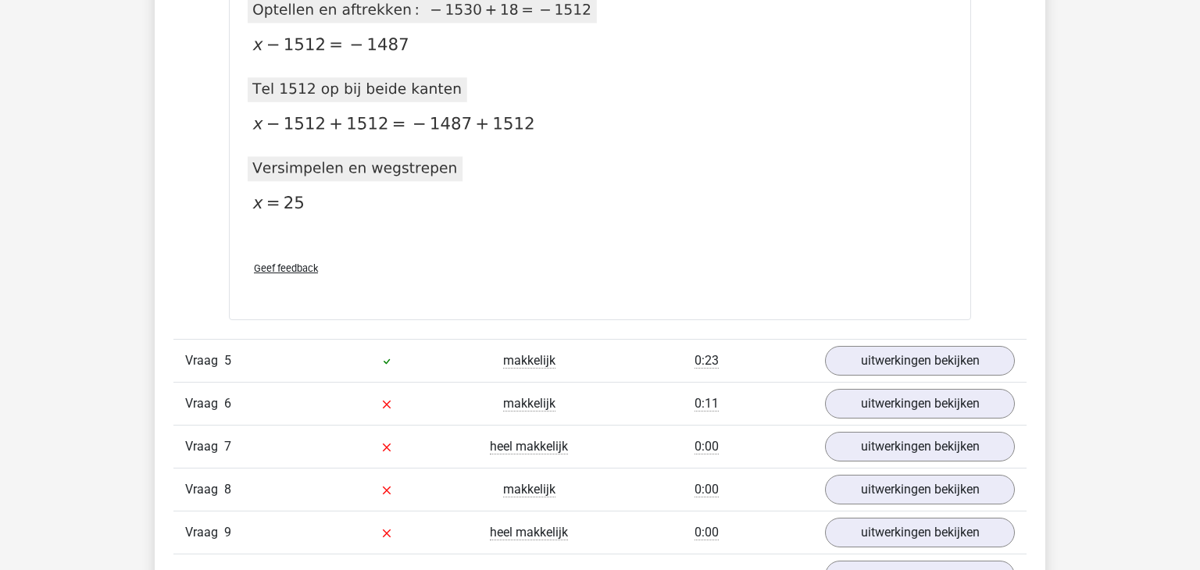
scroll to position [3295, 0]
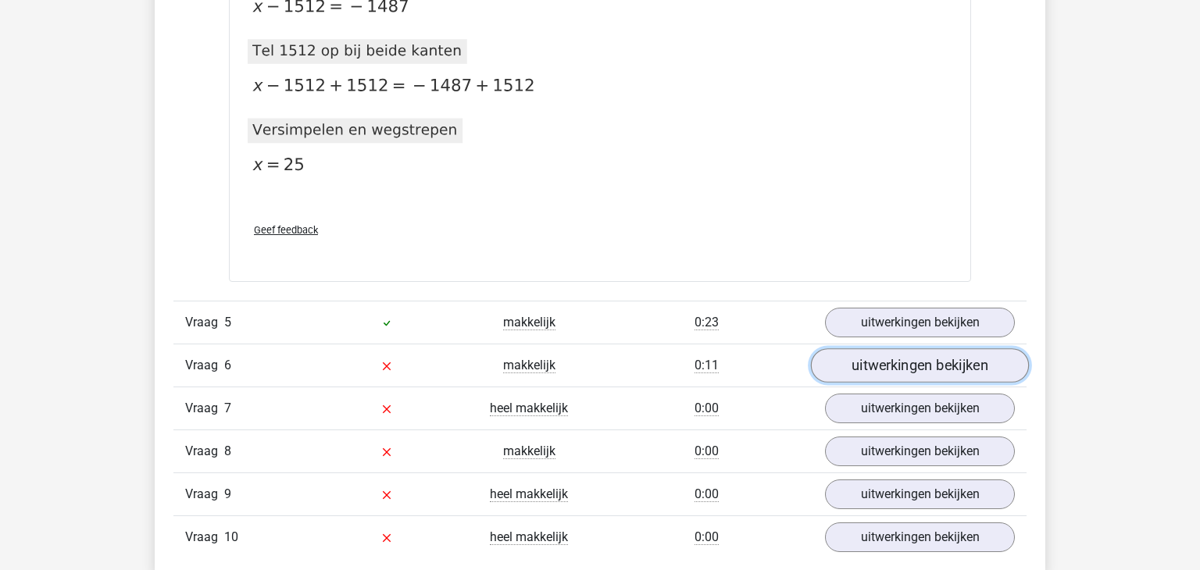
click at [920, 362] on link "uitwerkingen bekijken" at bounding box center [920, 365] width 218 height 34
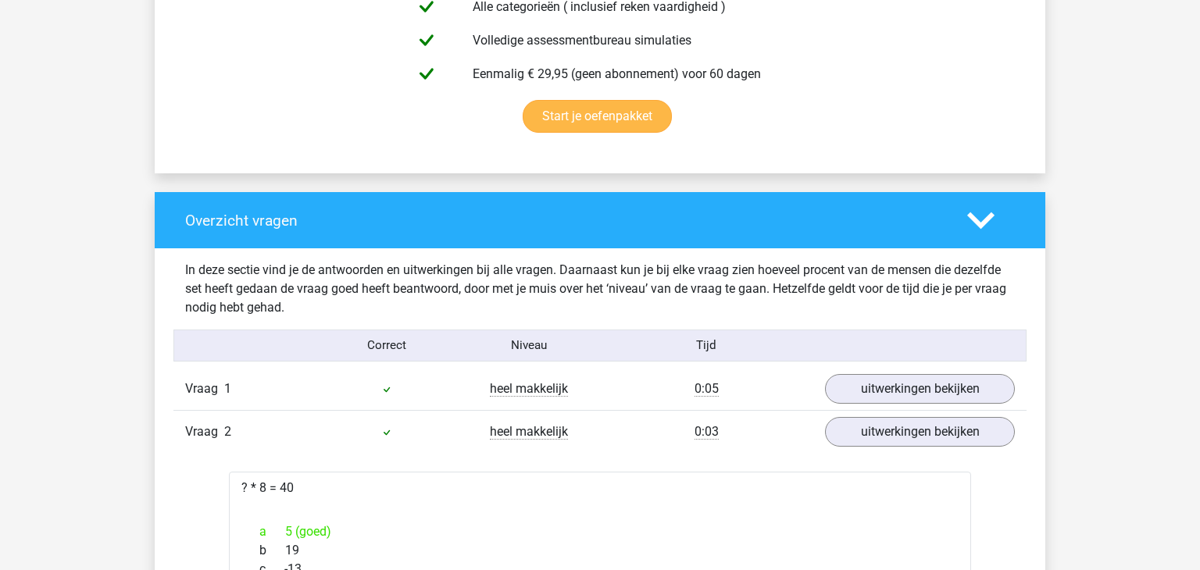
scroll to position [978, 0]
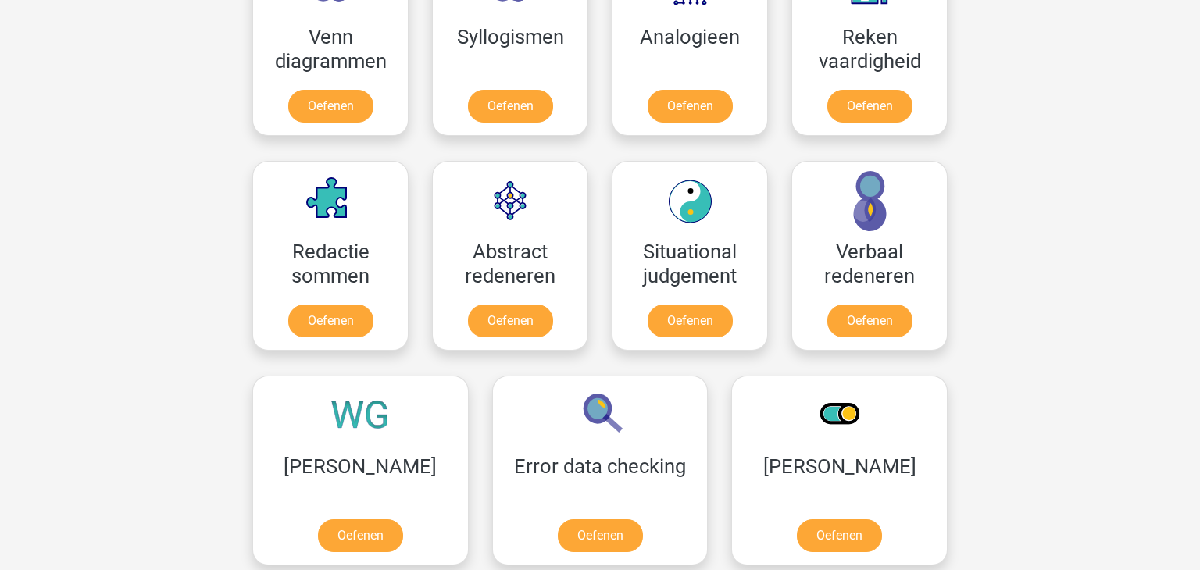
scroll to position [1106, 0]
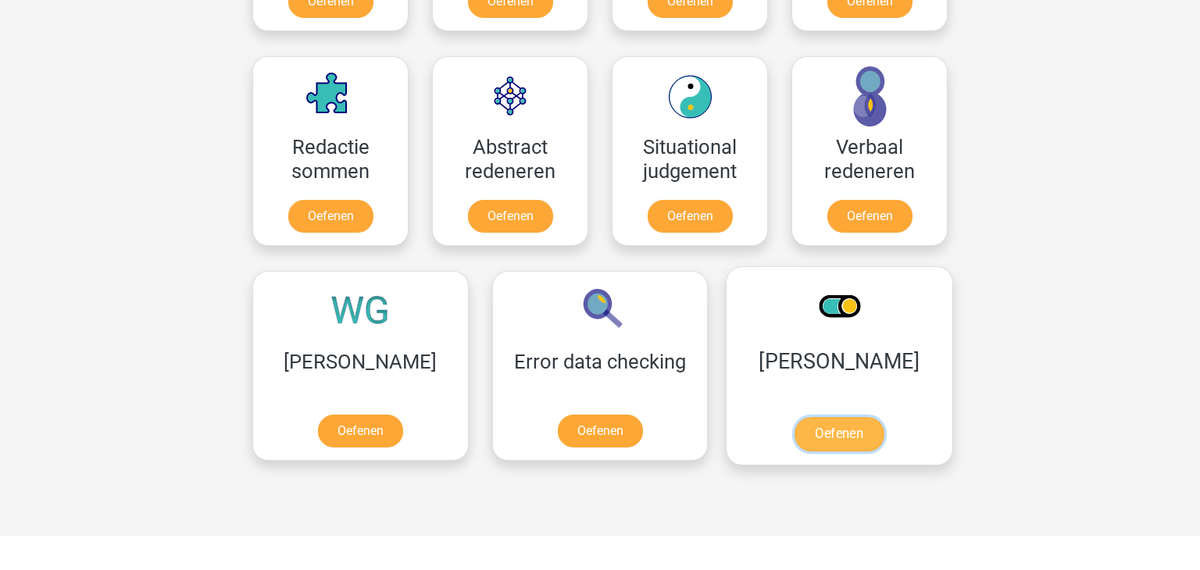
click at [795, 434] on link "Oefenen" at bounding box center [839, 434] width 89 height 34
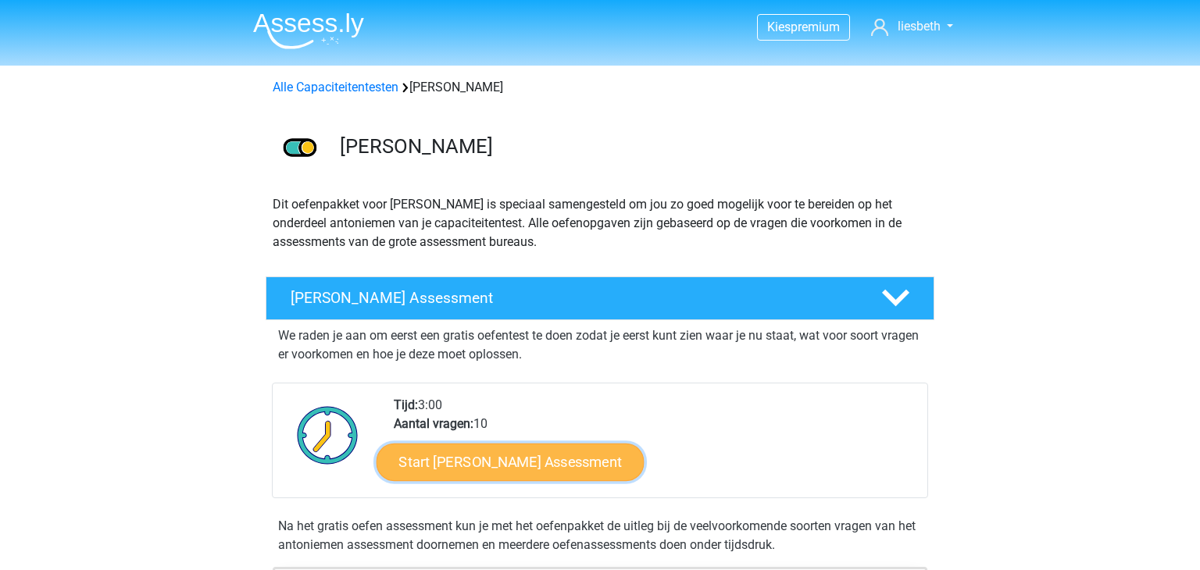
click at [537, 463] on link "Start [PERSON_NAME] Assessment" at bounding box center [511, 461] width 268 height 37
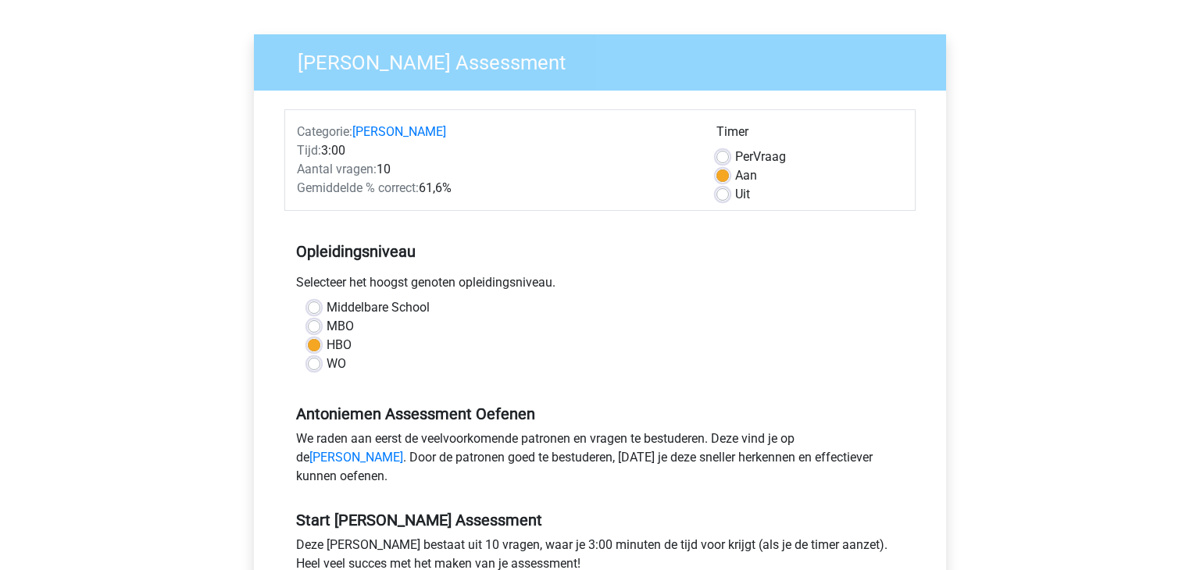
scroll to position [442, 0]
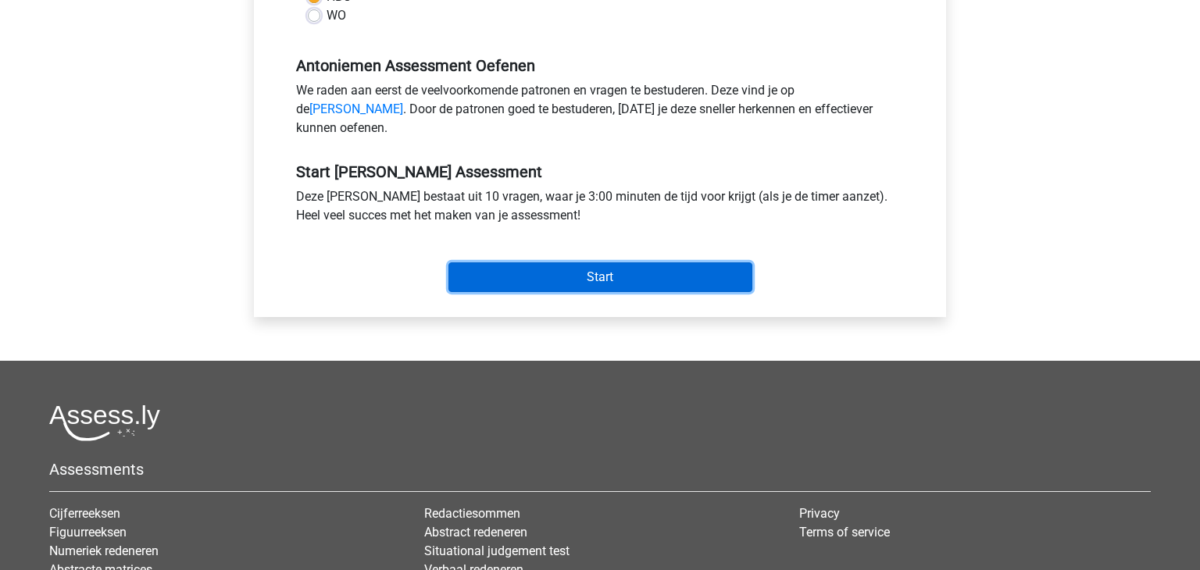
click at [659, 287] on input "Start" at bounding box center [600, 277] width 304 height 30
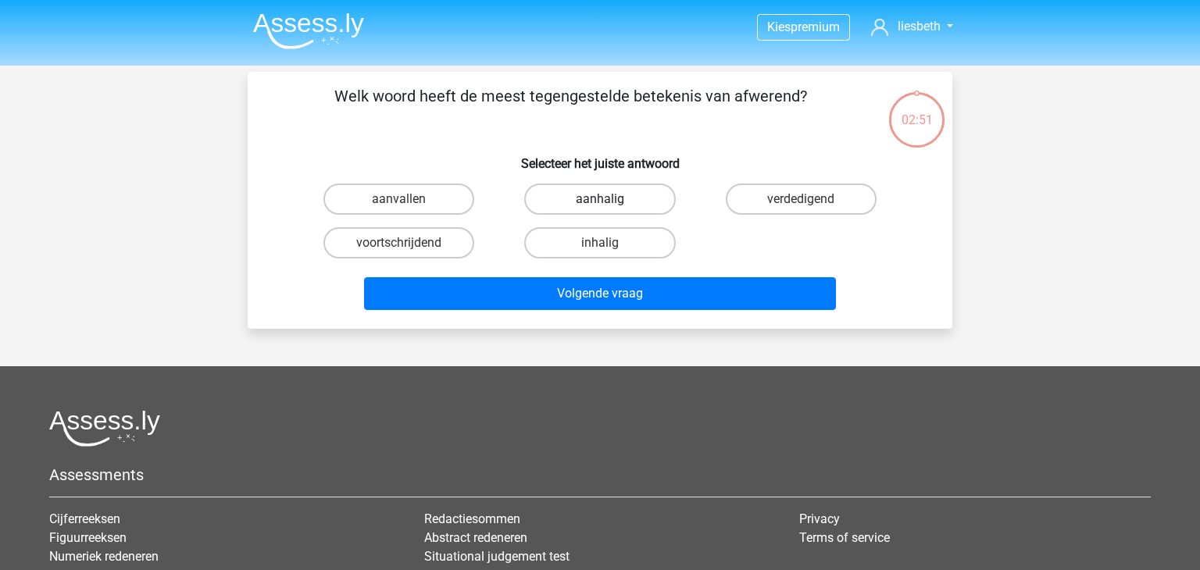
click at [623, 200] on label "aanhalig" at bounding box center [599, 199] width 151 height 31
click at [610, 200] on input "aanhalig" at bounding box center [605, 204] width 10 height 10
radio input "true"
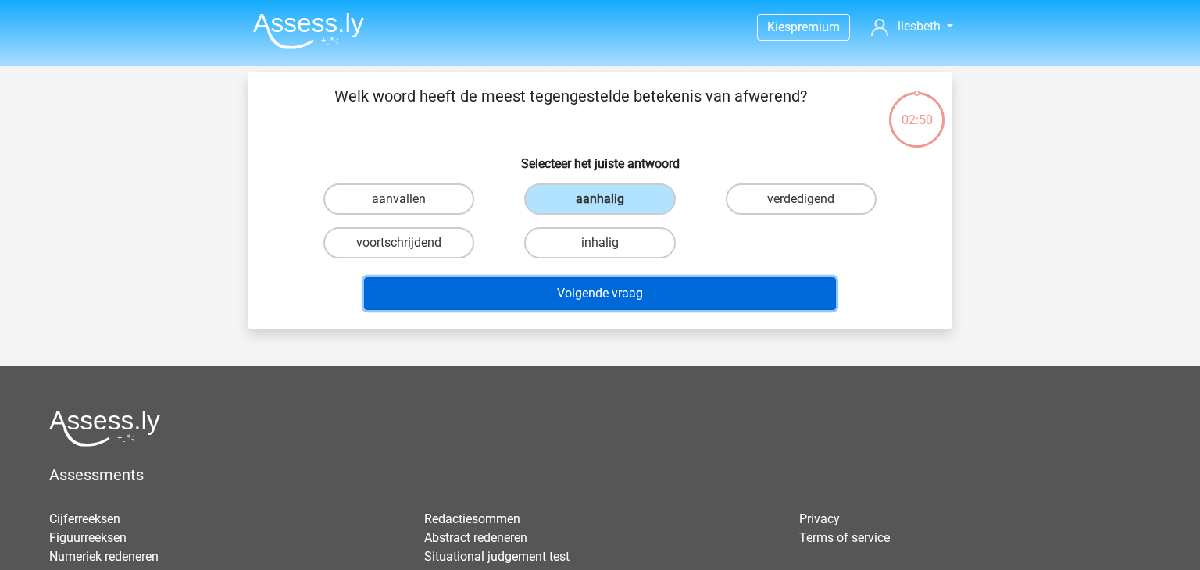
click at [620, 301] on button "Volgende vraag" at bounding box center [600, 293] width 473 height 33
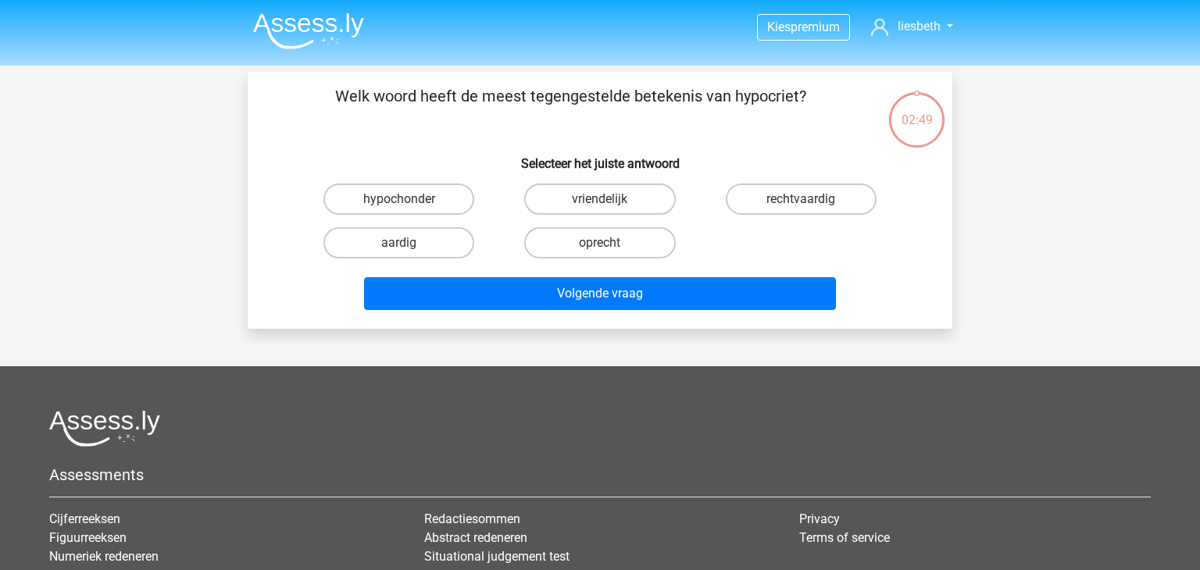
scroll to position [72, 0]
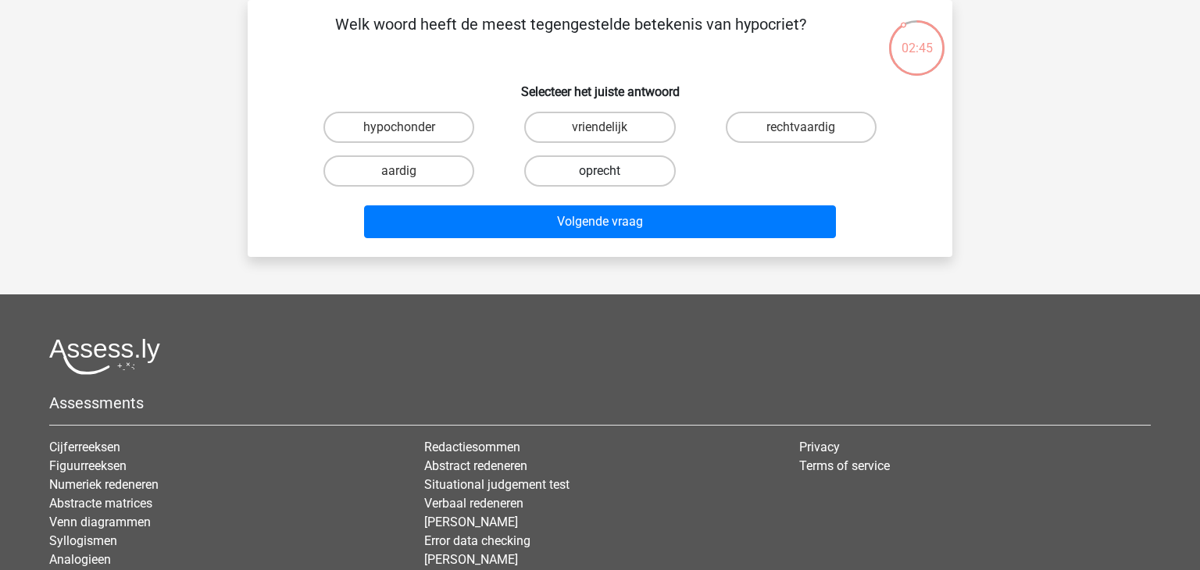
click at [608, 166] on label "oprecht" at bounding box center [599, 170] width 151 height 31
click at [608, 171] on input "oprecht" at bounding box center [605, 176] width 10 height 10
radio input "true"
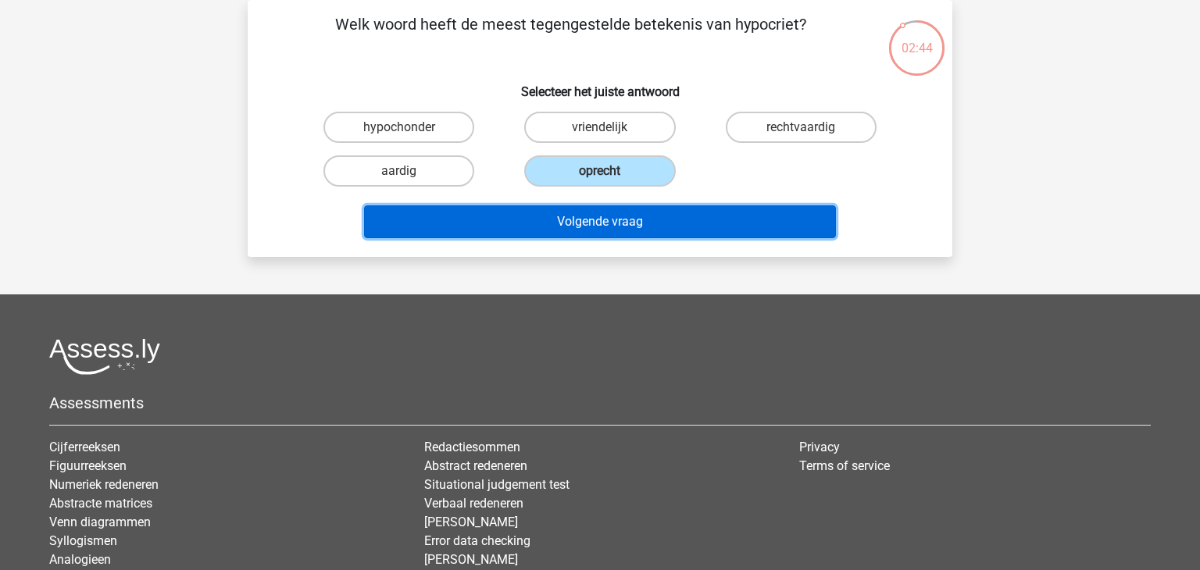
click at [617, 216] on button "Volgende vraag" at bounding box center [600, 221] width 473 height 33
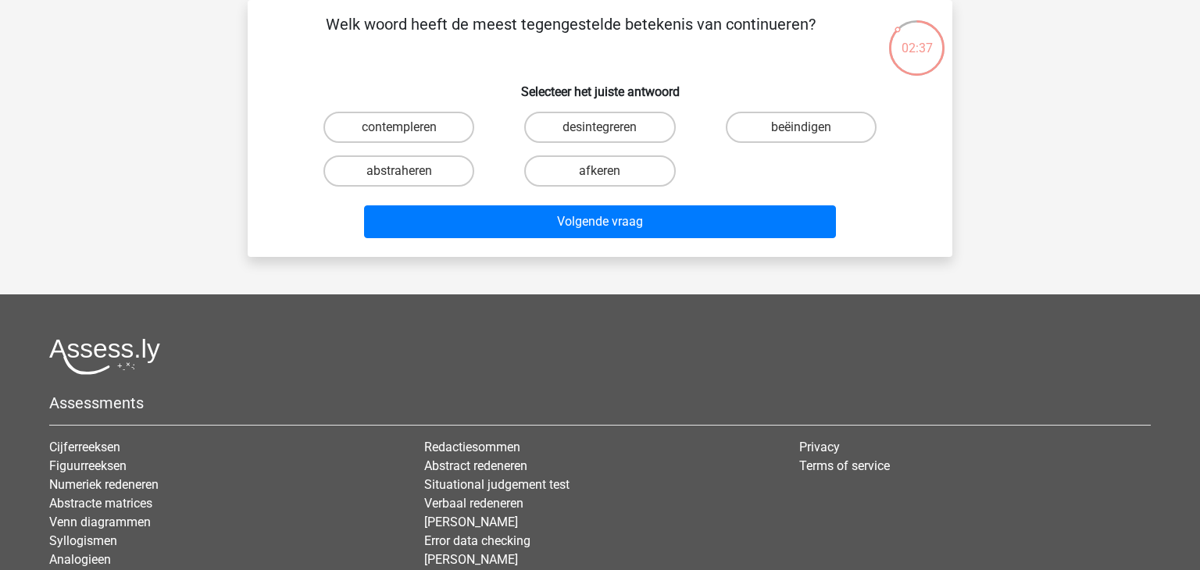
click at [802, 129] on input "beëindigen" at bounding box center [806, 132] width 10 height 10
radio input "true"
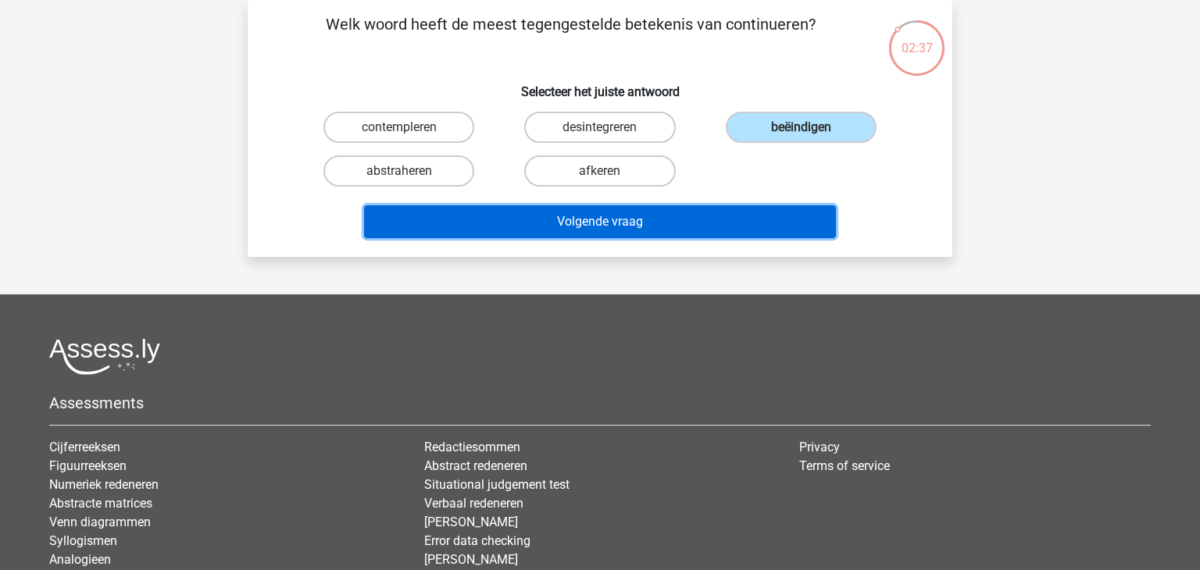
click at [595, 214] on button "Volgende vraag" at bounding box center [600, 221] width 473 height 33
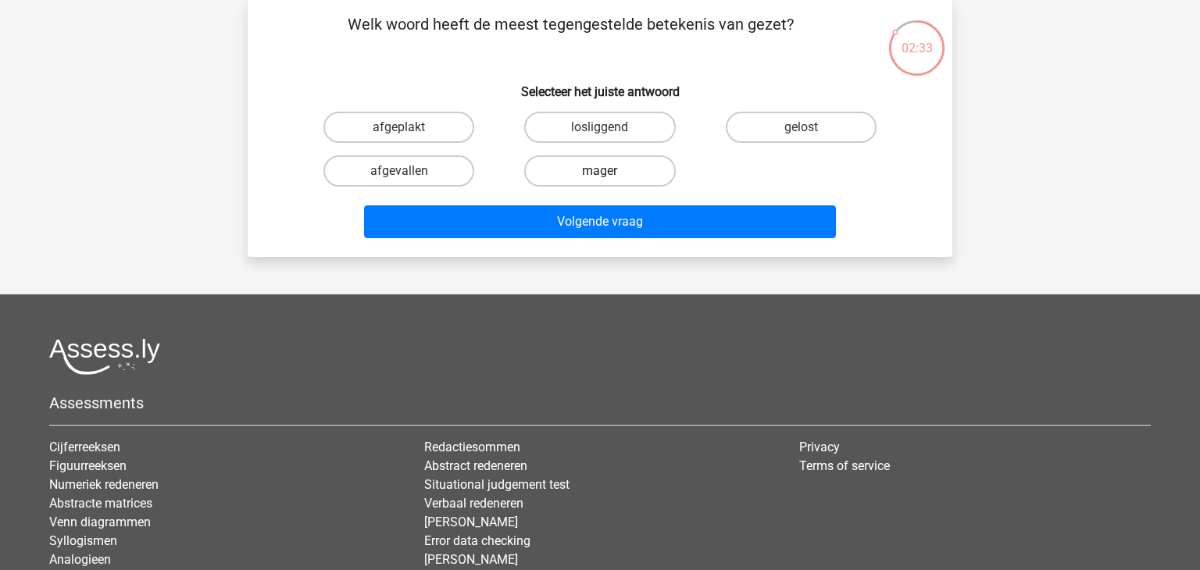
click at [610, 176] on label "mager" at bounding box center [599, 170] width 151 height 31
click at [610, 176] on input "mager" at bounding box center [605, 176] width 10 height 10
radio input "true"
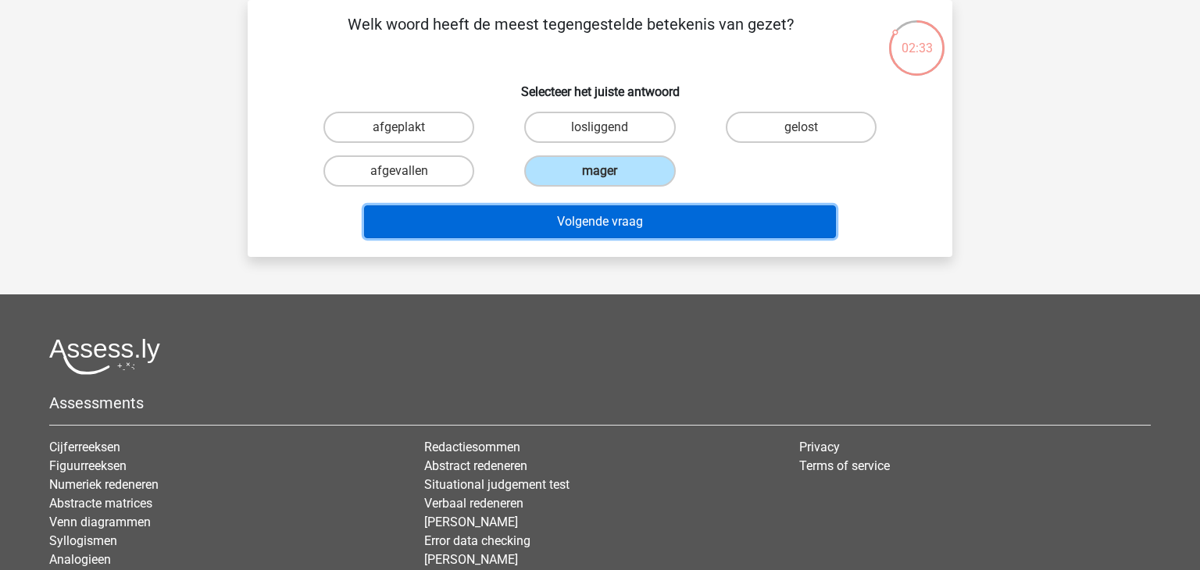
click at [607, 214] on button "Volgende vraag" at bounding box center [600, 221] width 473 height 33
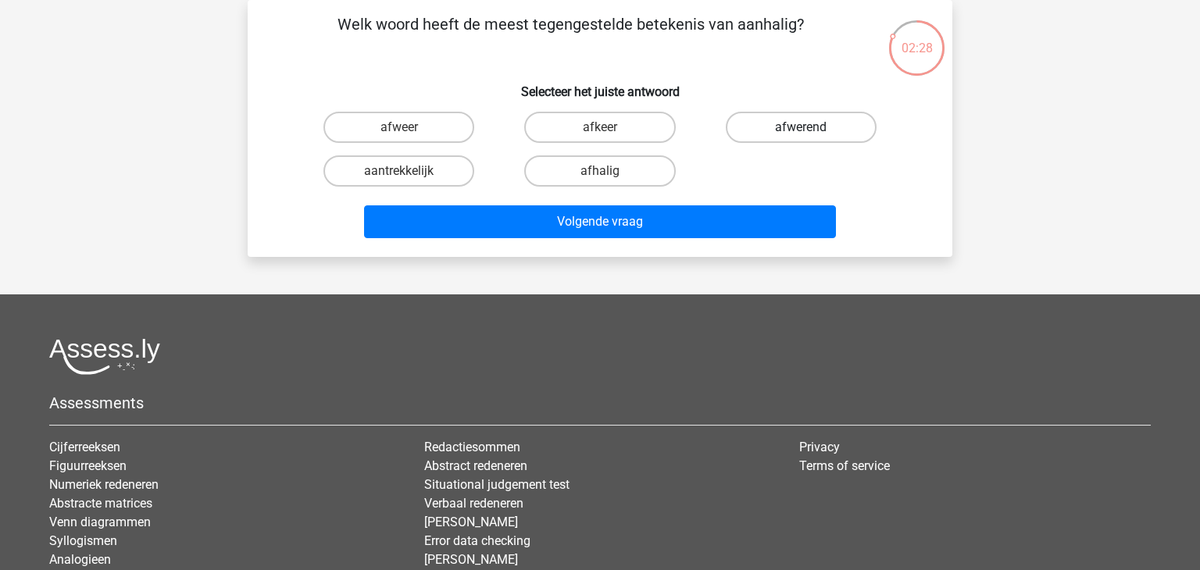
click at [779, 124] on label "afwerend" at bounding box center [801, 127] width 151 height 31
click at [801, 127] on input "afwerend" at bounding box center [806, 132] width 10 height 10
radio input "true"
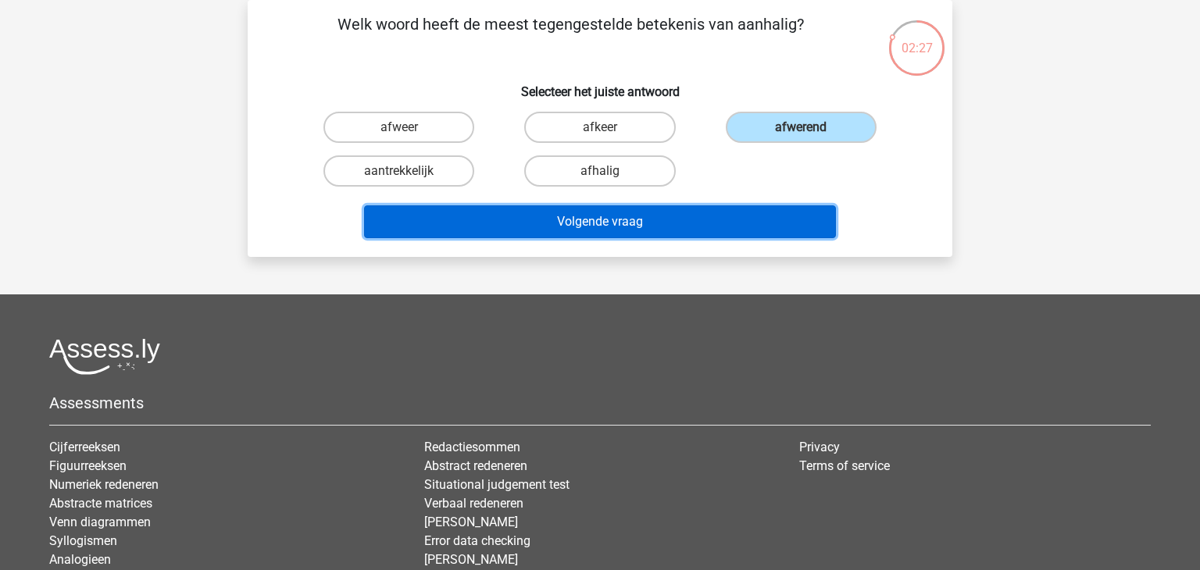
click at [608, 220] on button "Volgende vraag" at bounding box center [600, 221] width 473 height 33
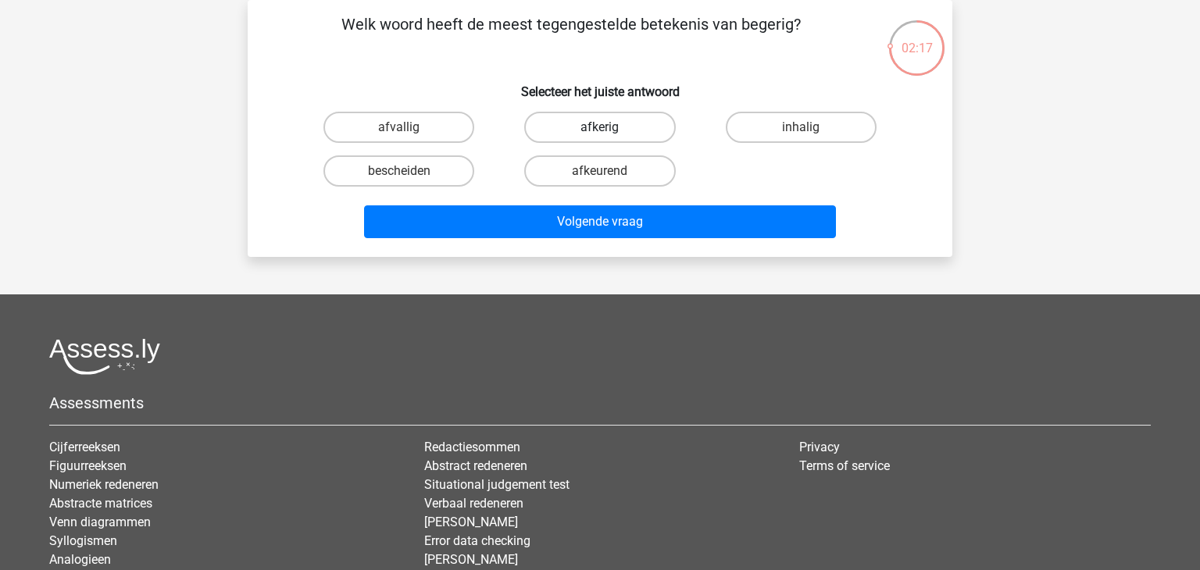
click at [615, 130] on label "afkerig" at bounding box center [599, 127] width 151 height 31
click at [610, 130] on input "afkerig" at bounding box center [605, 132] width 10 height 10
radio input "true"
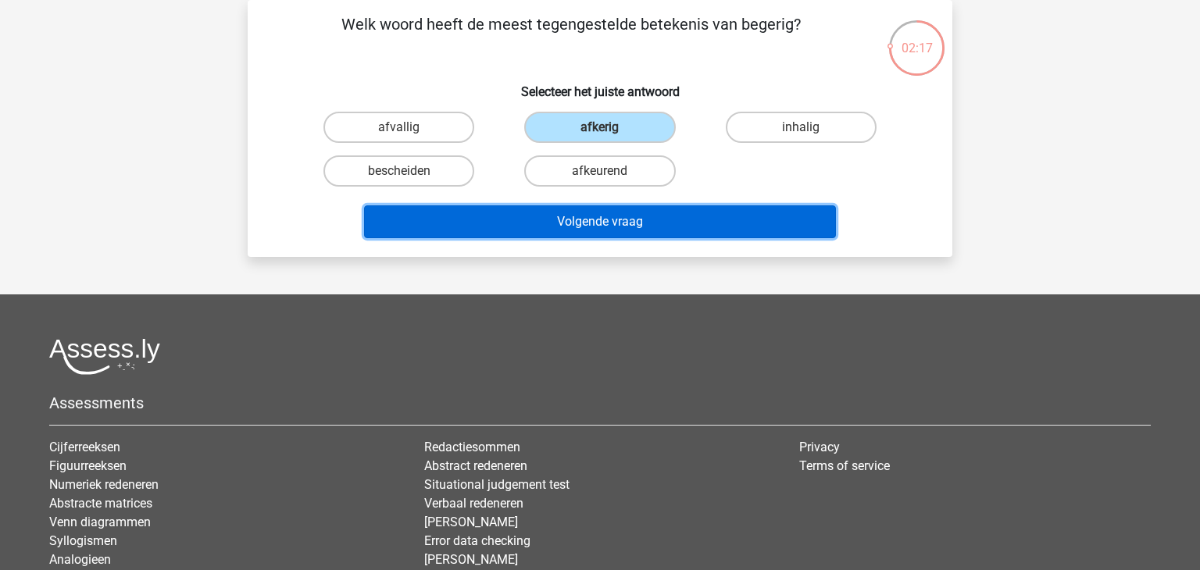
click at [592, 220] on button "Volgende vraag" at bounding box center [600, 221] width 473 height 33
click at [606, 209] on button "Volgende vraag" at bounding box center [600, 221] width 473 height 33
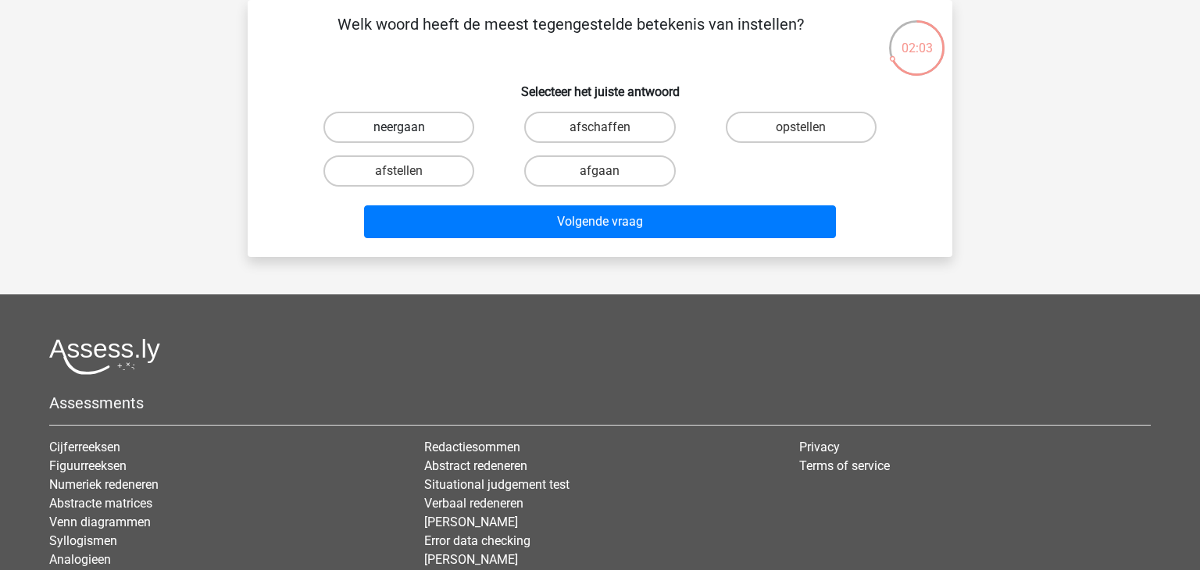
click at [445, 125] on label "neergaan" at bounding box center [398, 127] width 151 height 31
click at [409, 127] on input "neergaan" at bounding box center [404, 132] width 10 height 10
radio input "true"
click at [598, 124] on label "afschaffen" at bounding box center [599, 127] width 151 height 31
click at [600, 127] on input "afschaffen" at bounding box center [605, 132] width 10 height 10
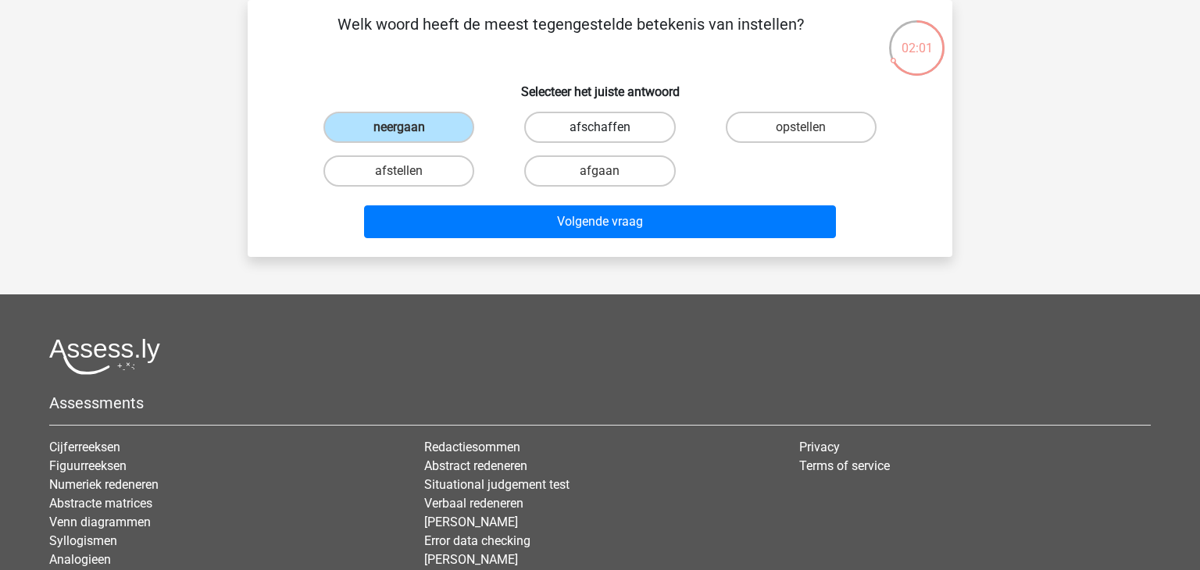
radio input "true"
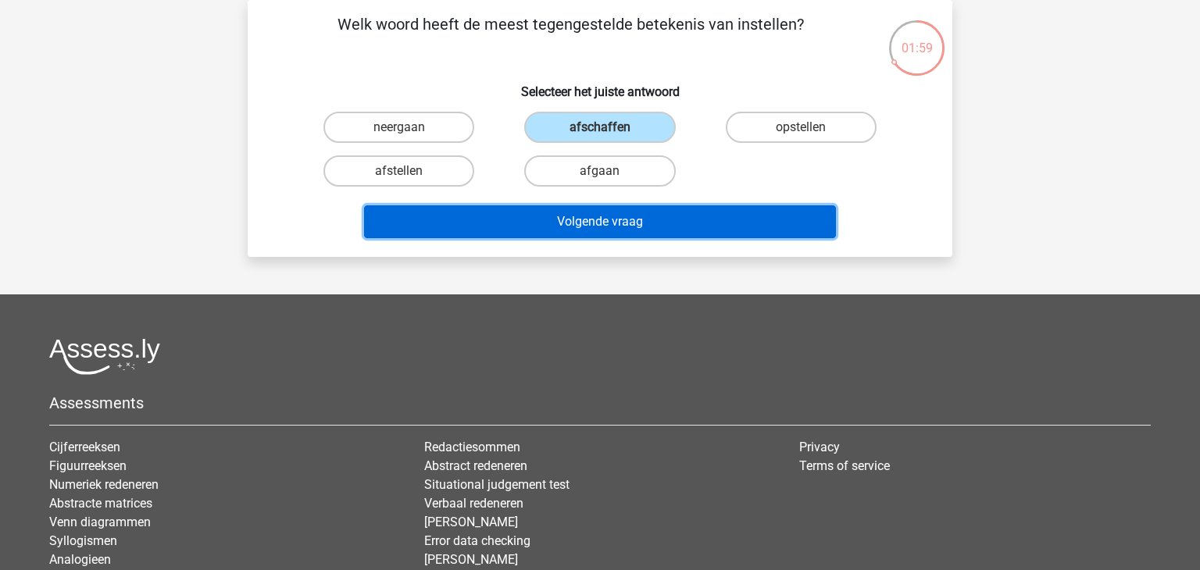
click at [695, 209] on button "Volgende vraag" at bounding box center [600, 221] width 473 height 33
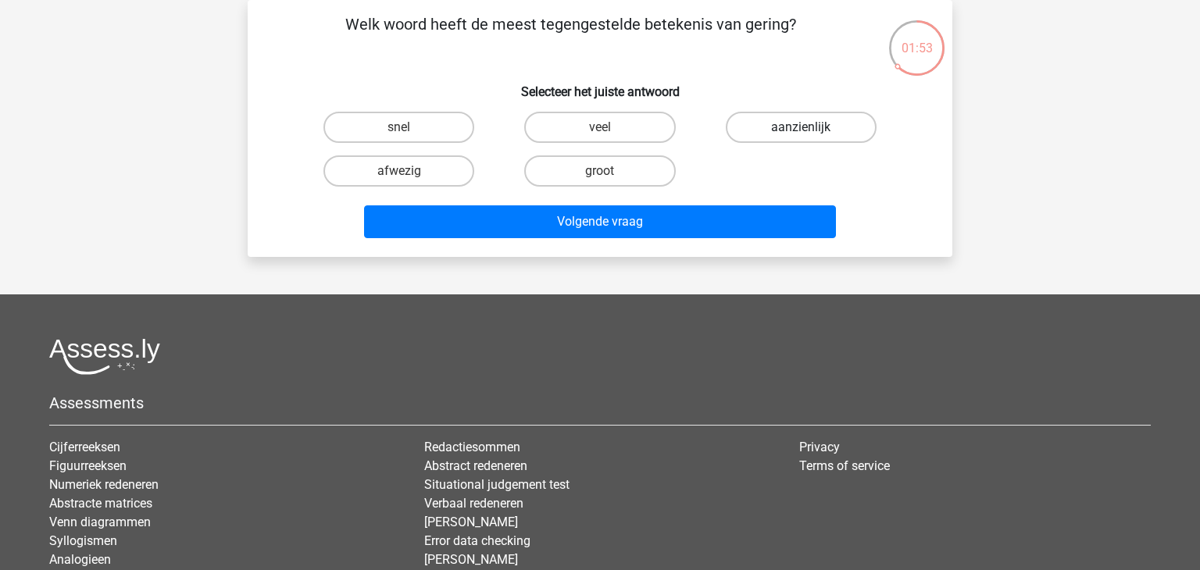
click at [752, 133] on label "aanzienlijk" at bounding box center [801, 127] width 151 height 31
click at [801, 133] on input "aanzienlijk" at bounding box center [806, 132] width 10 height 10
radio input "true"
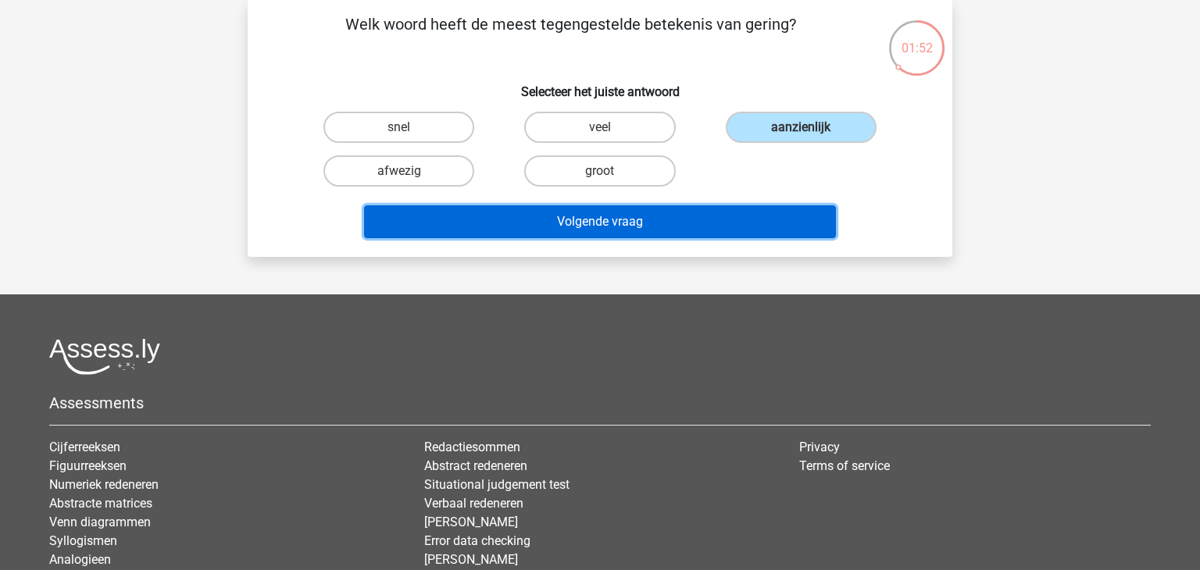
click at [648, 223] on button "Volgende vraag" at bounding box center [600, 221] width 473 height 33
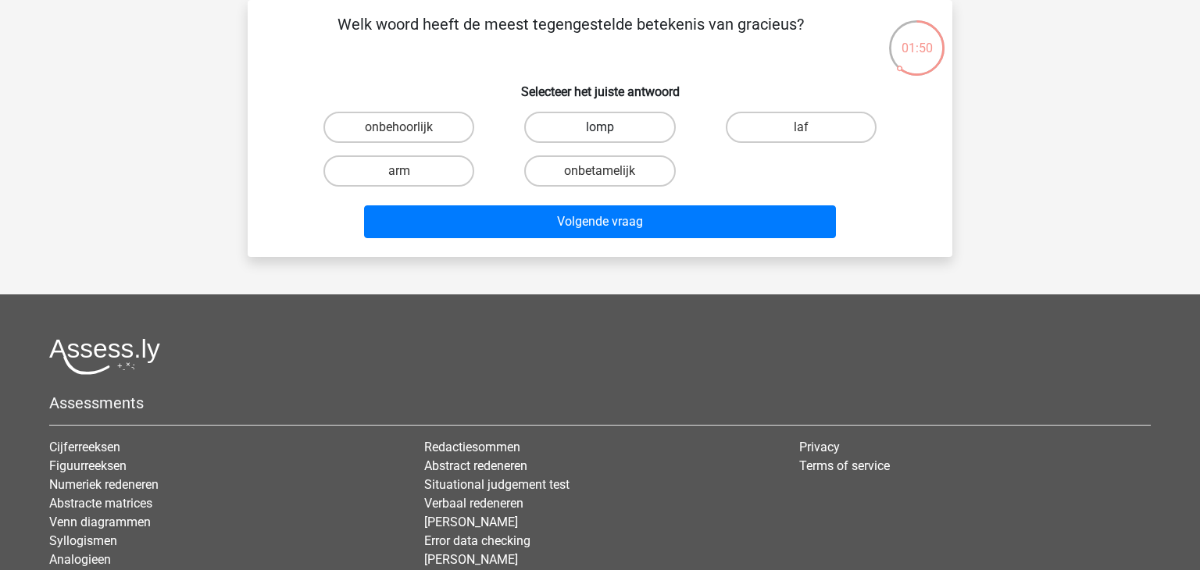
click at [609, 127] on label "lomp" at bounding box center [599, 127] width 151 height 31
click at [609, 127] on input "lomp" at bounding box center [605, 132] width 10 height 10
radio input "true"
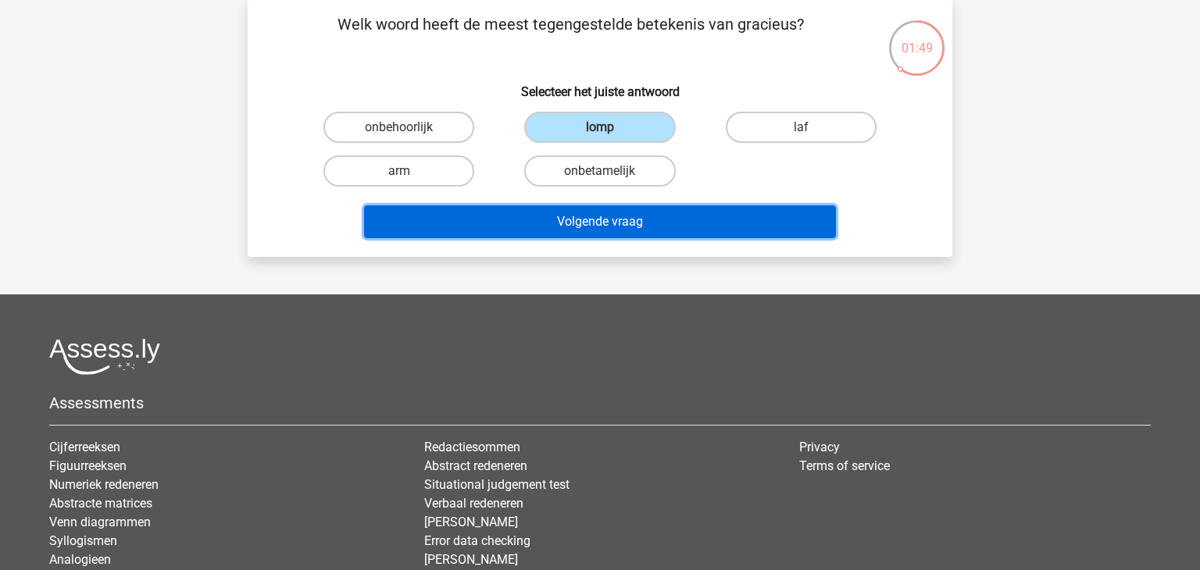
click at [602, 216] on button "Volgende vraag" at bounding box center [600, 221] width 473 height 33
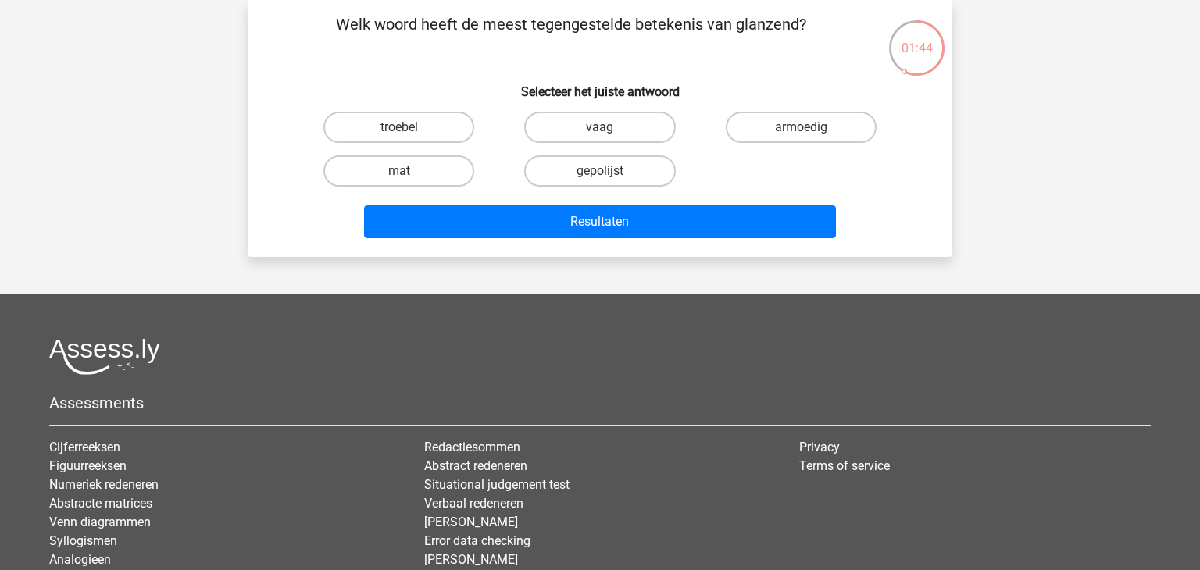
click at [407, 173] on input "mat" at bounding box center [404, 176] width 10 height 10
radio input "true"
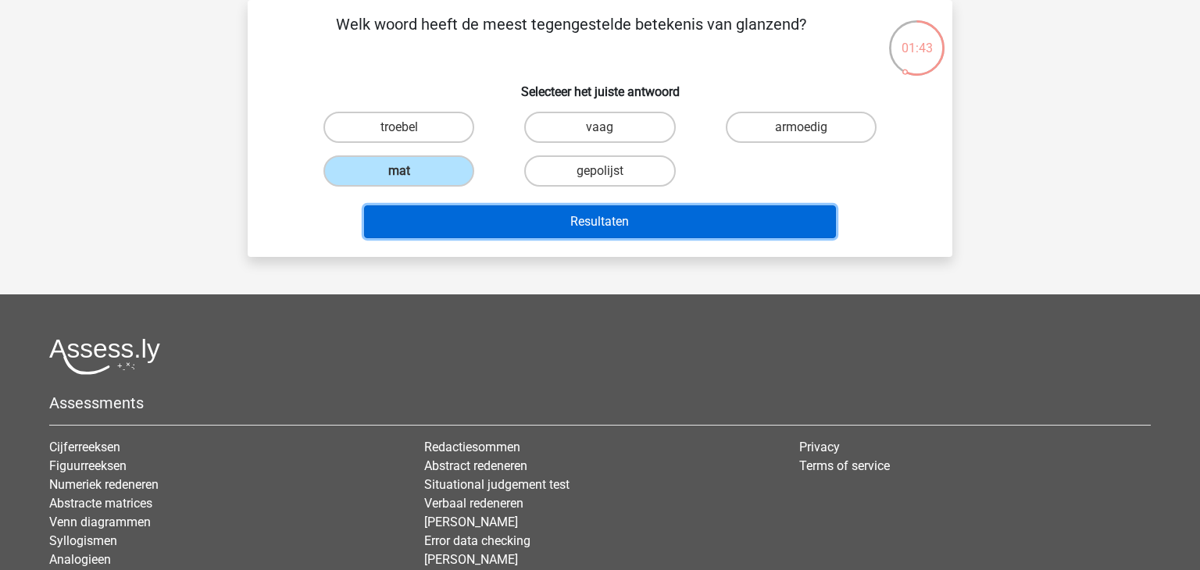
click at [584, 223] on button "Resultaten" at bounding box center [600, 221] width 473 height 33
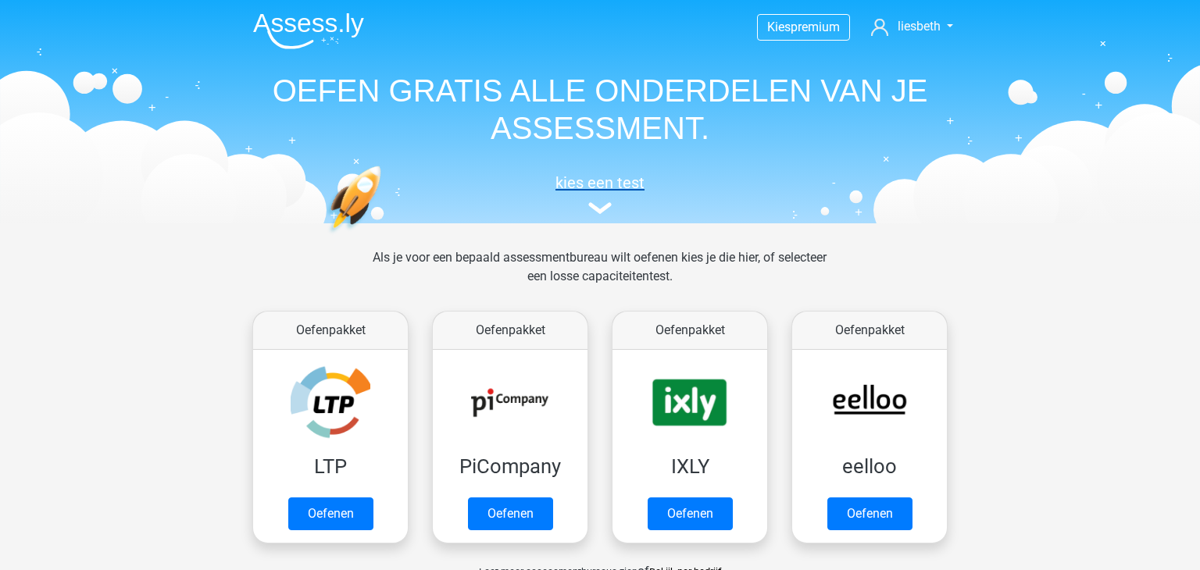
click at [590, 182] on h5 "kies een test" at bounding box center [600, 182] width 719 height 19
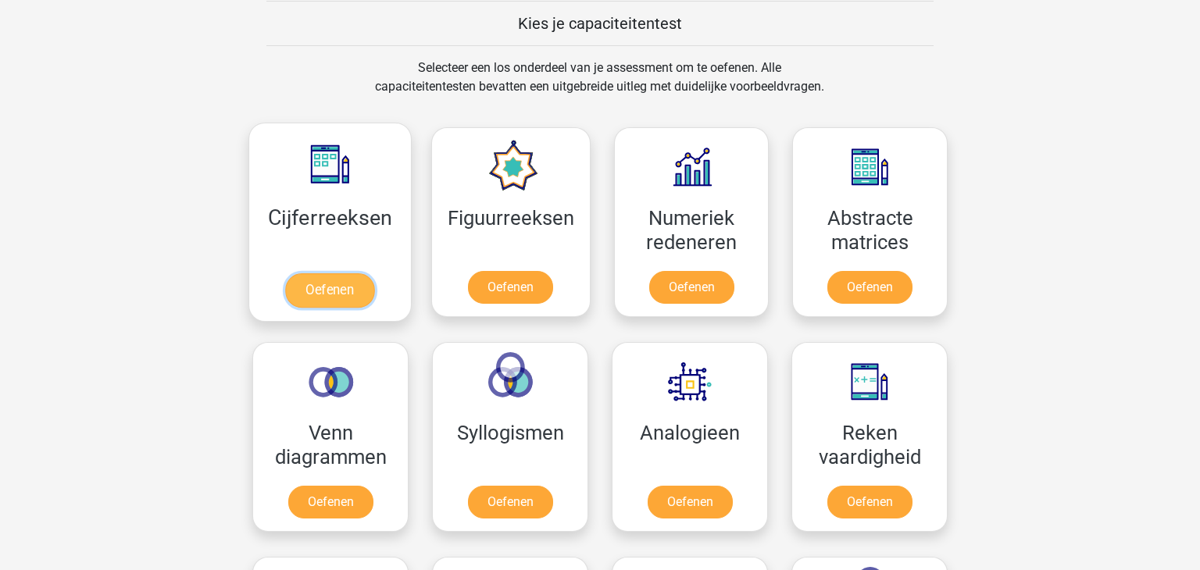
click at [352, 273] on link "Oefenen" at bounding box center [329, 290] width 89 height 34
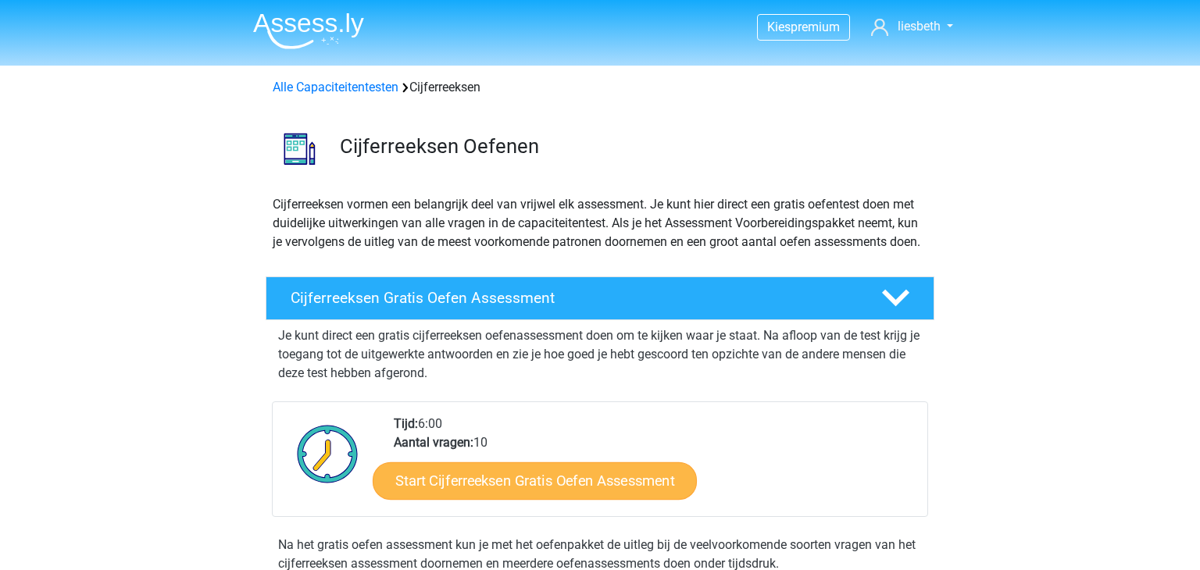
scroll to position [224, 0]
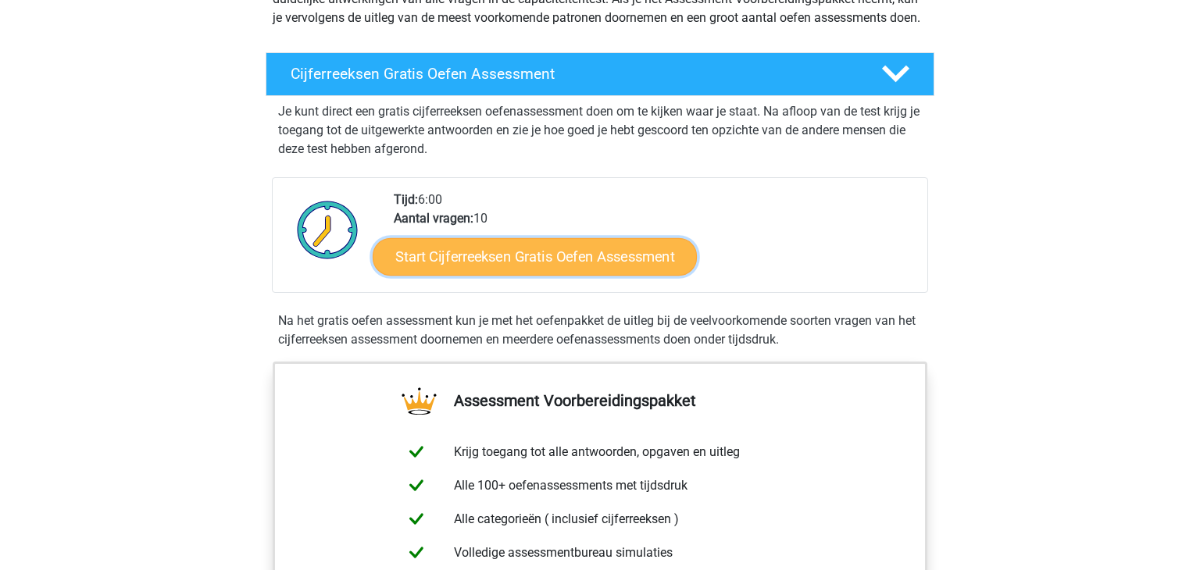
click at [591, 275] on link "Start Cijferreeksen Gratis Oefen Assessment" at bounding box center [535, 255] width 324 height 37
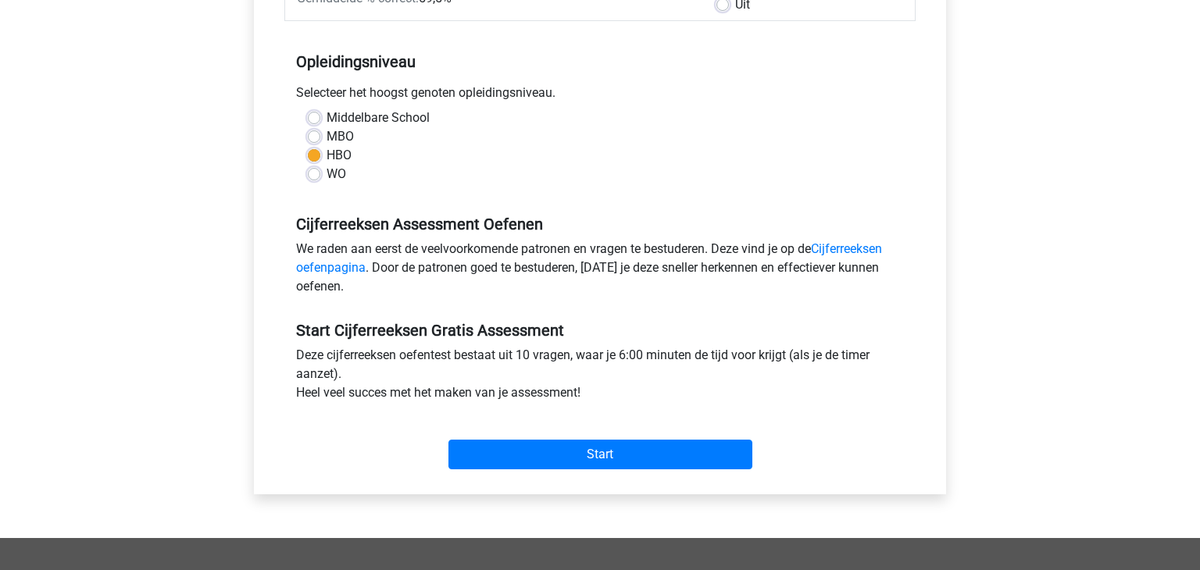
scroll to position [358, 0]
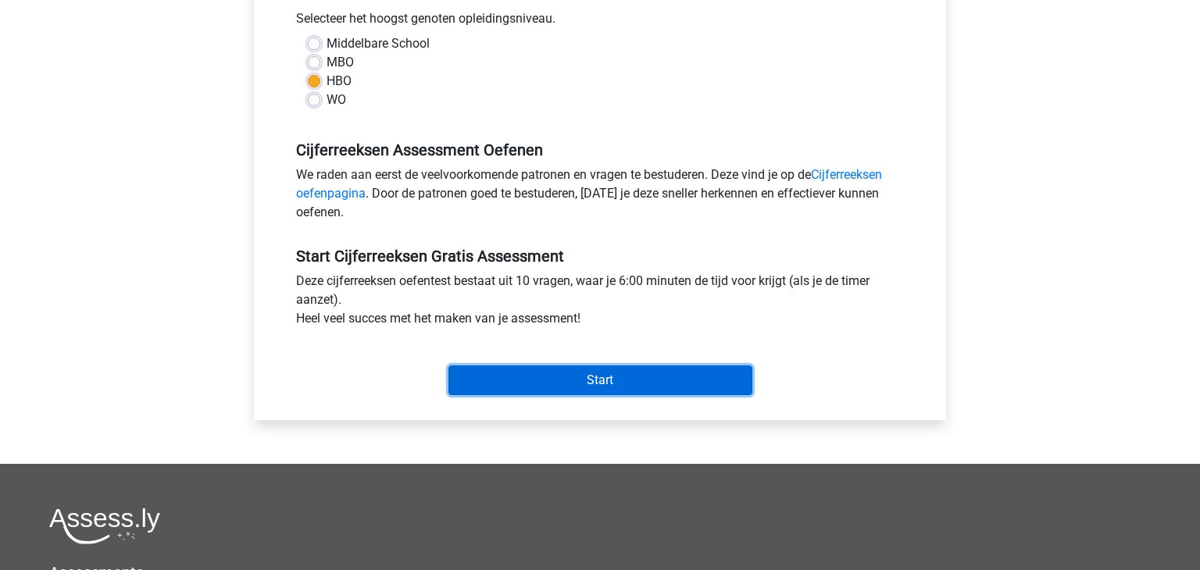
click at [619, 377] on input "Start" at bounding box center [600, 381] width 304 height 30
